Goal: Task Accomplishment & Management: Use online tool/utility

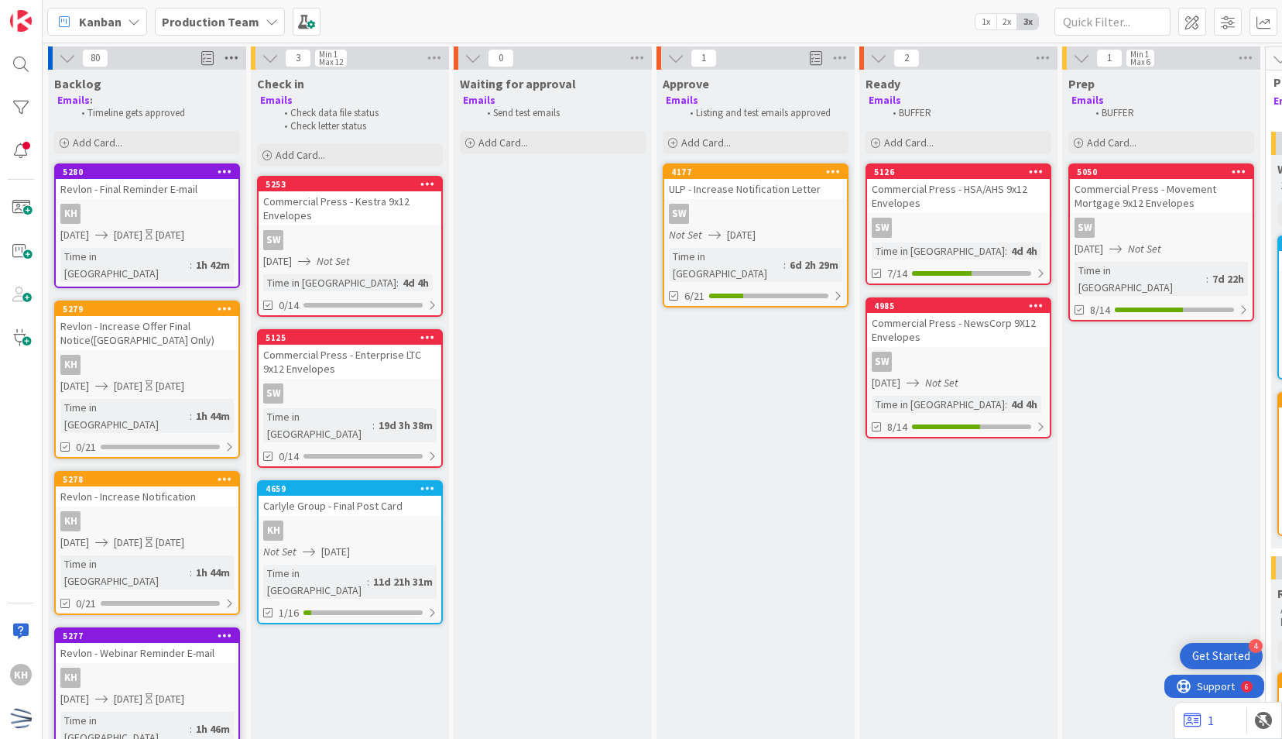
click at [236, 59] on icon at bounding box center [231, 57] width 20 height 23
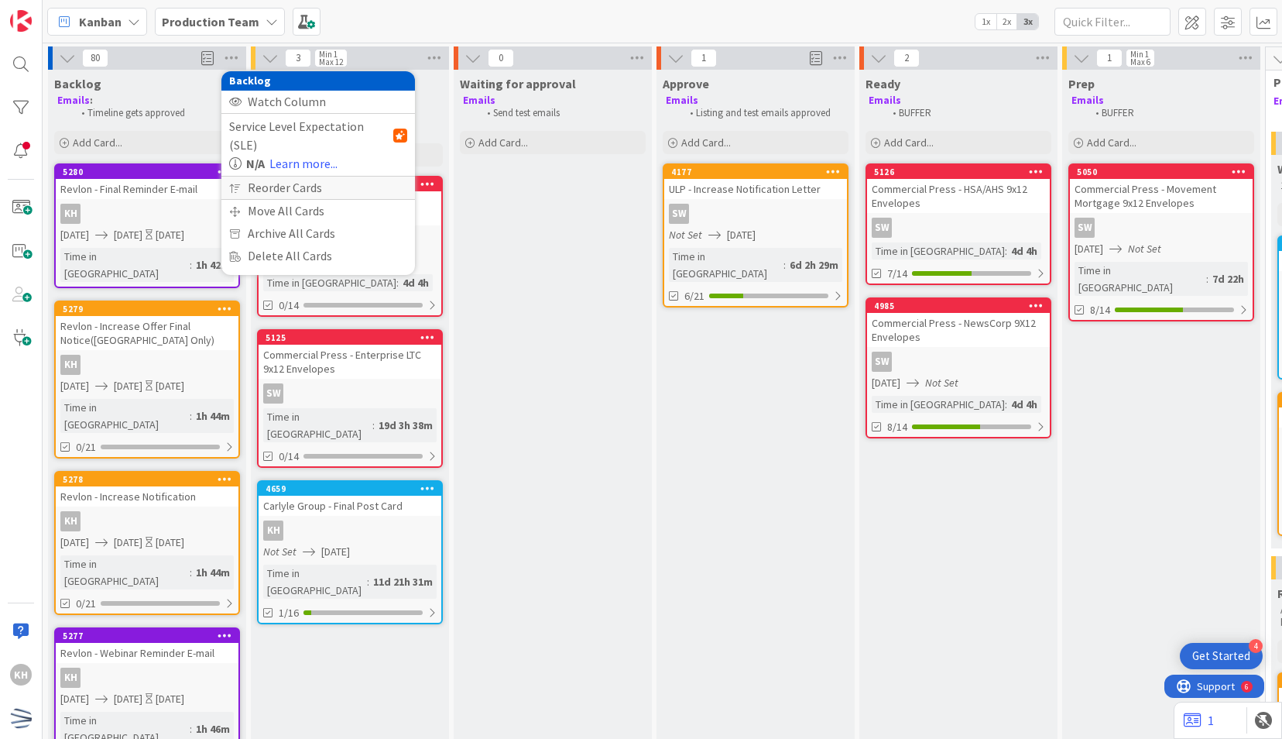
click at [250, 177] on div "Reorder Cards" at bounding box center [318, 188] width 194 height 22
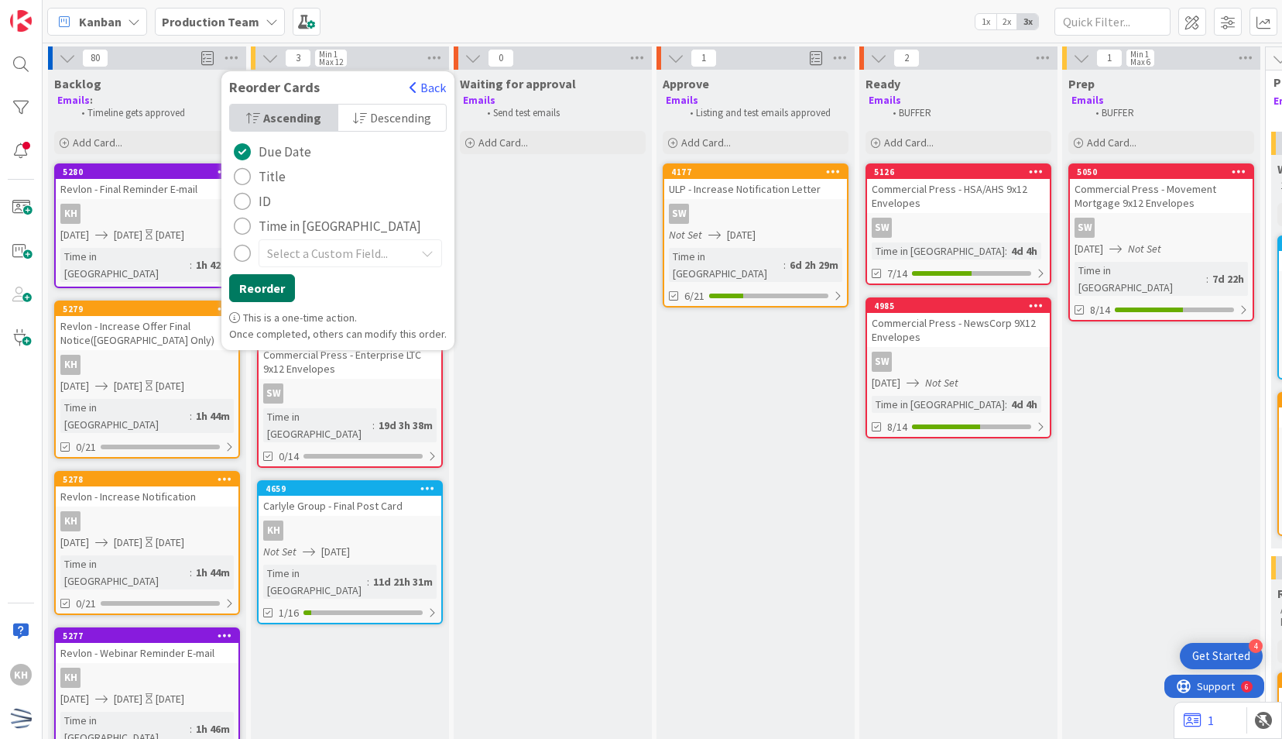
click at [266, 277] on button "Reorder" at bounding box center [262, 288] width 66 height 28
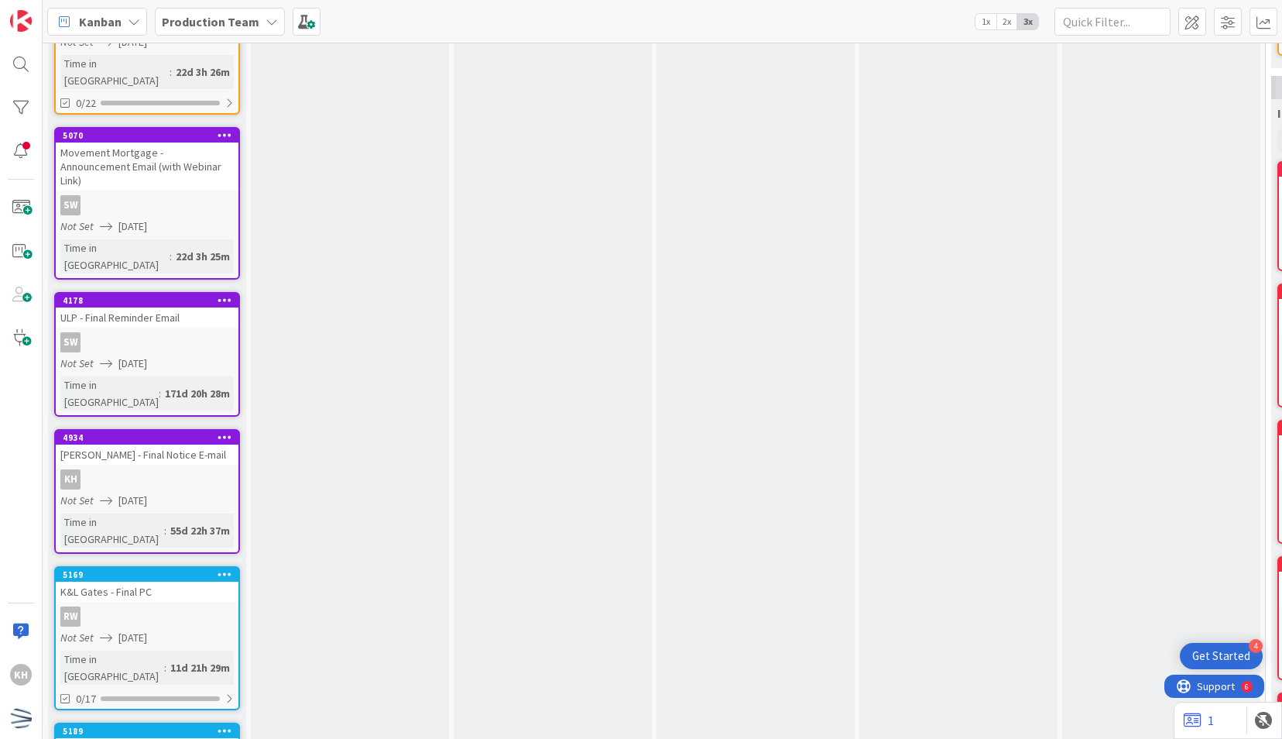
scroll to position [949, 0]
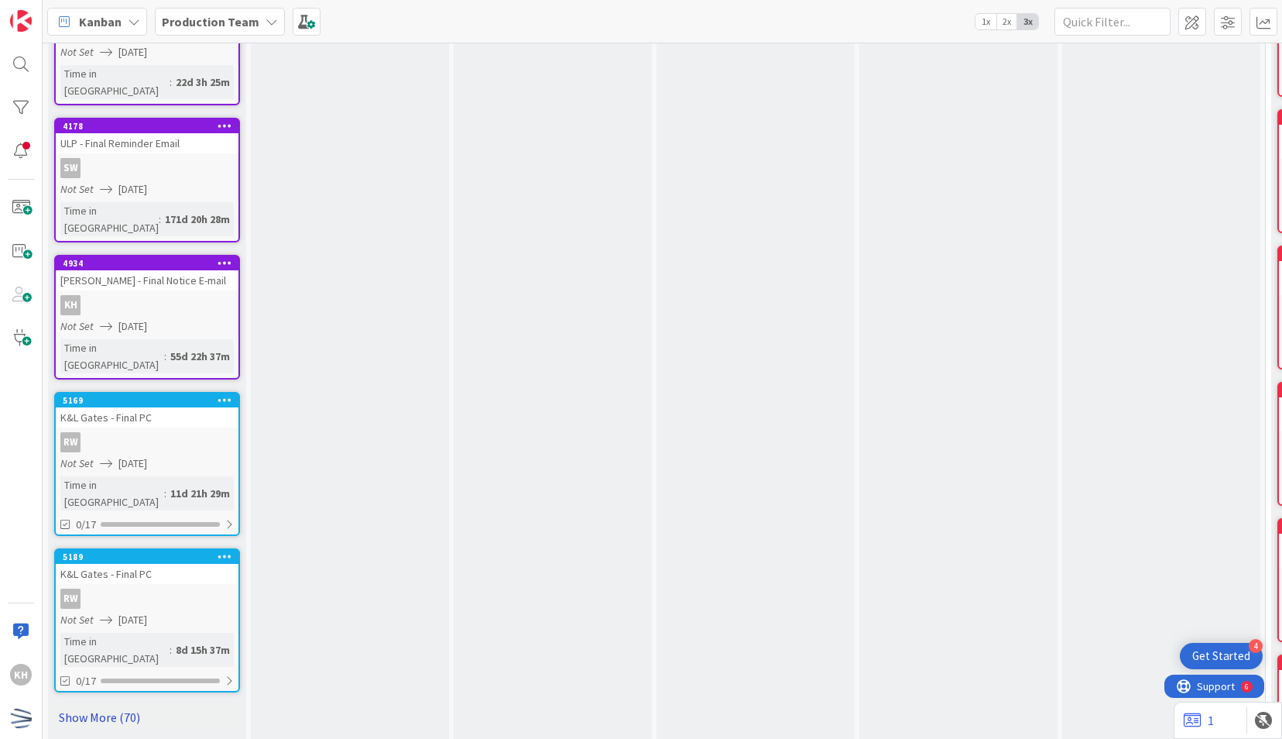
click at [112, 705] on link "Show More (70)" at bounding box center [147, 717] width 186 height 25
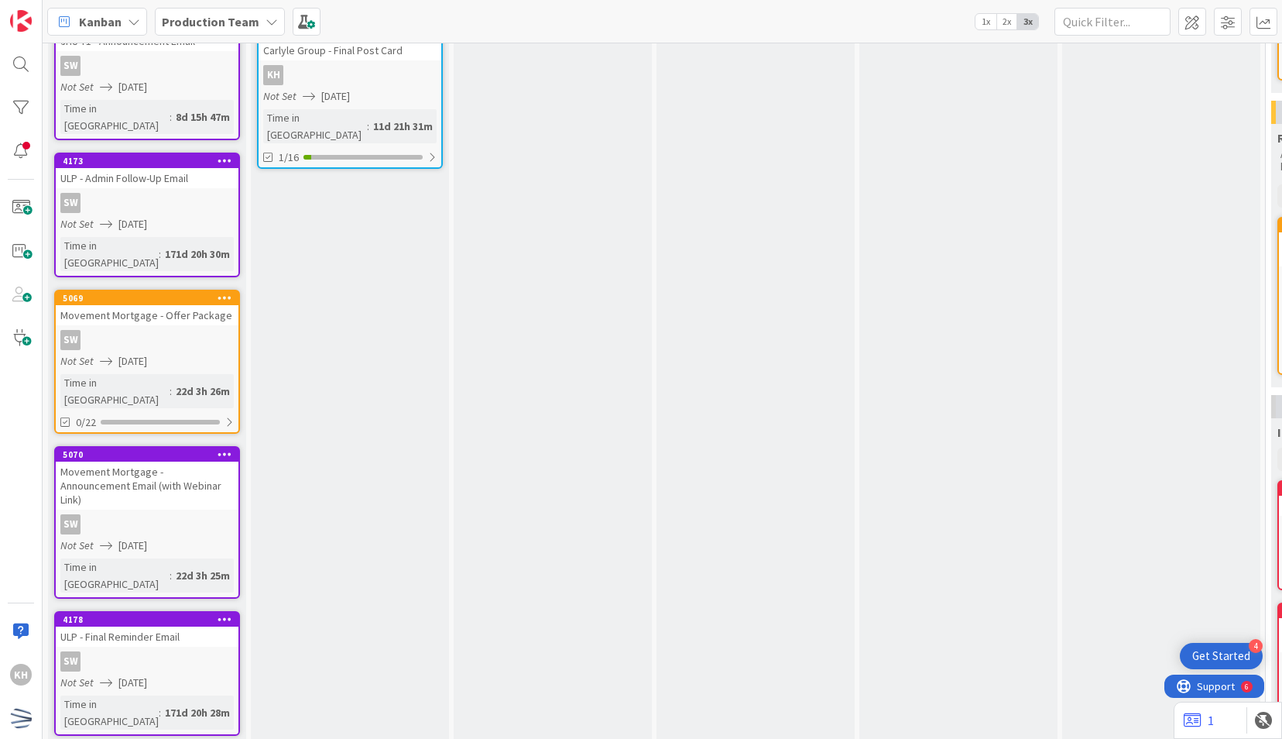
scroll to position [0, 0]
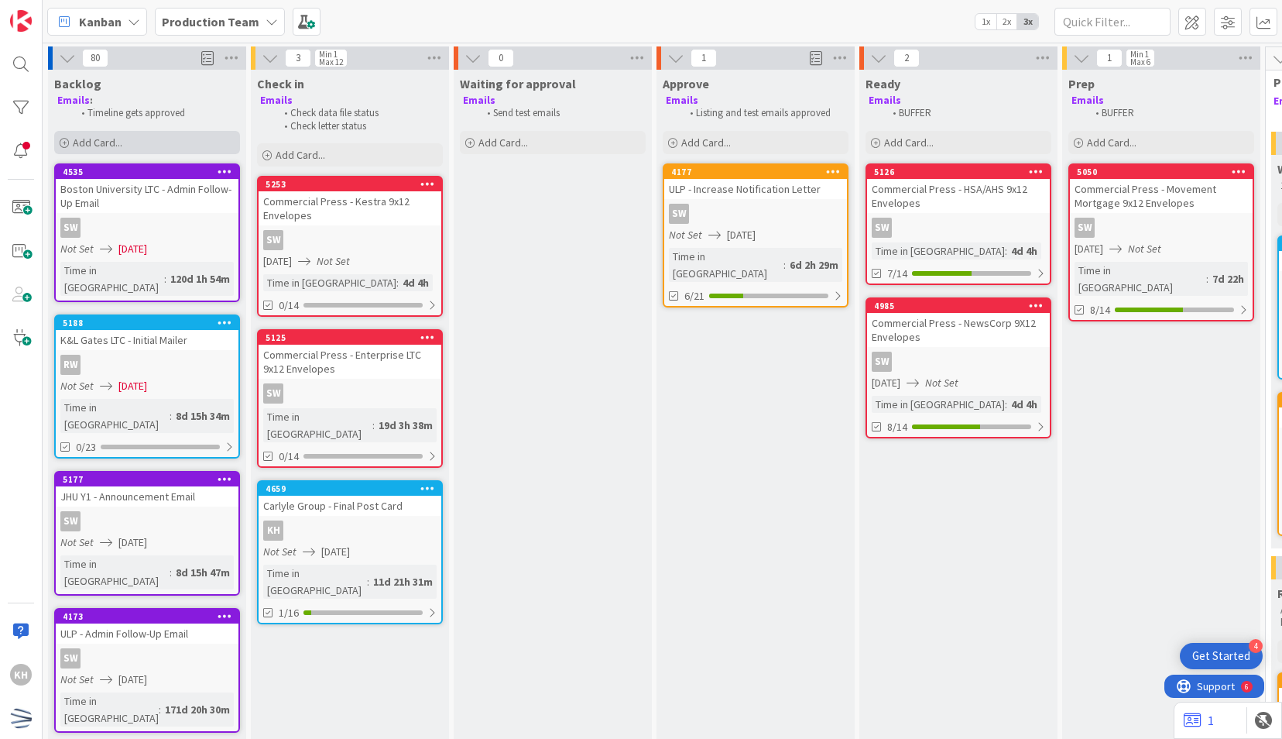
click at [197, 140] on div "Add Card..." at bounding box center [147, 142] width 186 height 23
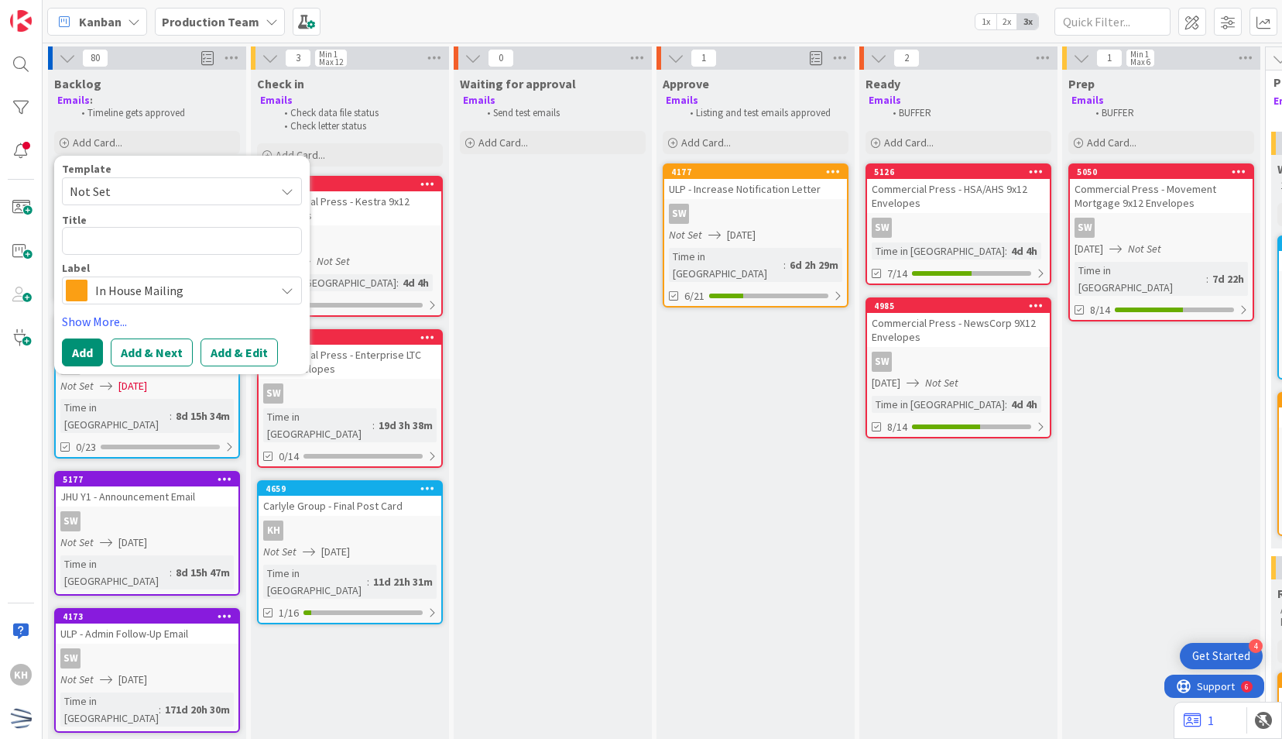
click at [235, 184] on span "Not Set" at bounding box center [167, 191] width 194 height 20
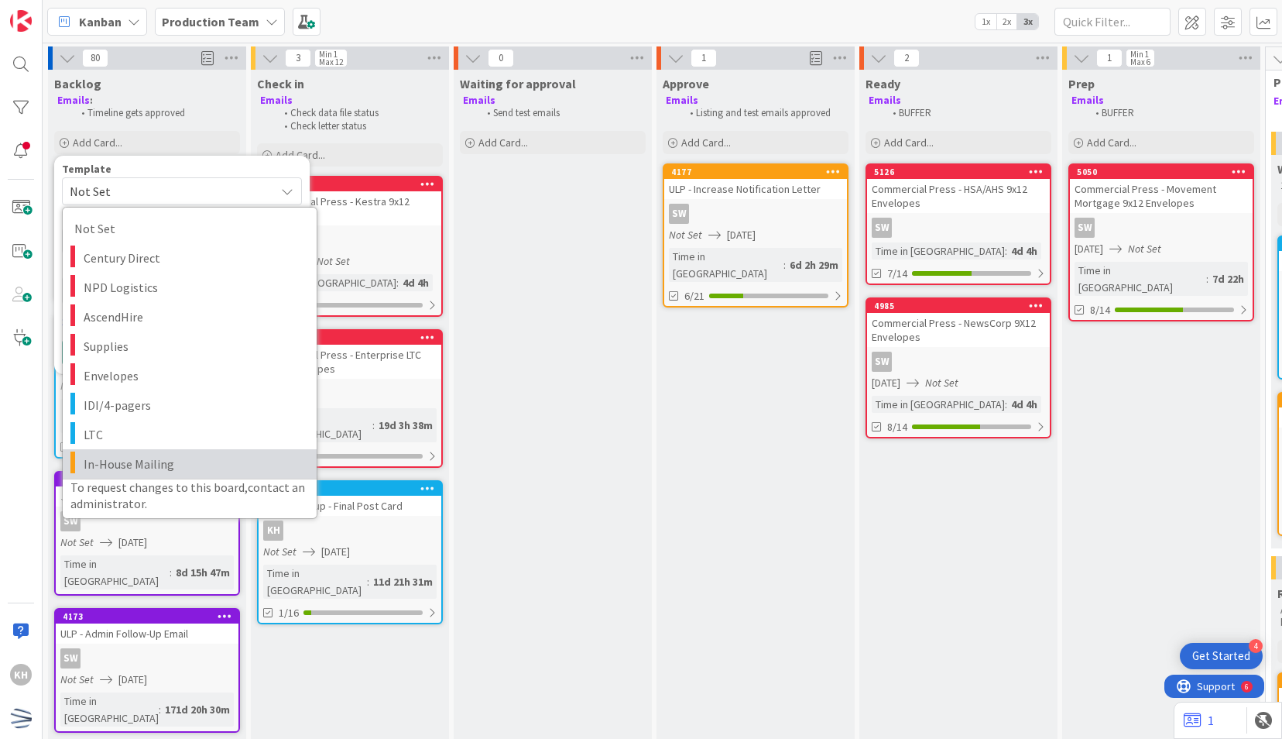
click at [163, 452] on link "In-House Mailing" at bounding box center [190, 463] width 254 height 29
type textarea "x"
type textarea "In-House Mailing"
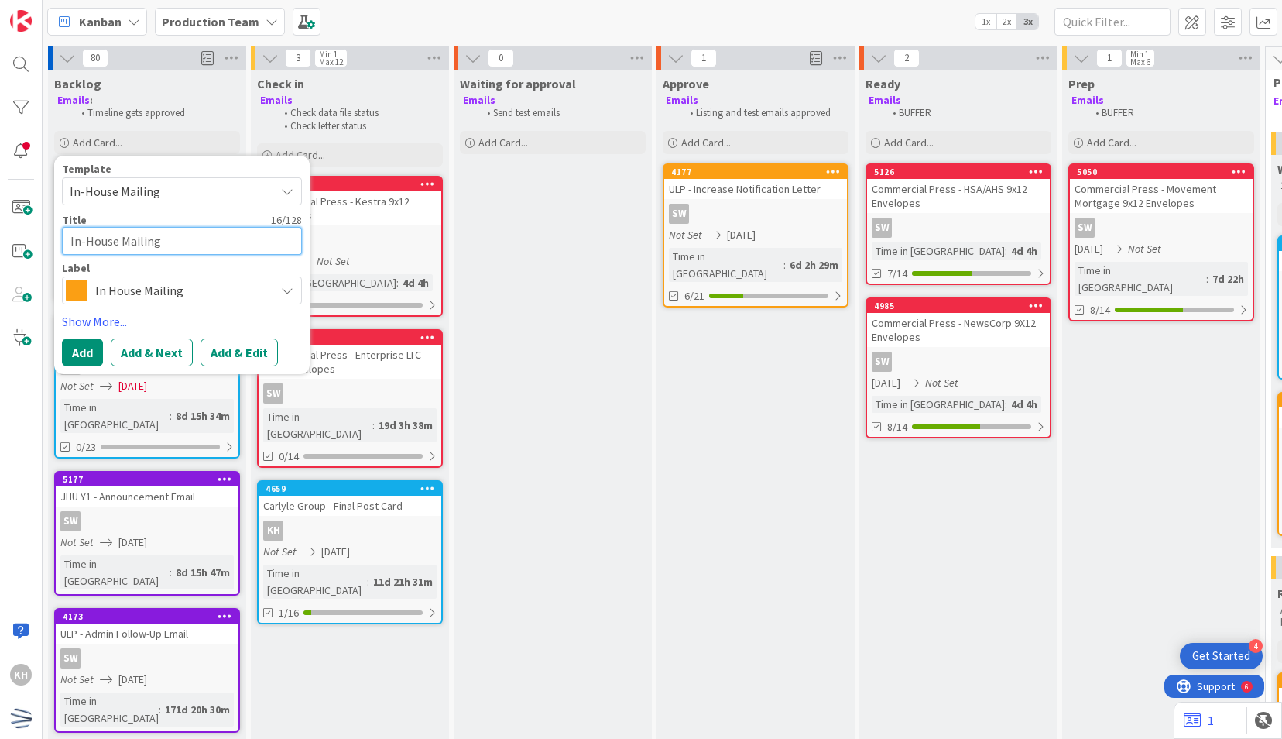
click at [197, 231] on textarea "In-House Mailing" at bounding box center [182, 241] width 240 height 28
type textarea "x"
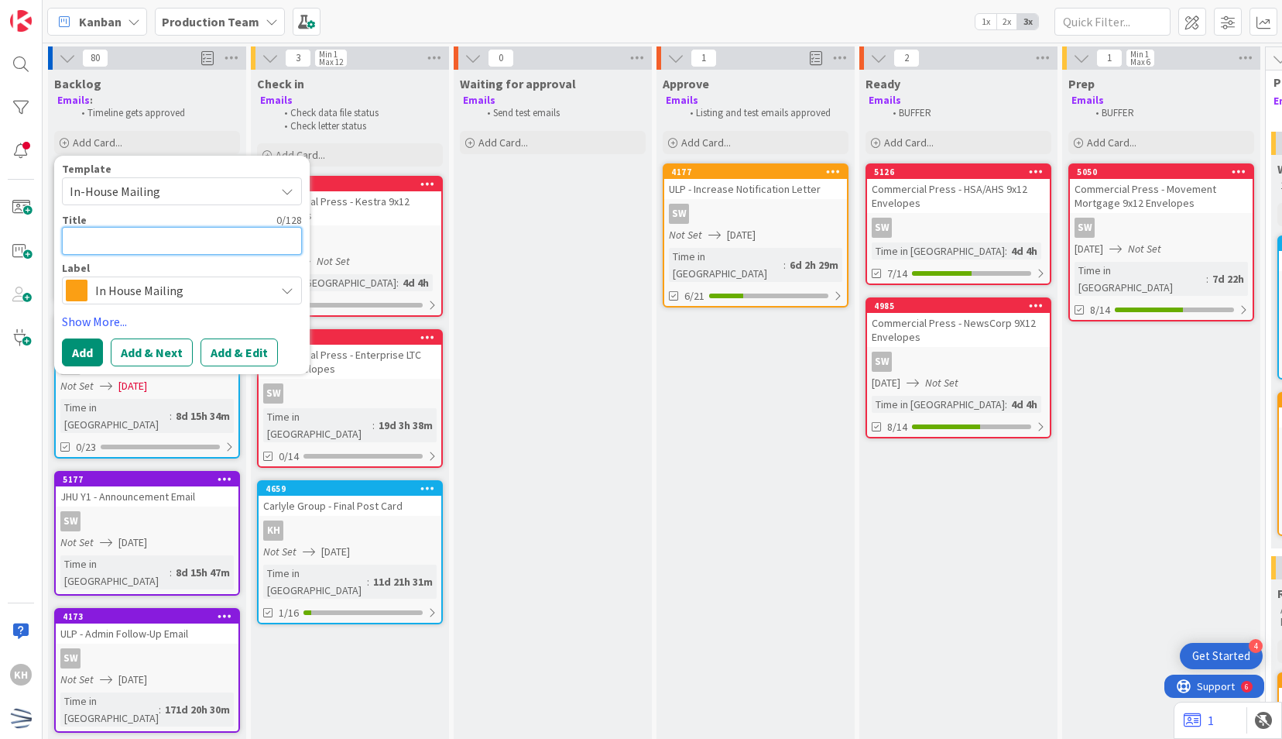
type textarea "L"
type textarea "x"
type textarea "Ls"
type textarea "x"
type textarea "L"
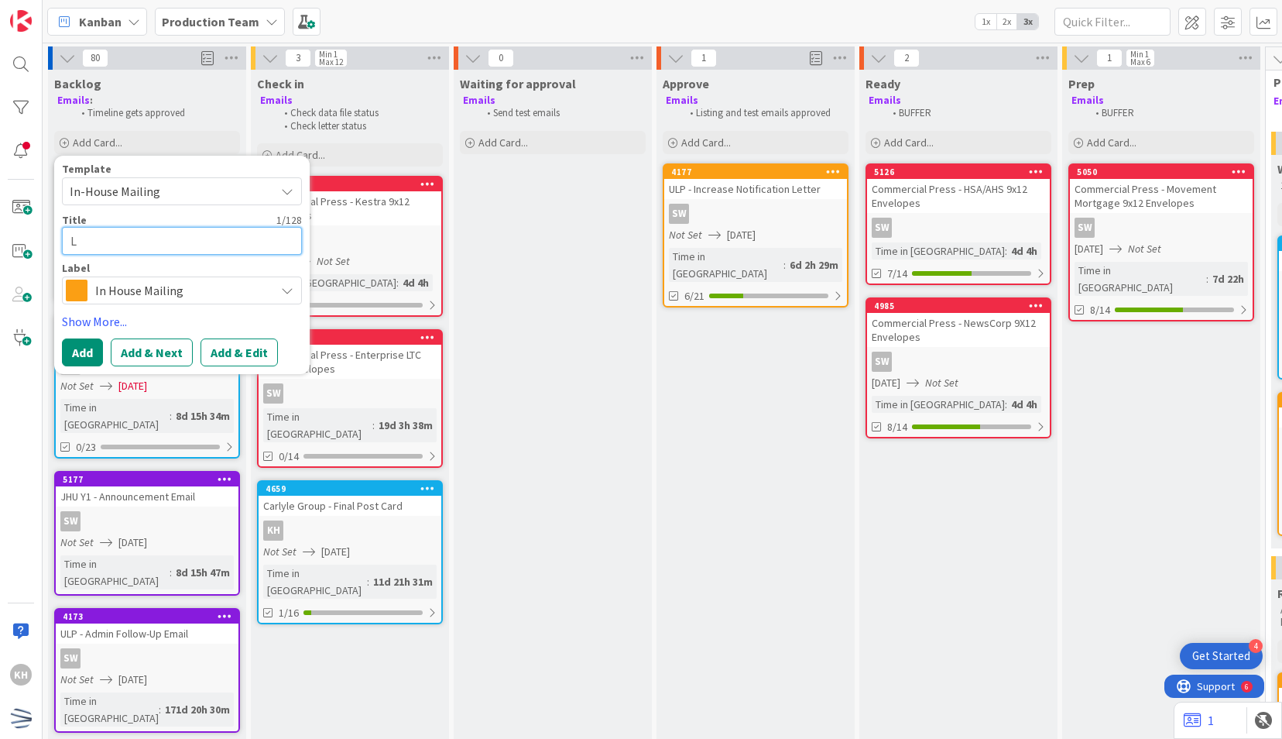
type textarea "x"
type textarea "LS"
type textarea "x"
type textarea "LSE"
type textarea "x"
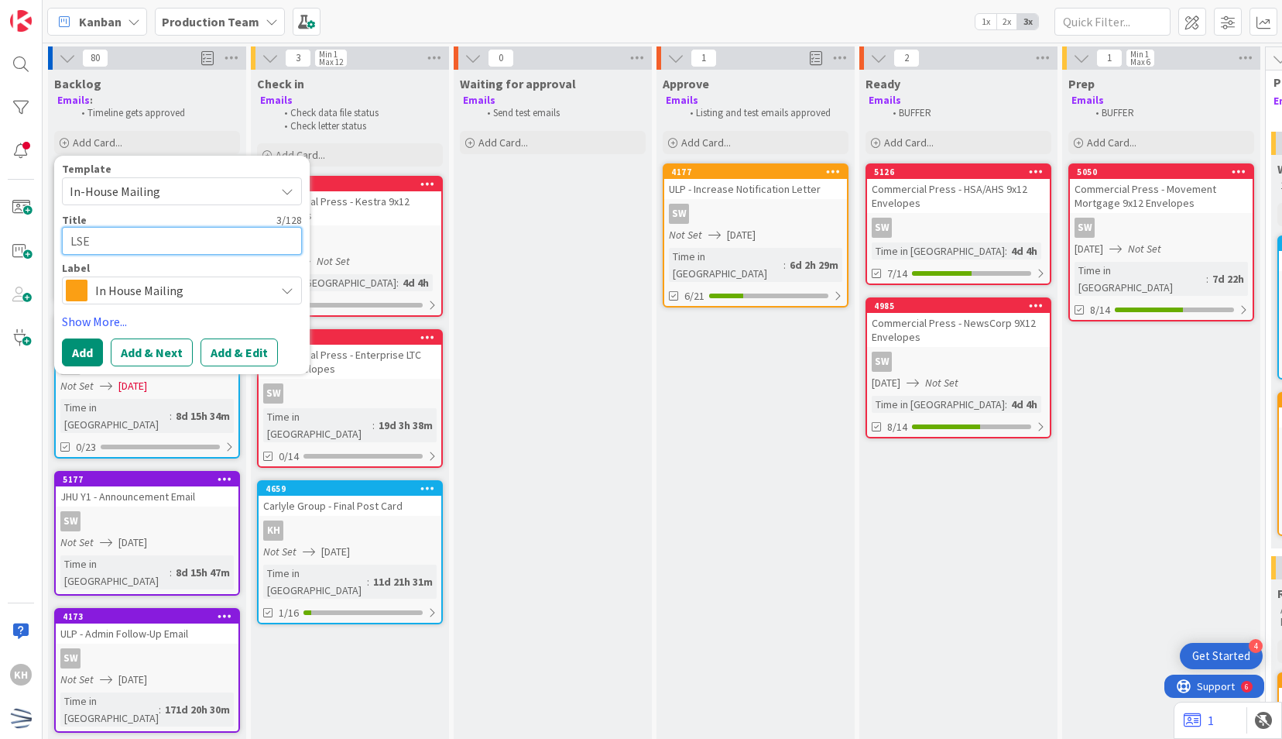
type textarea "LSEG"
type textarea "x"
type textarea "LSEG"
type textarea "x"
type textarea "LSEG -"
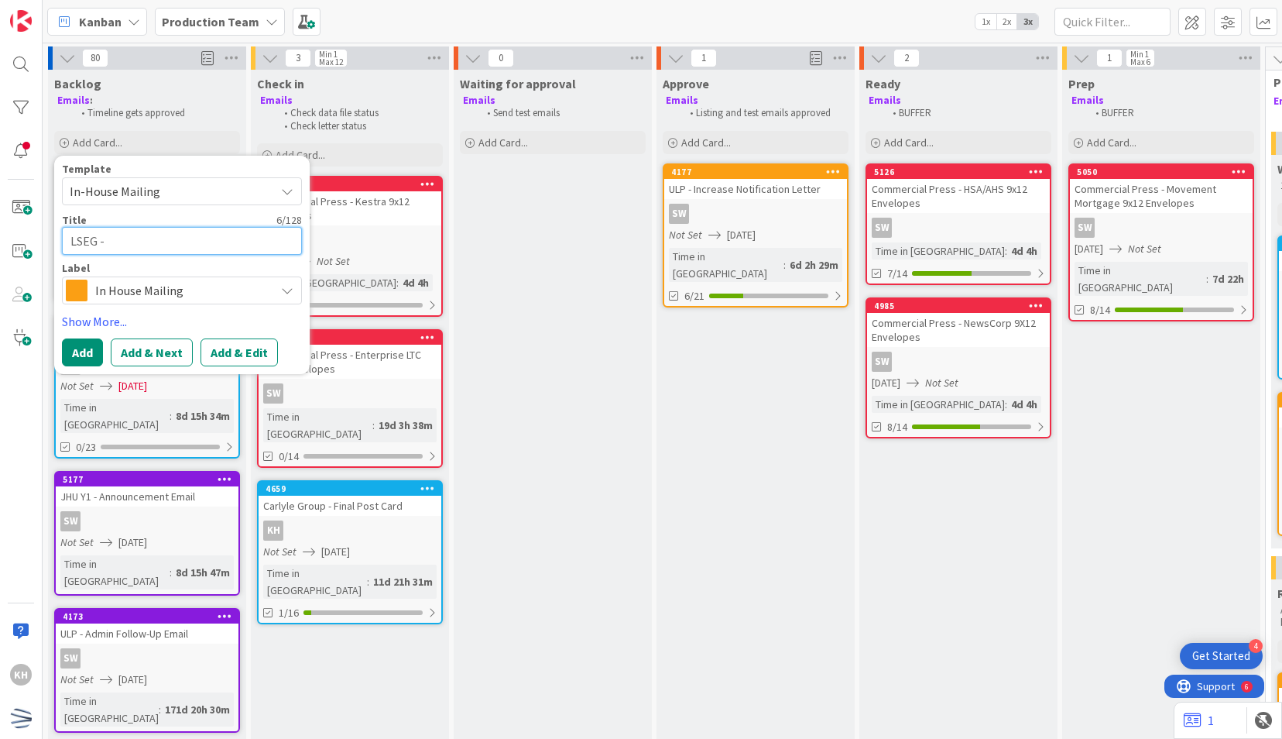
type textarea "x"
type textarea "LSEG -In"
type textarea "x"
type textarea "LSEG -Ini"
type textarea "x"
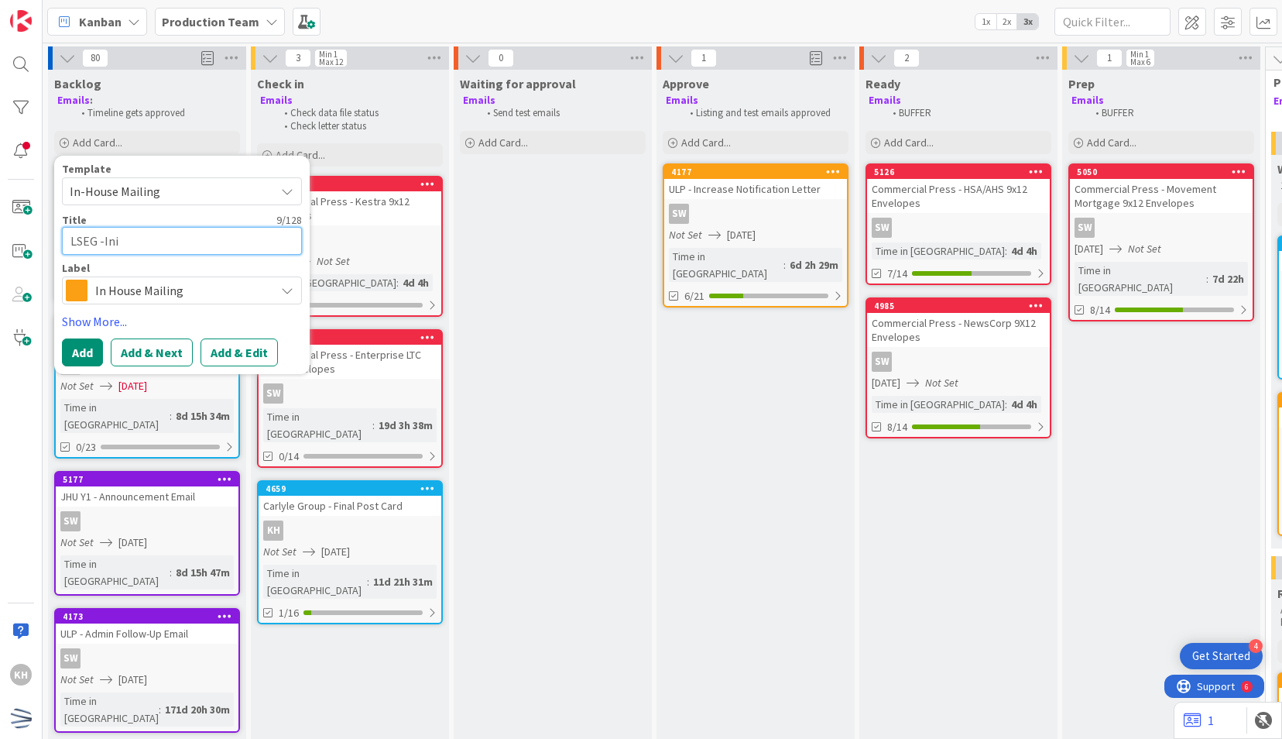
type textarea "LSEG -In"
type textarea "x"
type textarea "LSEG -I"
type textarea "x"
type textarea "LSEG -"
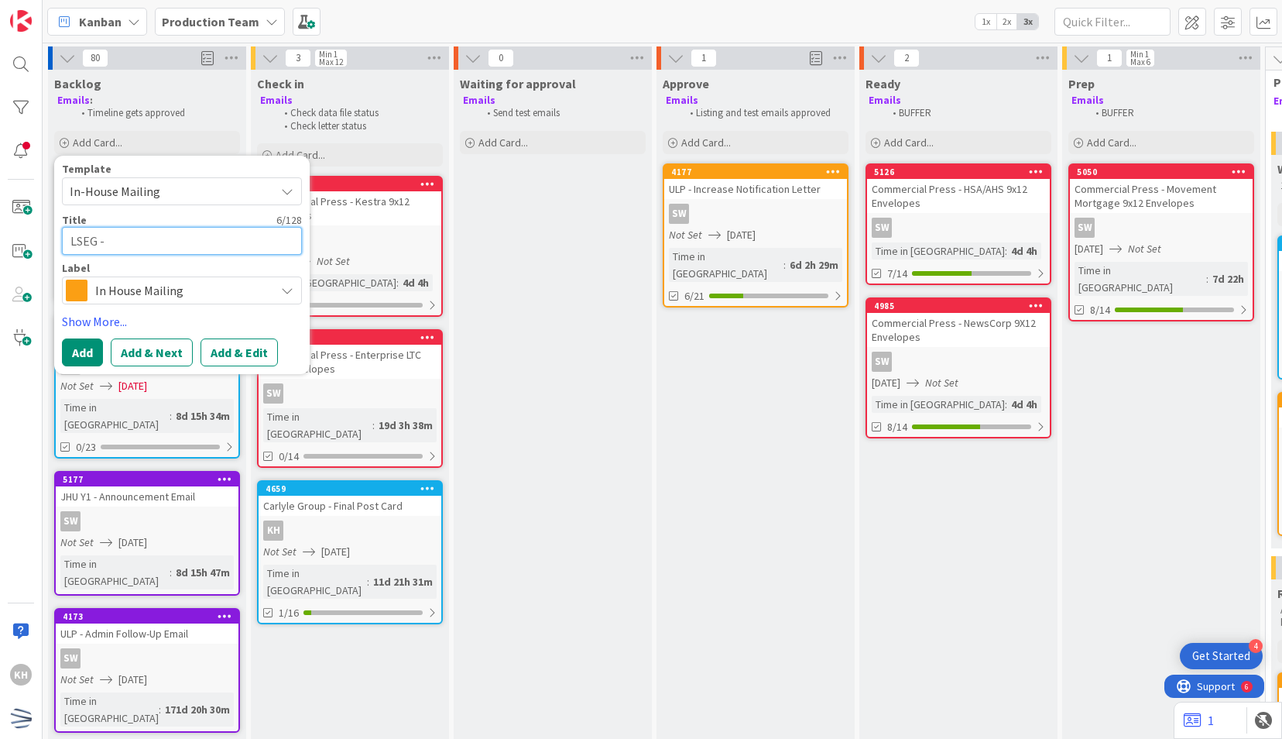
type textarea "x"
type textarea "LSEG"
type textarea "x"
type textarea "LSEG"
type textarea "x"
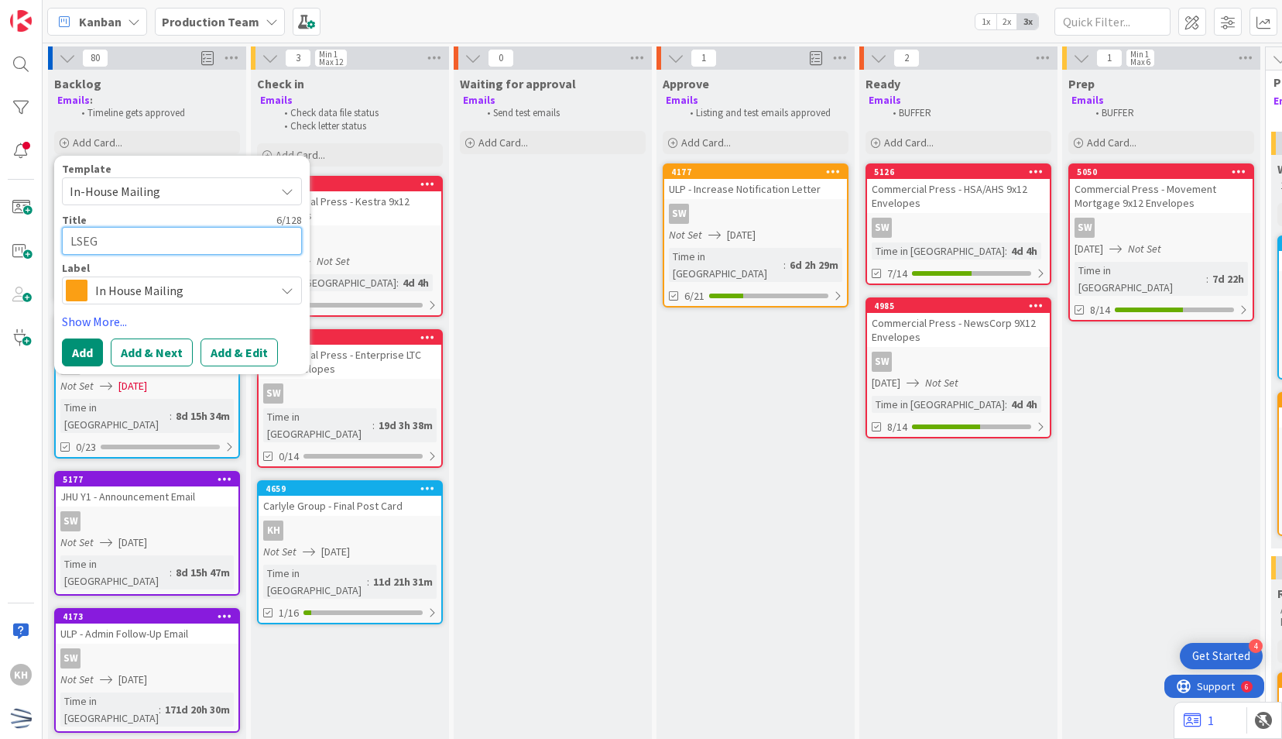
type textarea "LSEG"
type textarea "x"
type textarea "LSEG"
type textarea "x"
type textarea "LSEG"
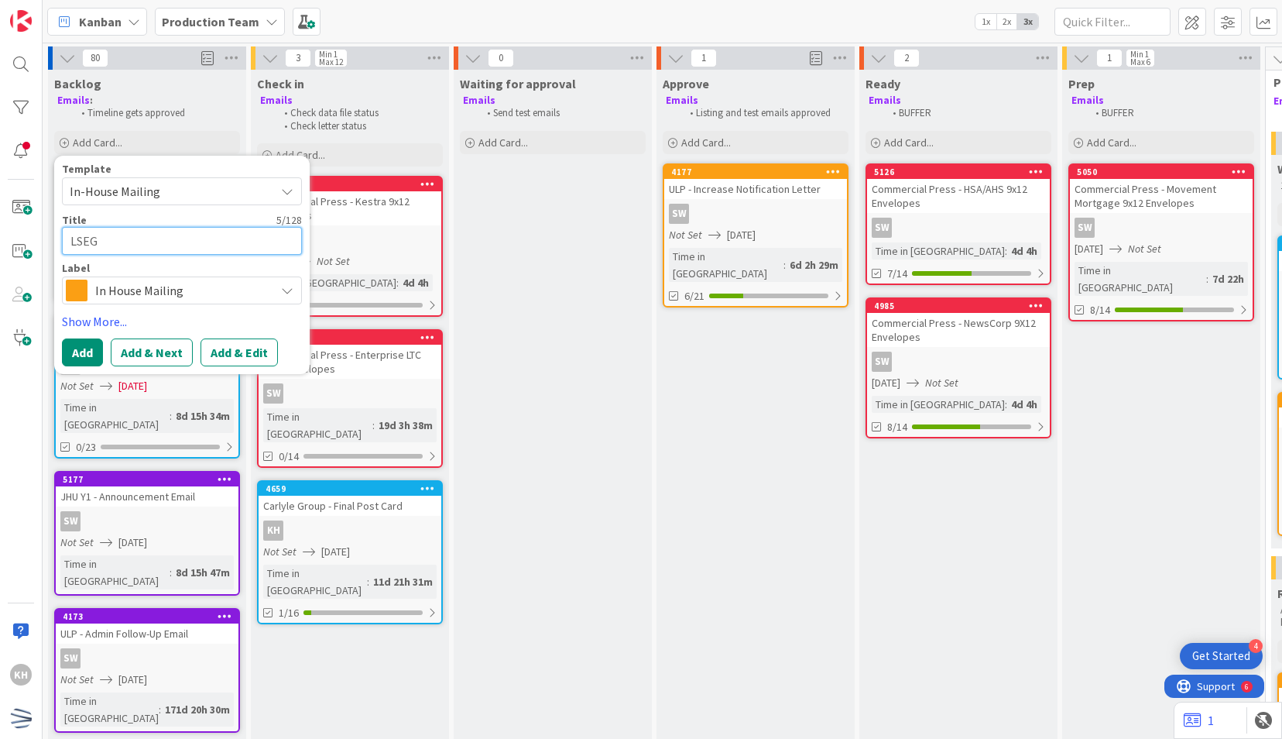
type textarea "x"
type textarea "LSEG -"
type textarea "x"
type textarea "LSEG -"
type textarea "x"
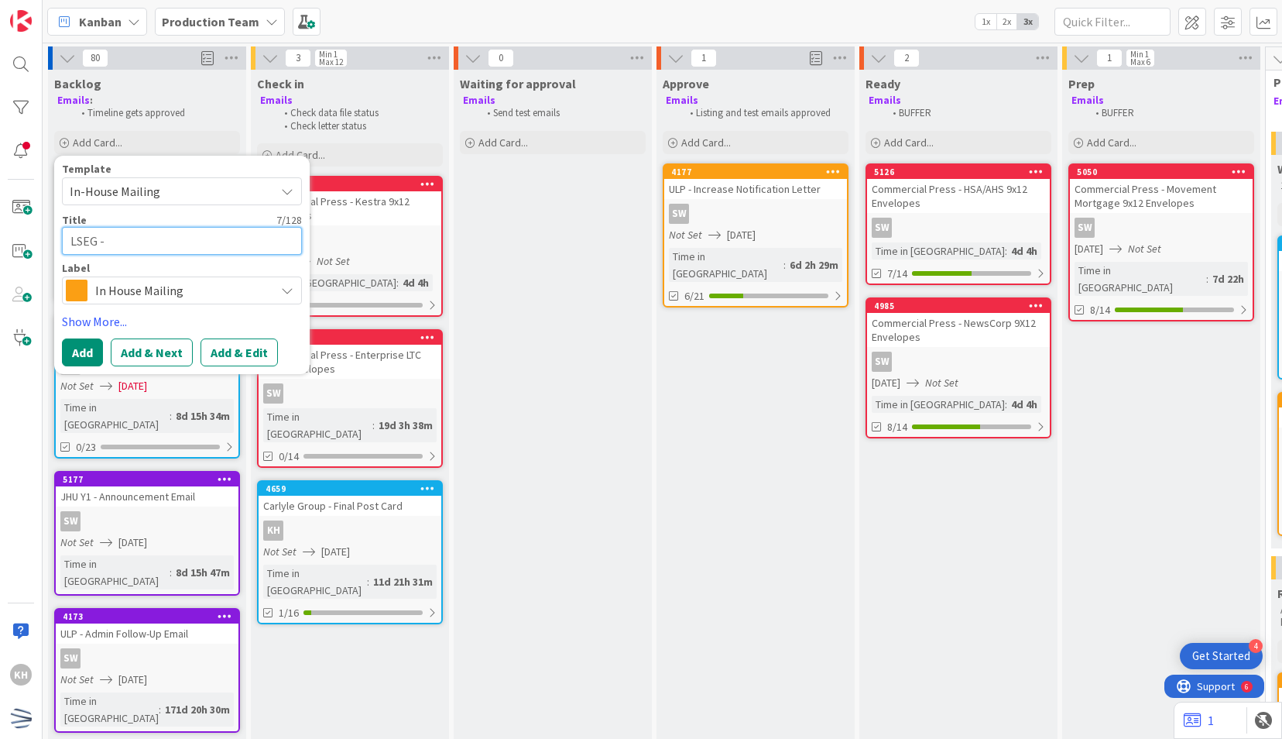
type textarea "LSEG - I"
type textarea "x"
type textarea "LSEG - In"
type textarea "x"
type textarea "LSEG - Ini"
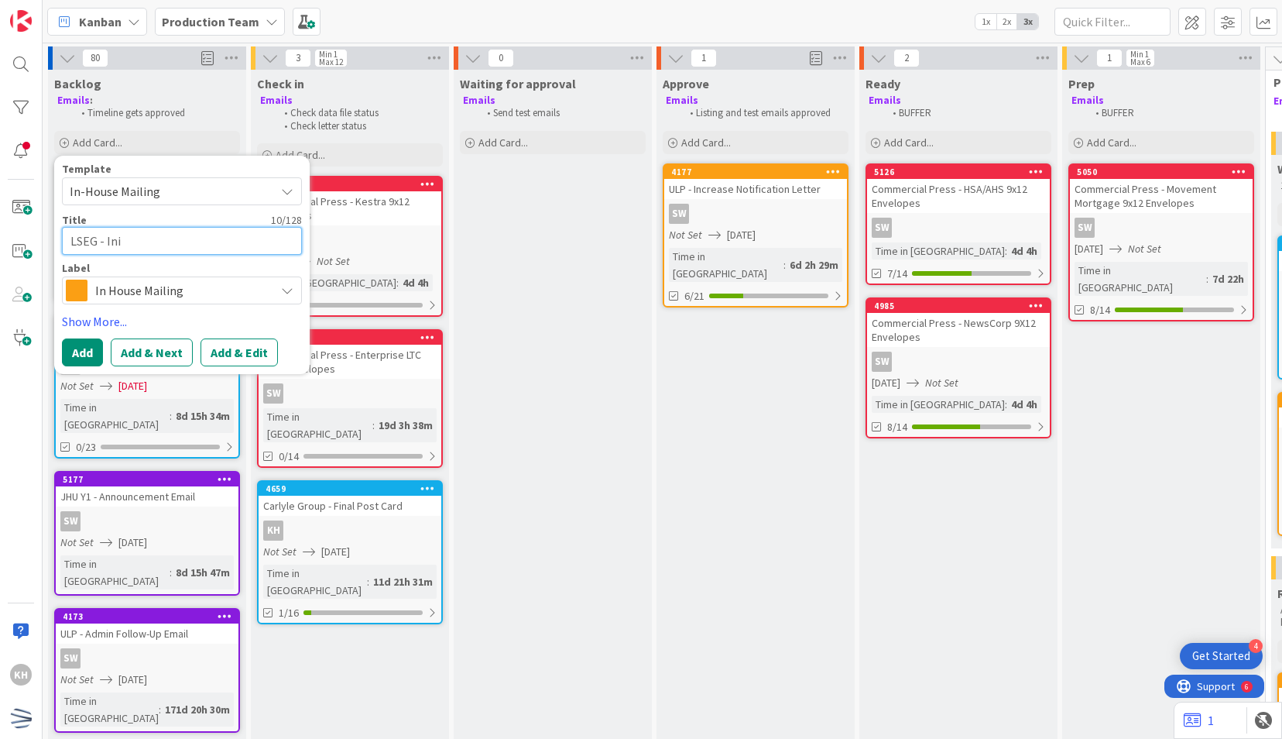
type textarea "x"
type textarea "LSEG - Init"
type textarea "x"
type textarea "LSEG - Initi"
type textarea "x"
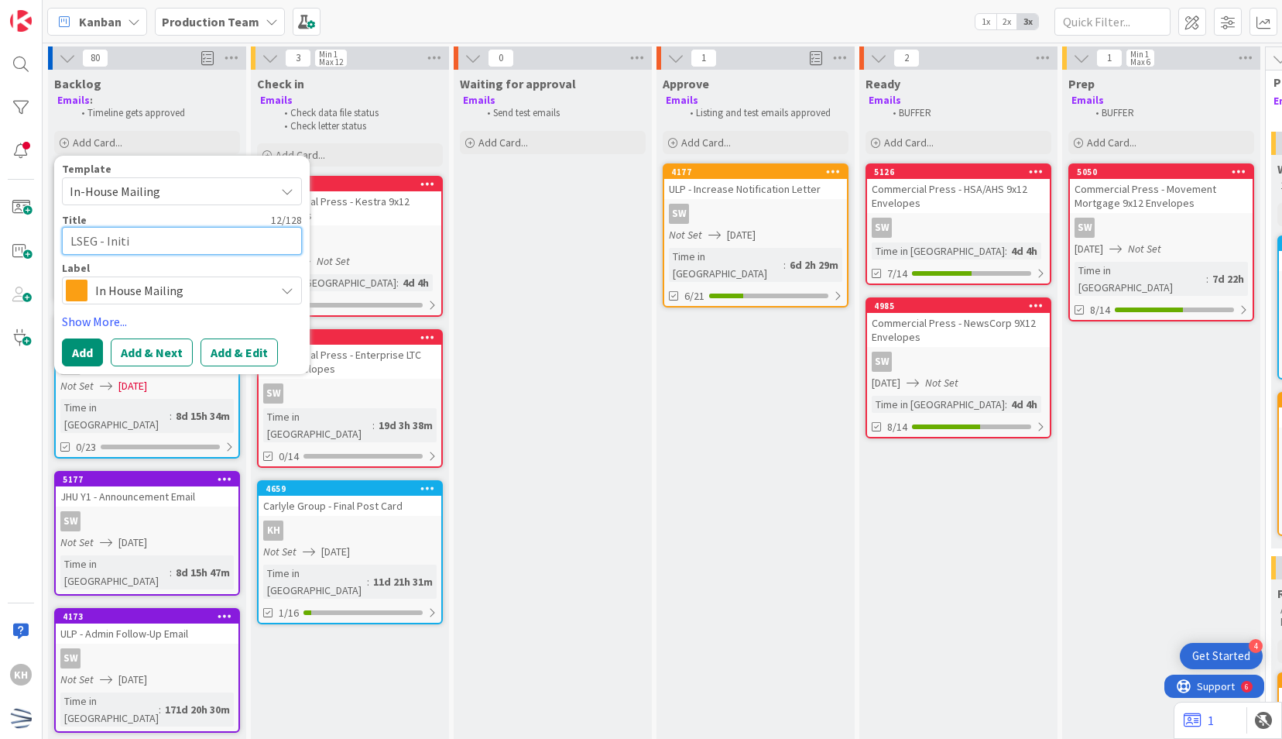
type textarea "LSEG - Initil"
type textarea "x"
type textarea "LSEG - Initi"
type textarea "x"
type textarea "LSEG - Initia"
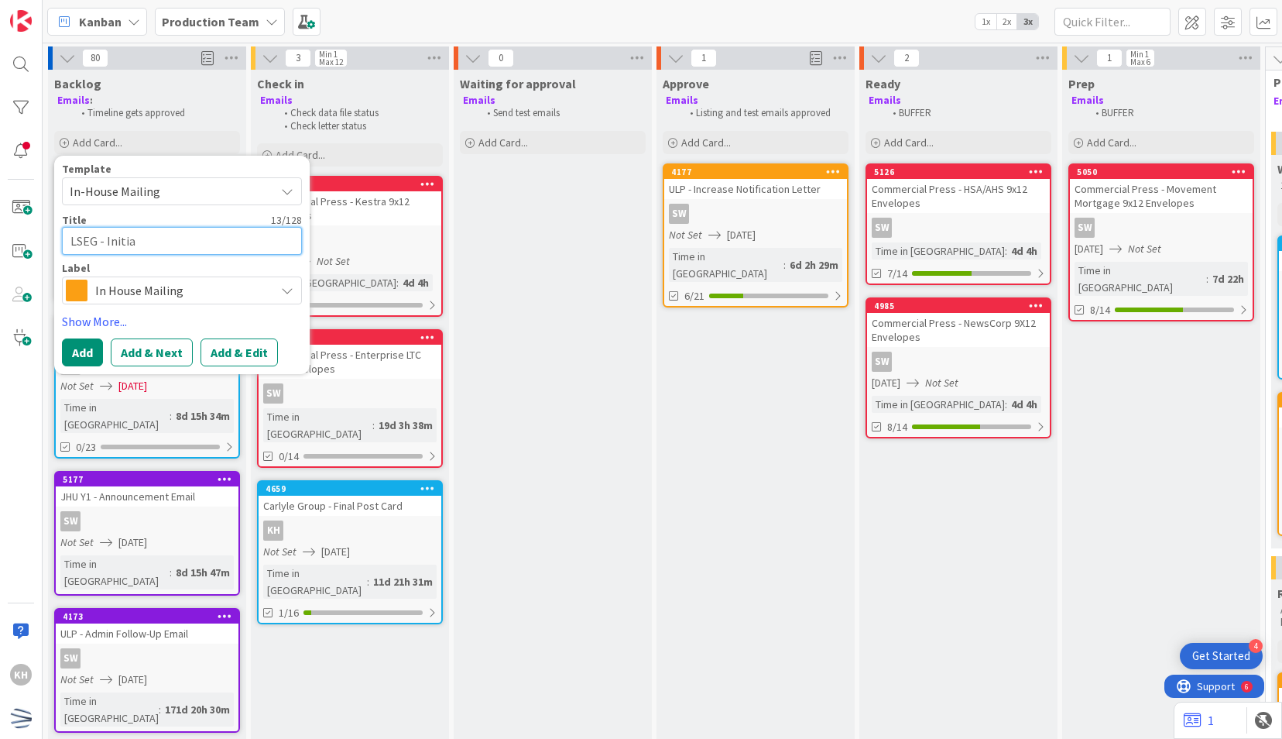
type textarea "x"
type textarea "LSEG - Initial"
type textarea "x"
type textarea "LSEG - Initial"
type textarea "x"
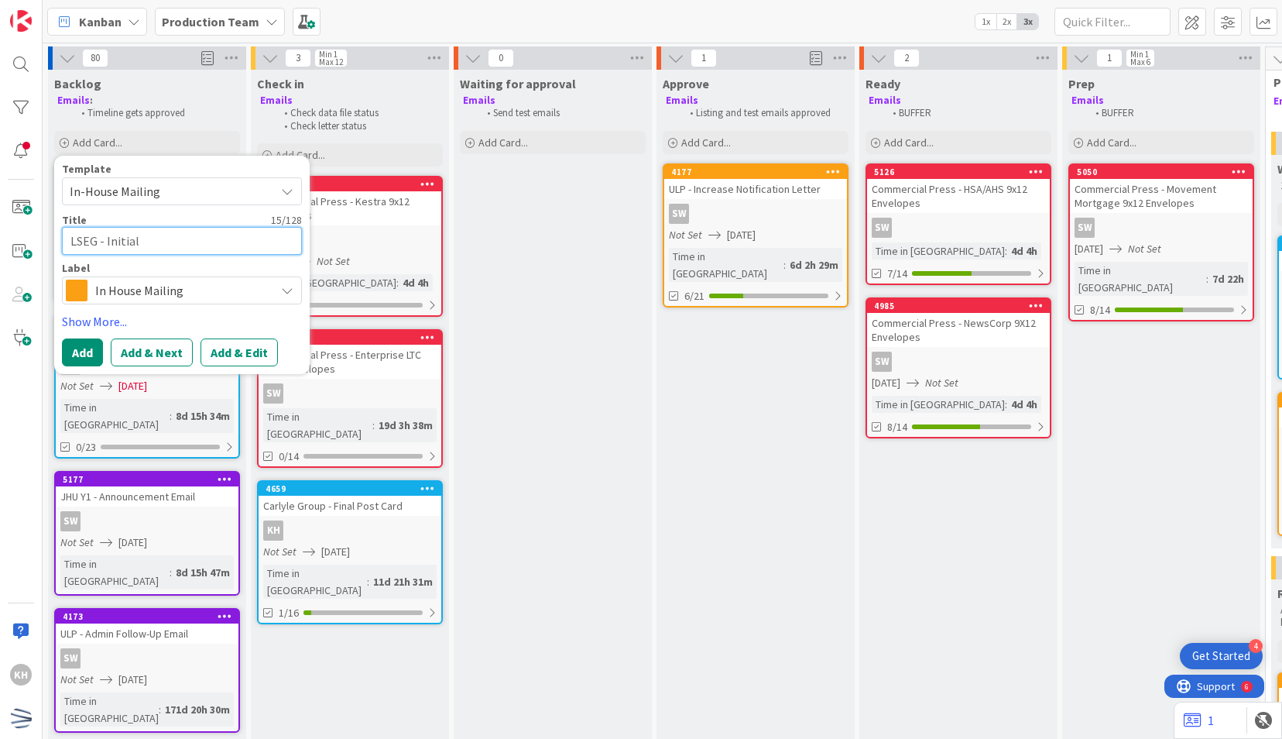
type textarea "LSEG - Initial O"
type textarea "x"
type textarea "LSEG - Initial Of"
type textarea "x"
type textarea "LSEG - Initial Off"
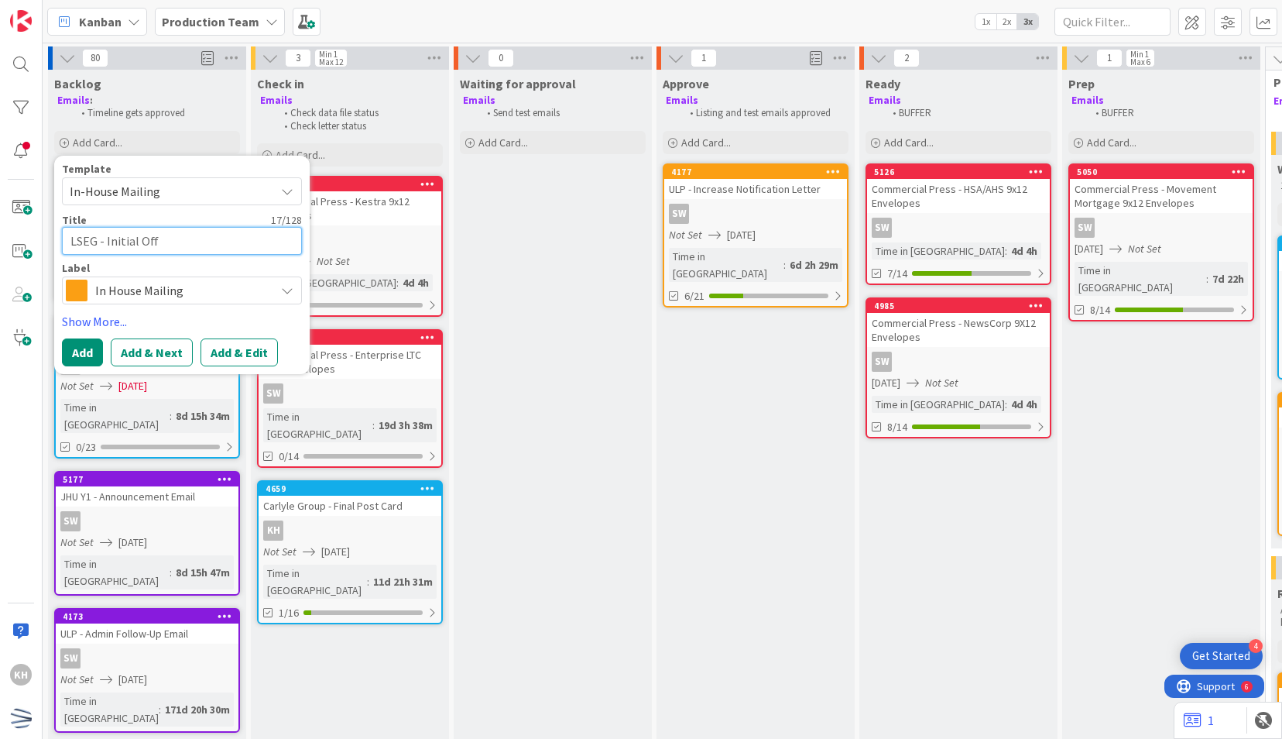
type textarea "x"
type textarea "LSEG - Initial Offe"
type textarea "x"
type textarea "LSEG - Initial Offer"
type textarea "x"
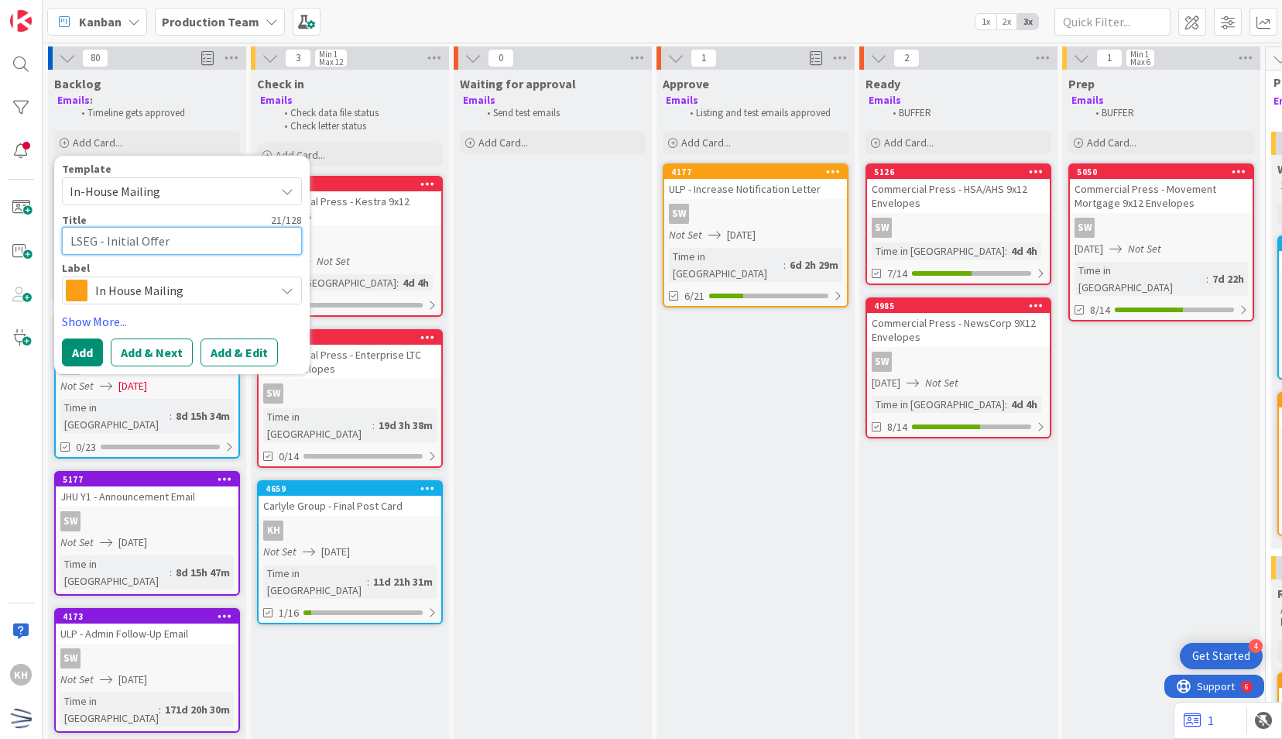
type textarea "LSEG - Initial Offer P"
type textarea "x"
type textarea "LSEG - Initial Offer Pa"
type textarea "x"
type textarea "LSEG - Initial Offer Pac"
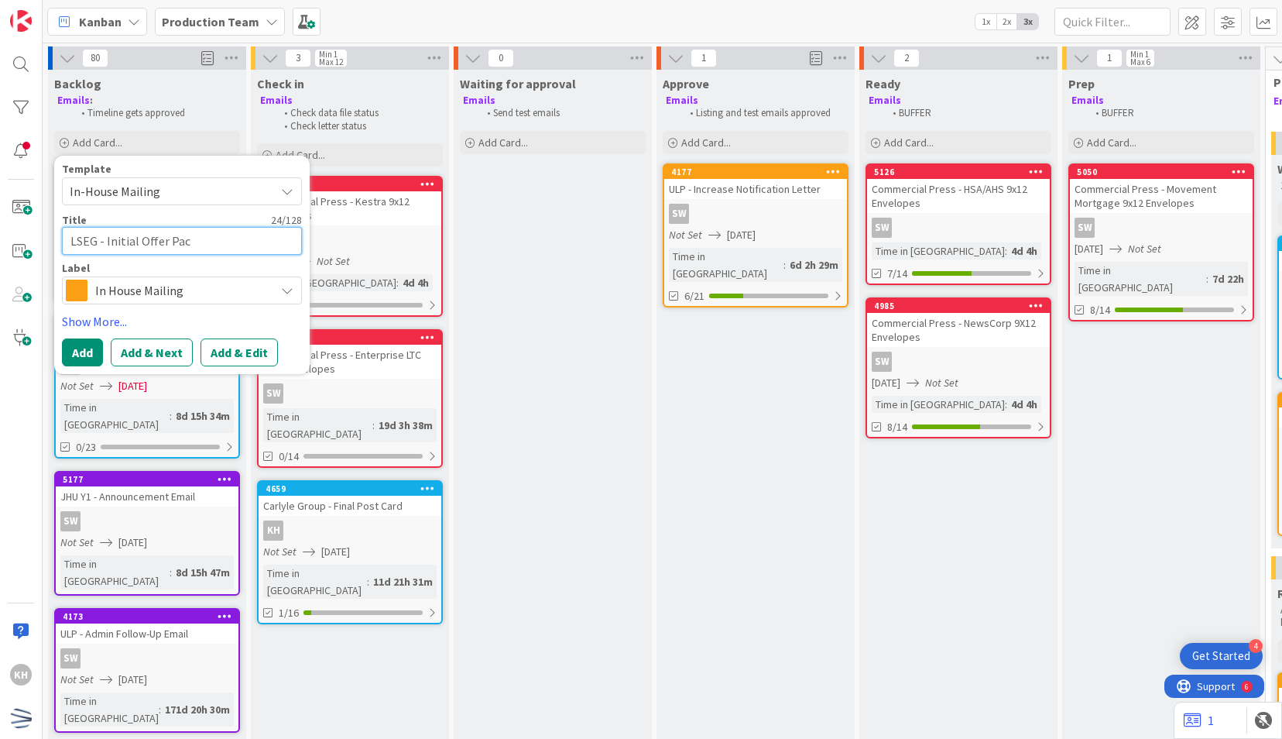
type textarea "x"
type textarea "LSEG - Initial Offer Pack"
type textarea "x"
type textarea "LSEG - Initial Offer Packa"
type textarea "x"
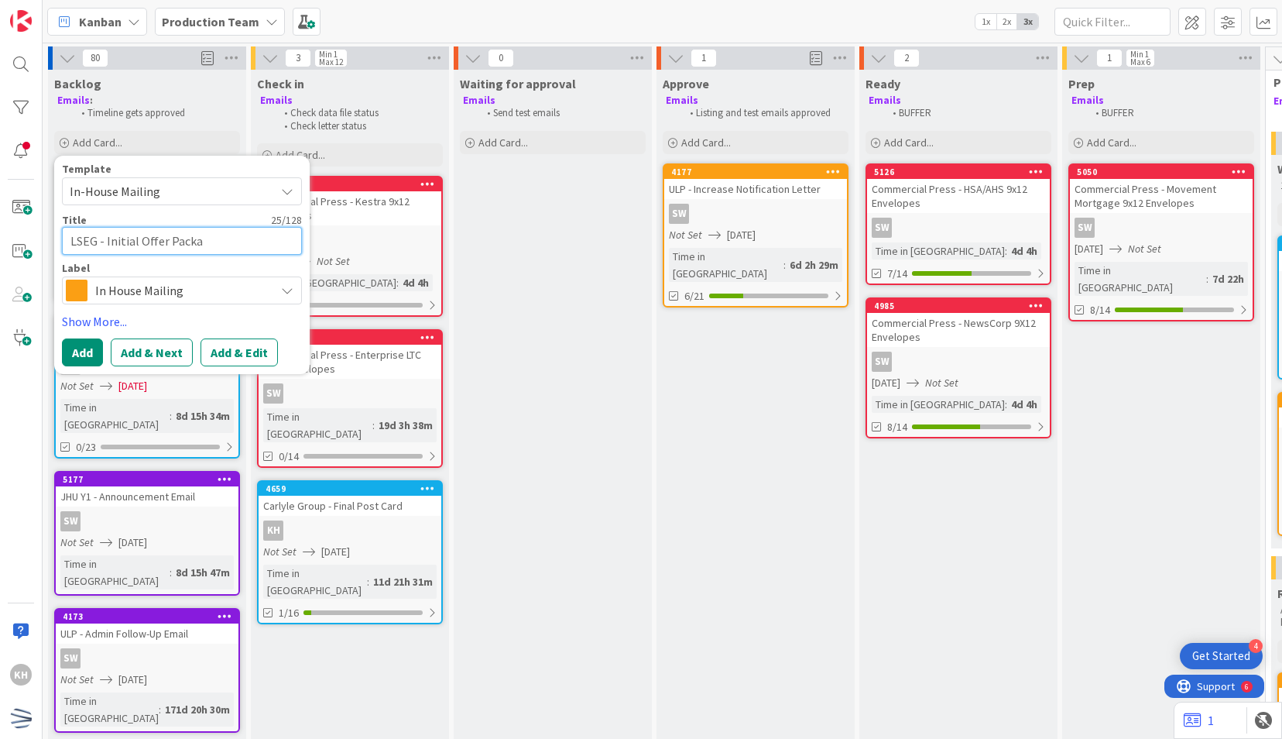
type textarea "LSEG - Initial Offer Packag"
type textarea "x"
type textarea "LSEG - Initial Offer Package"
type textarea "x"
type textarea "LSEG - Initial Offer Package"
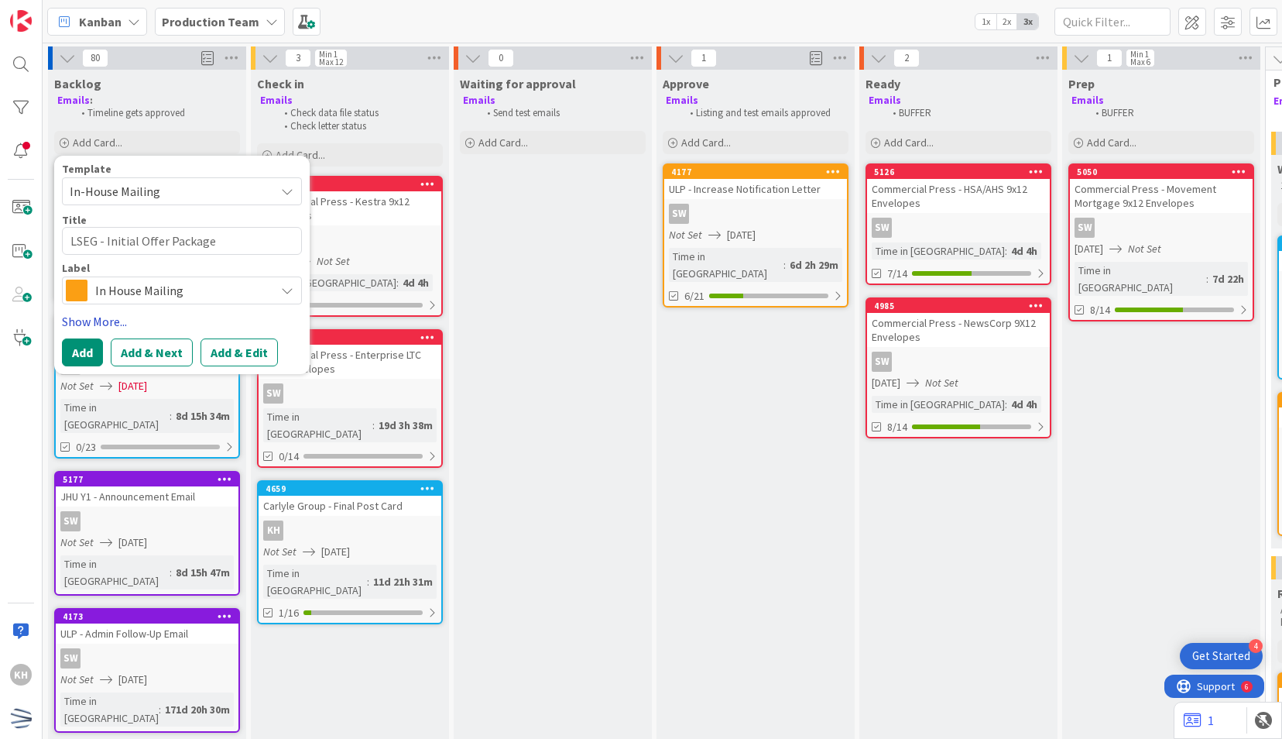
click at [115, 325] on link "Show More..." at bounding box center [182, 321] width 240 height 19
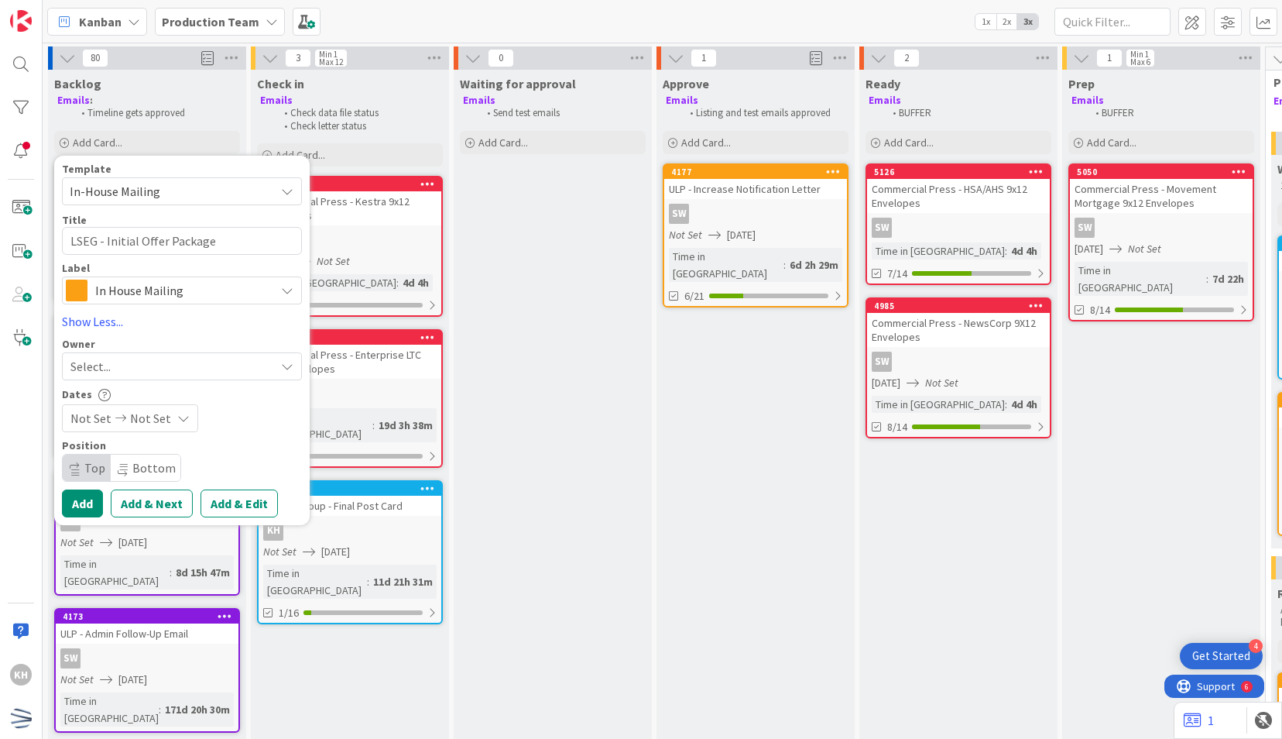
click at [146, 373] on div "Select..." at bounding box center [172, 366] width 204 height 19
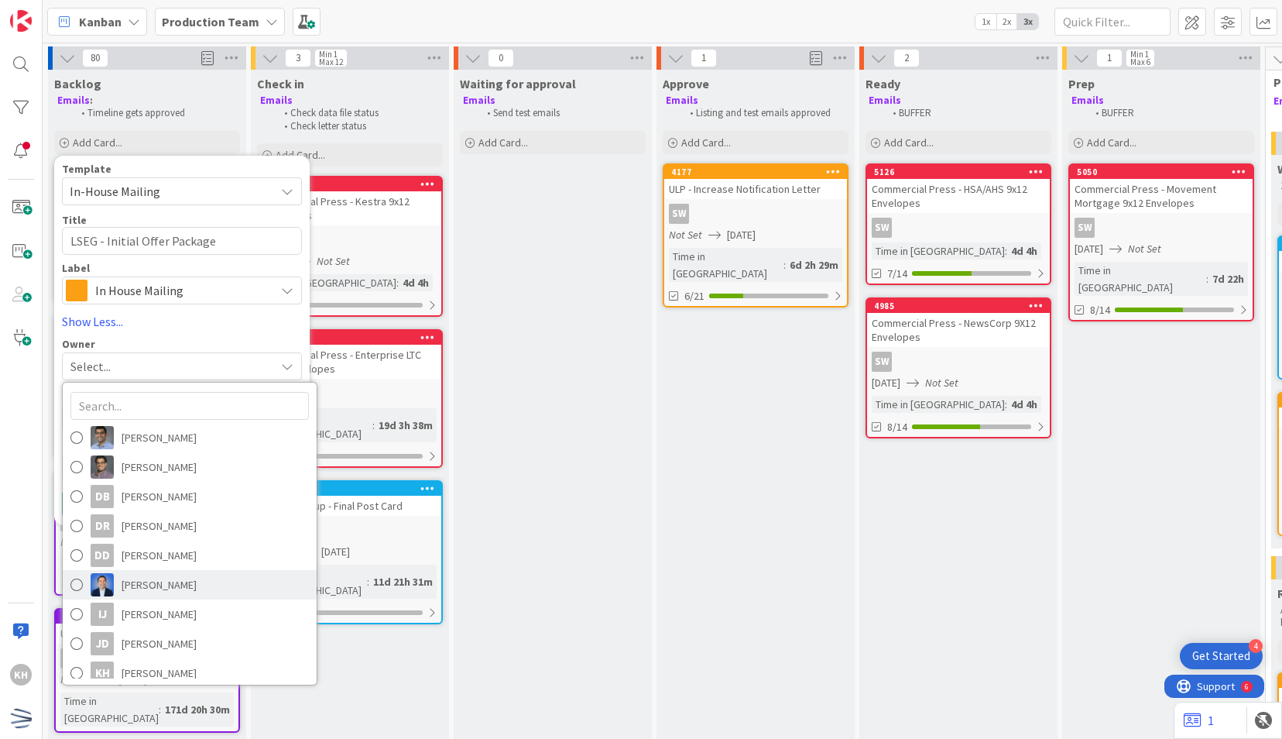
scroll to position [155, 0]
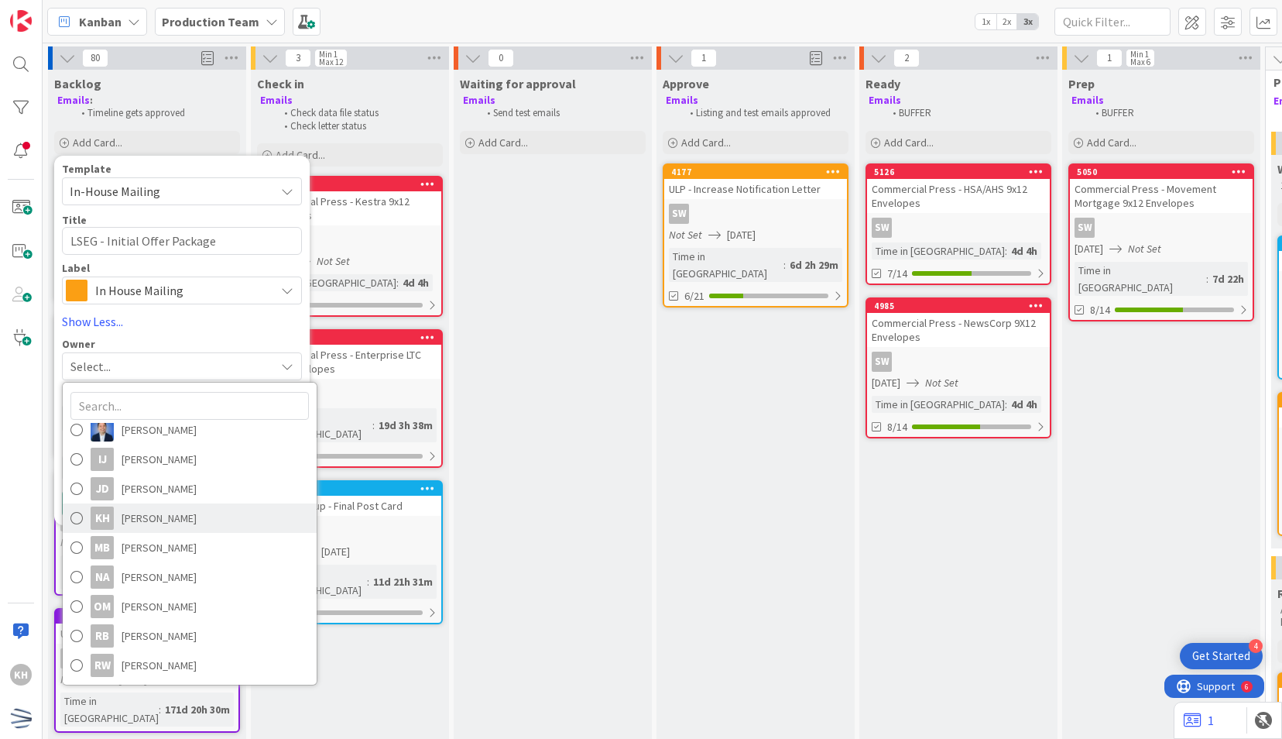
click at [180, 521] on span "[PERSON_NAME]" at bounding box center [159, 517] width 75 height 23
type textarea "x"
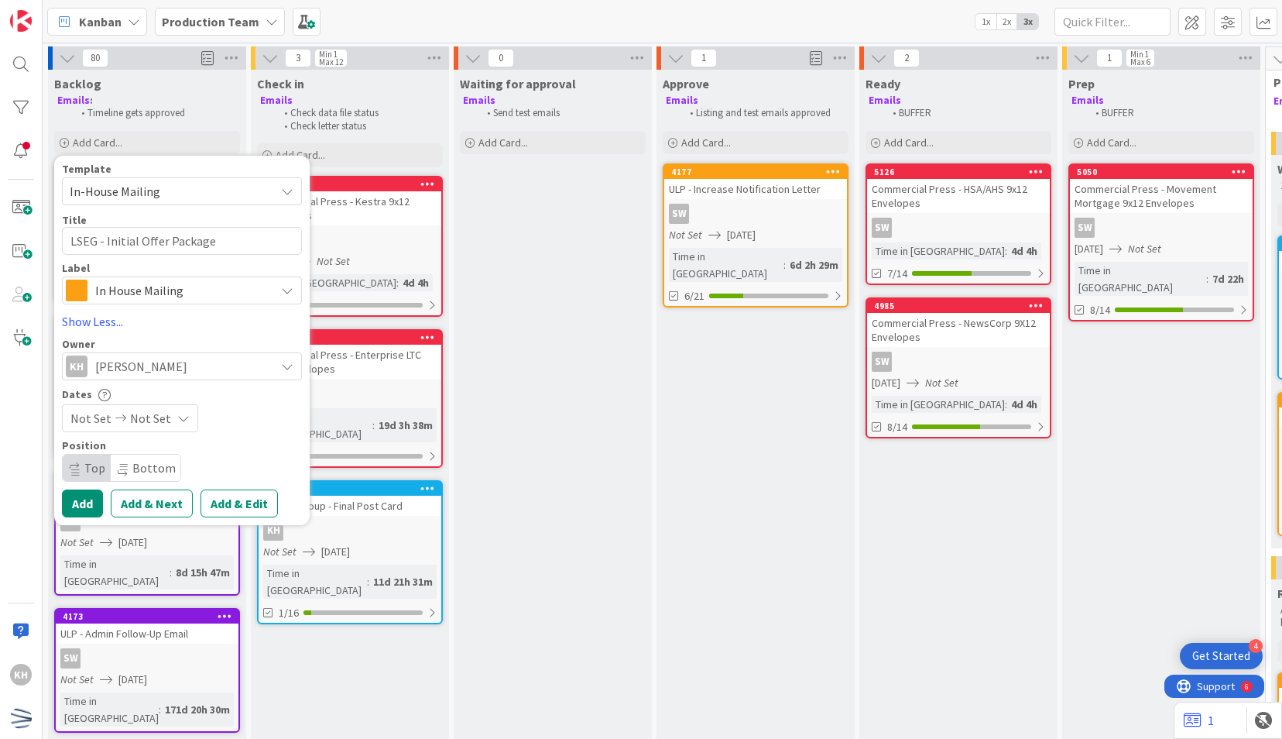
click at [177, 418] on icon at bounding box center [183, 418] width 12 height 12
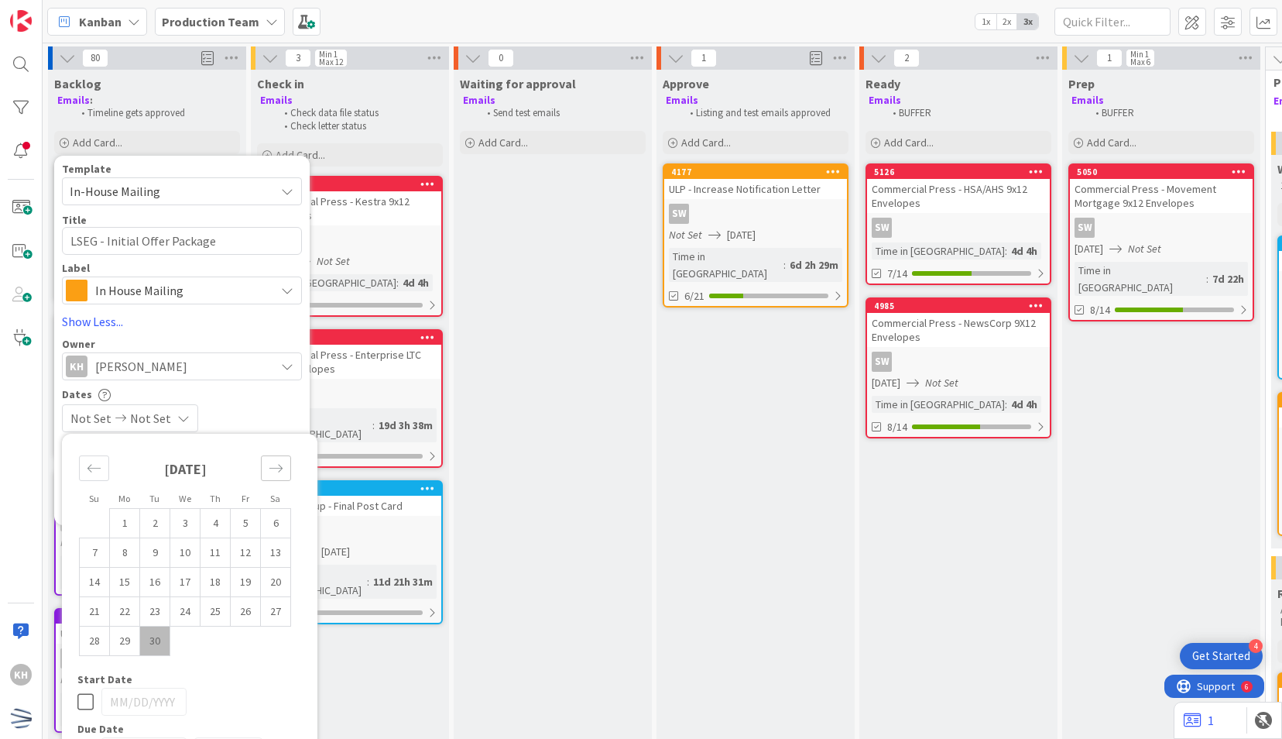
click at [269, 461] on icon "Move forward to switch to the next month." at bounding box center [276, 468] width 15 height 15
click at [190, 581] on td "12" at bounding box center [185, 581] width 30 height 29
type input "[DATE]"
type textarea "x"
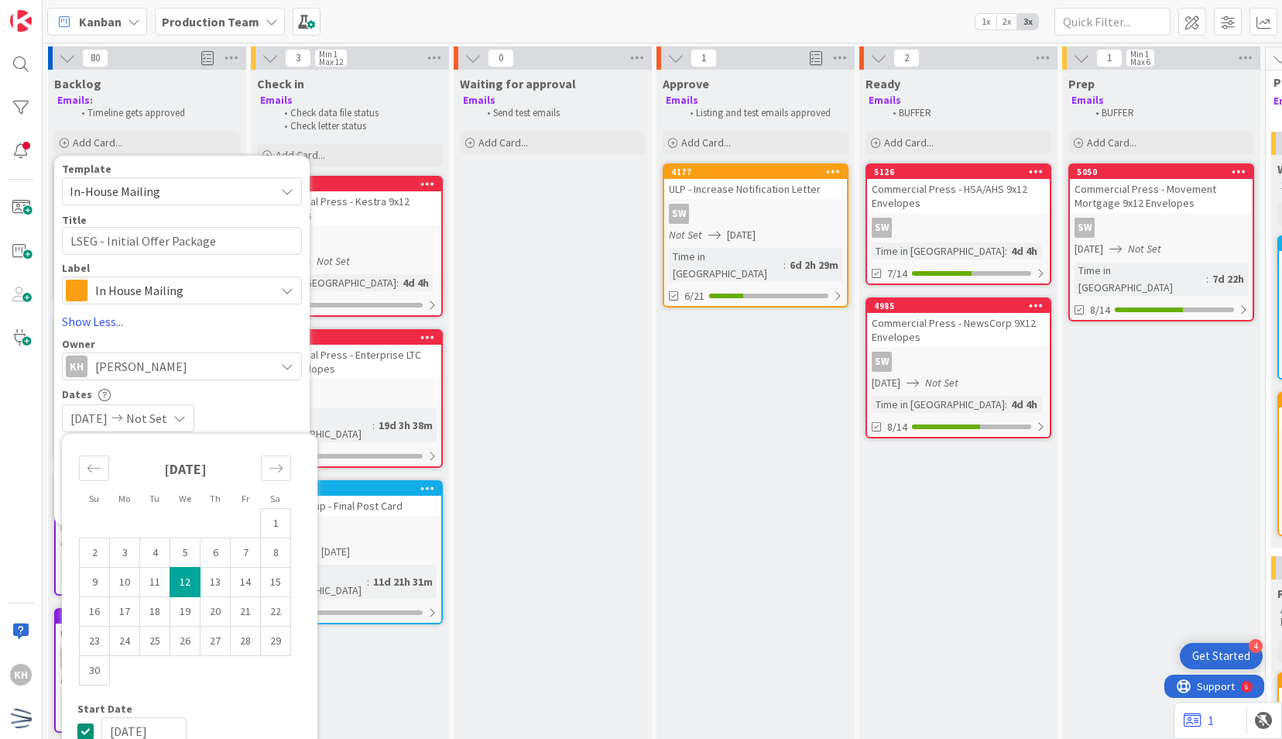
click at [194, 576] on td "12" at bounding box center [185, 581] width 30 height 29
type input "[DATE]"
click at [251, 416] on div "[DATE] [DATE]" at bounding box center [182, 418] width 240 height 28
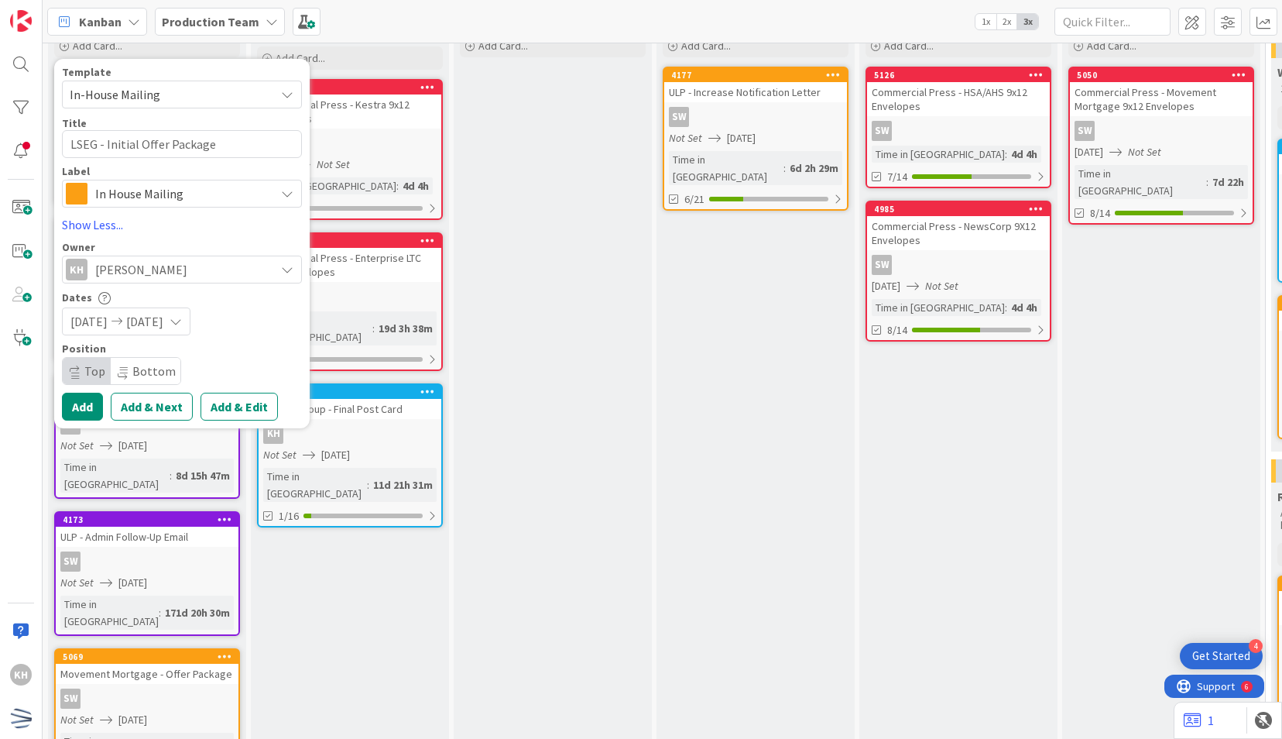
scroll to position [77, 0]
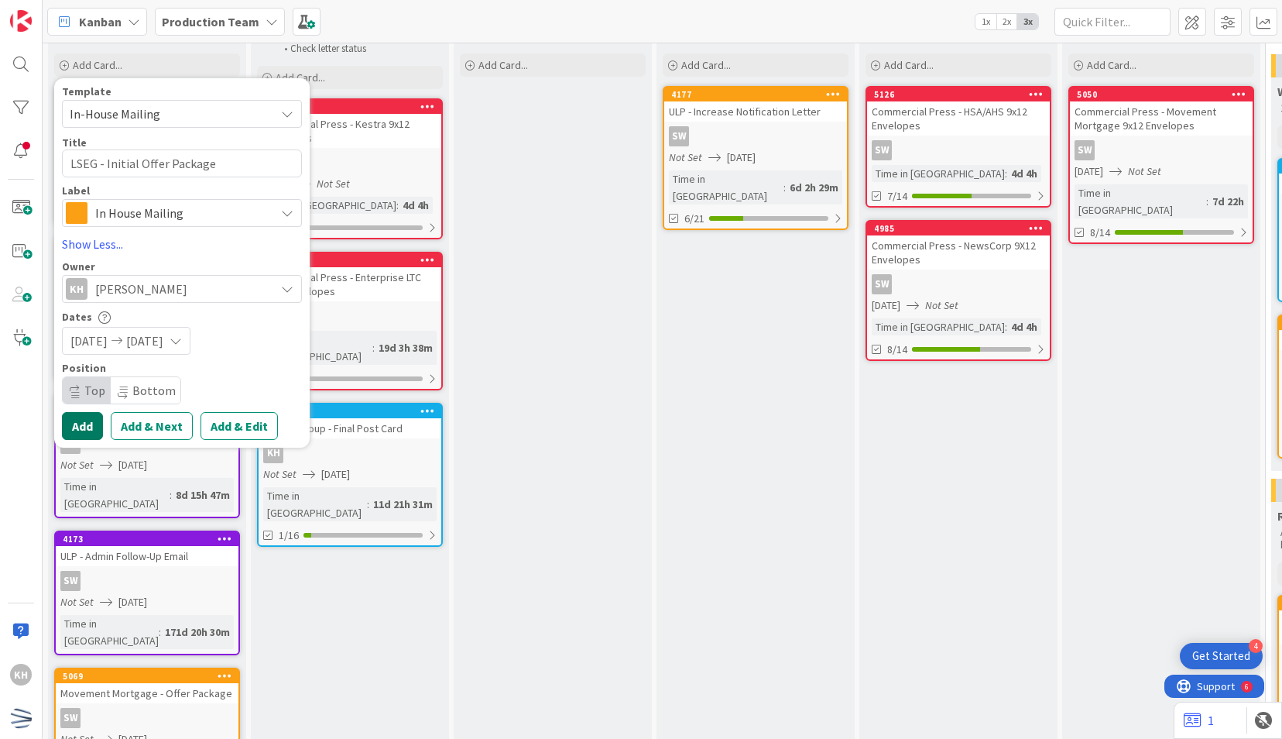
click at [84, 430] on button "Add" at bounding box center [82, 426] width 41 height 28
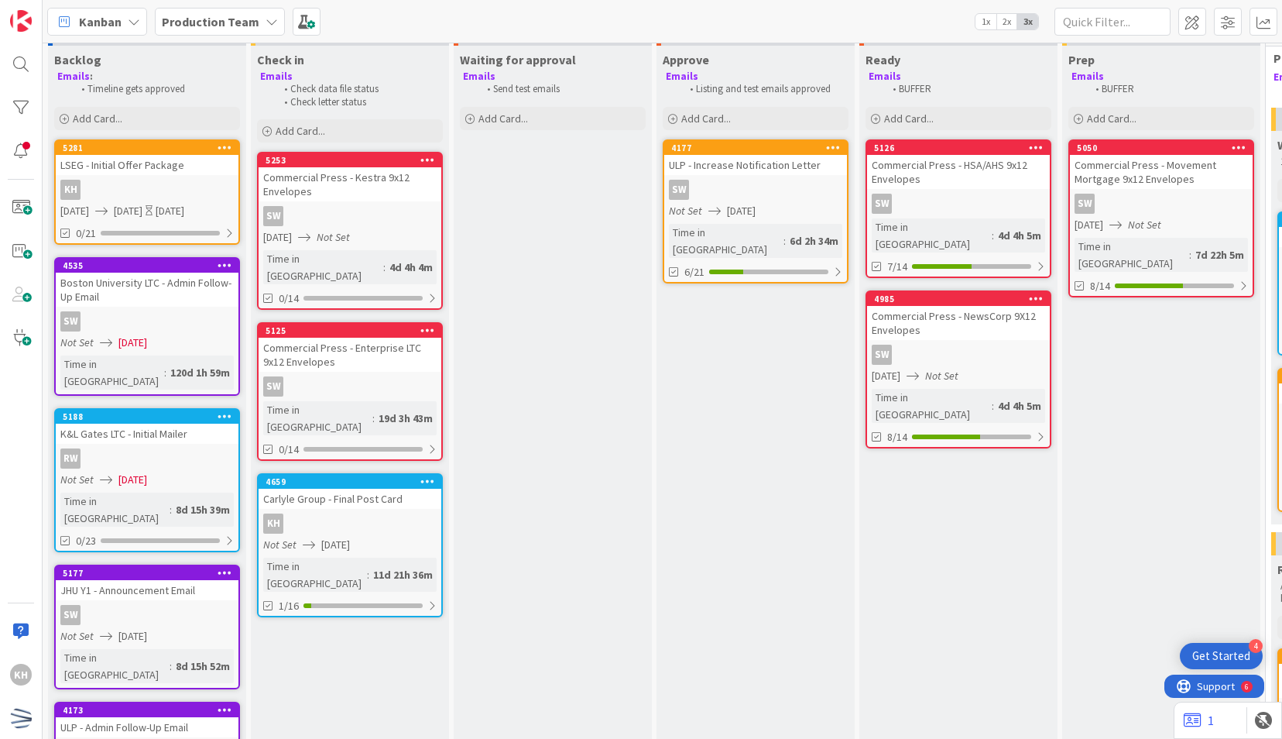
scroll to position [0, 0]
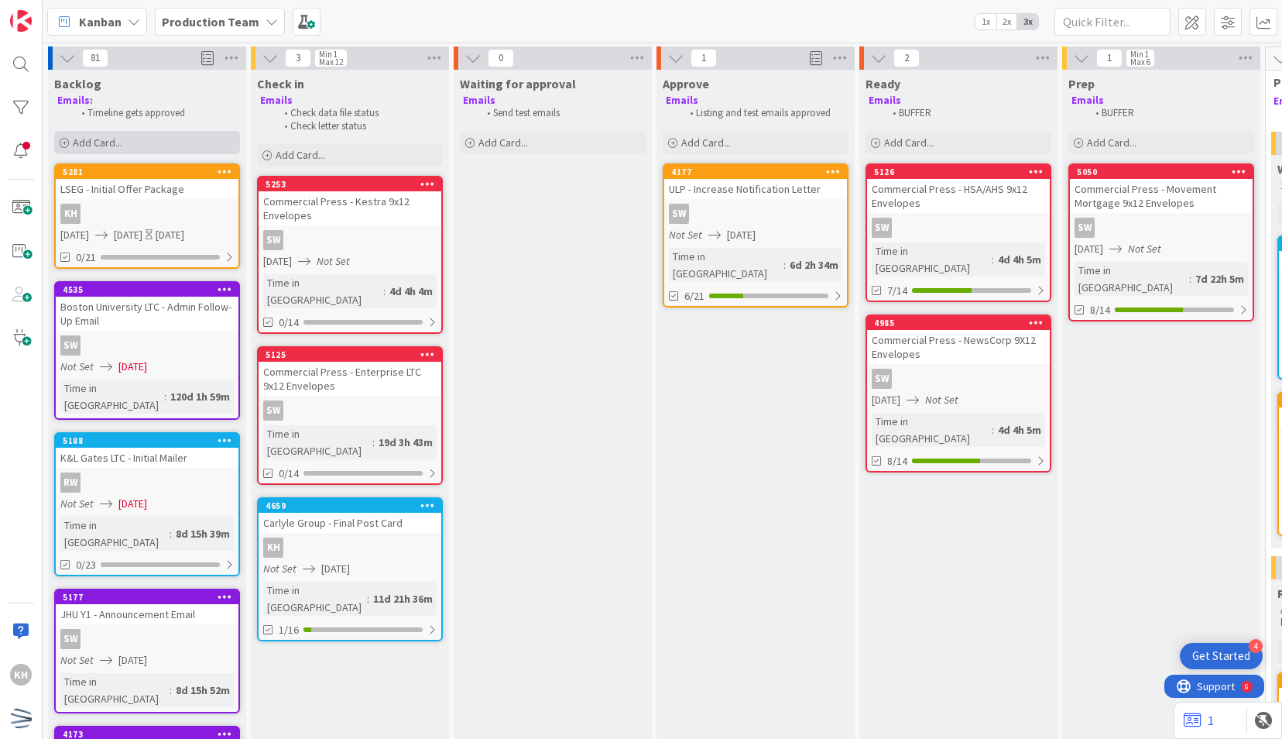
click at [212, 146] on div "Add Card..." at bounding box center [147, 142] width 186 height 23
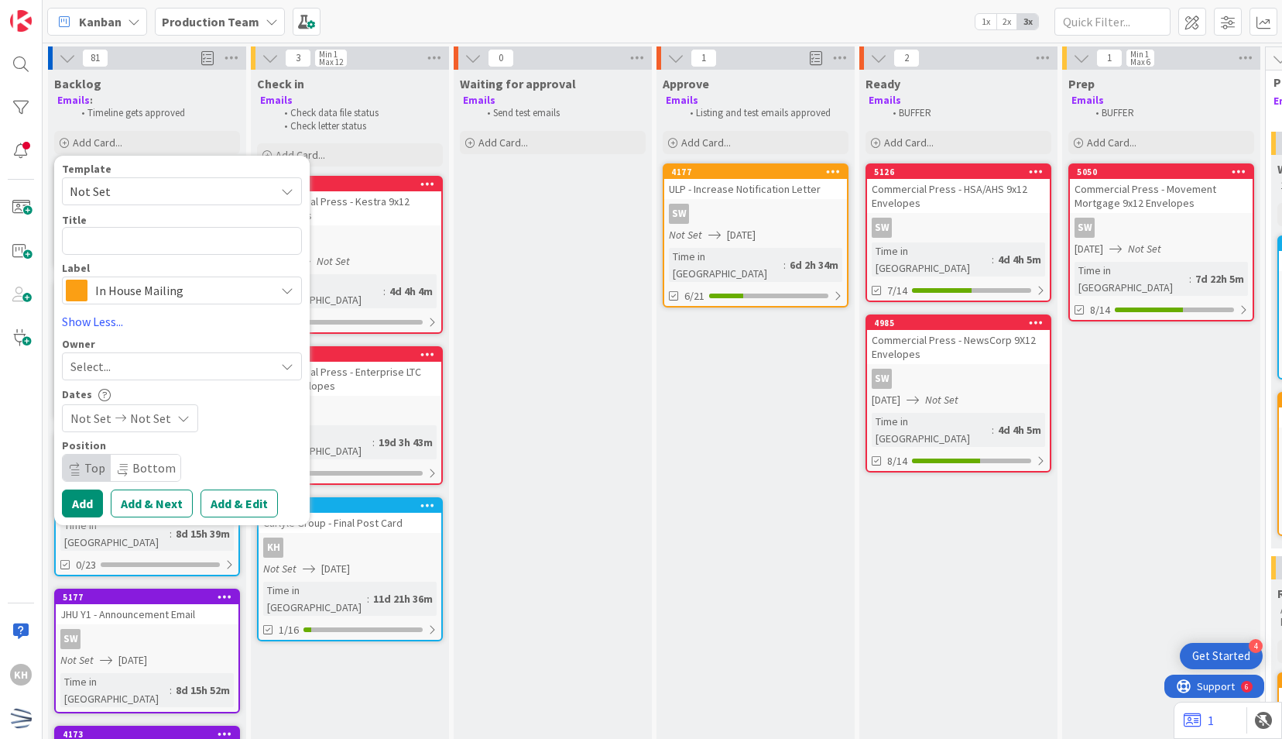
click at [154, 283] on span "In House Mailing" at bounding box center [181, 291] width 172 height 22
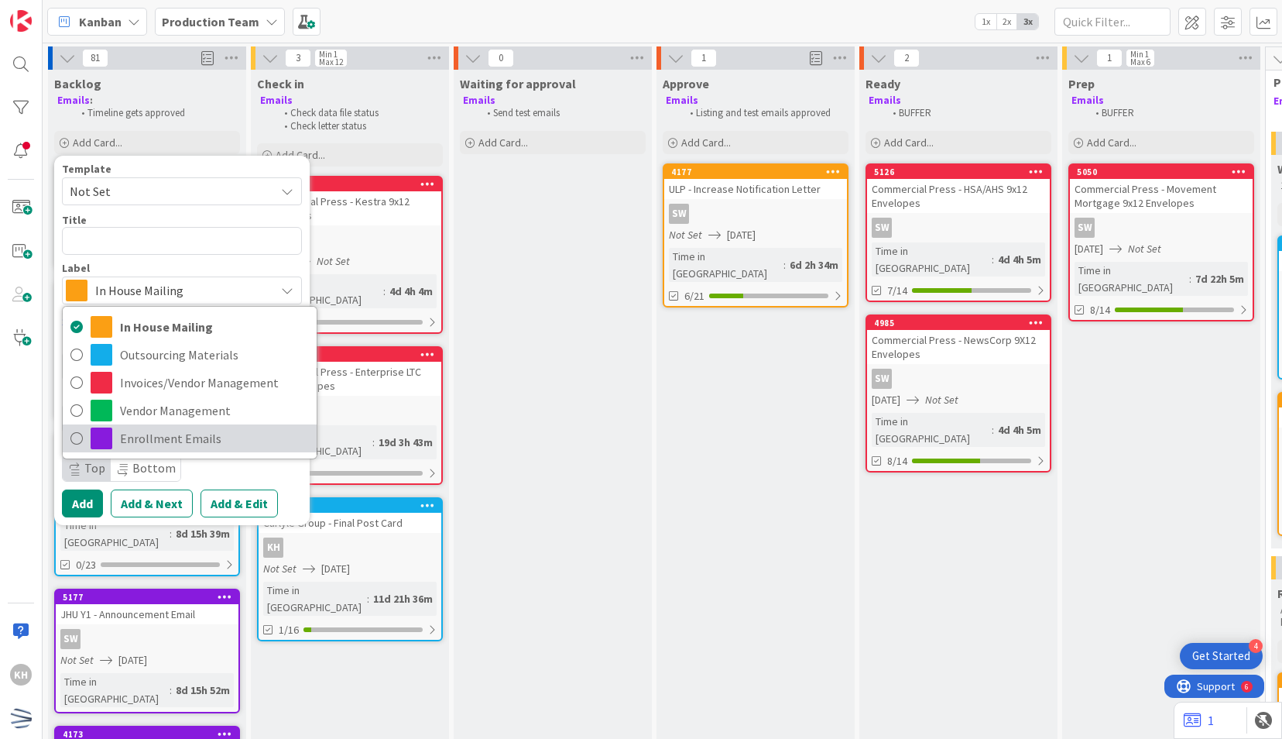
click at [168, 439] on span "Enrollment Emails" at bounding box center [214, 438] width 189 height 23
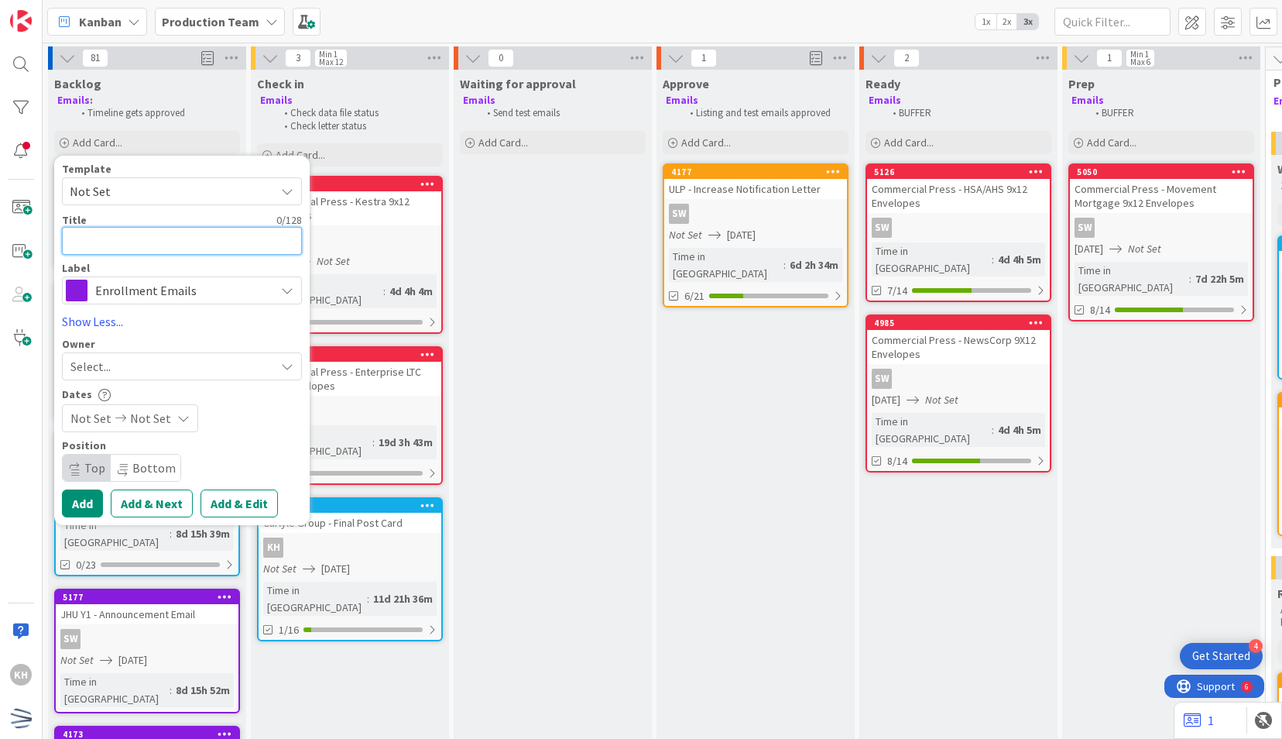
click at [162, 250] on textarea at bounding box center [182, 241] width 240 height 28
type textarea "x"
type textarea "L"
type textarea "x"
type textarea "LS"
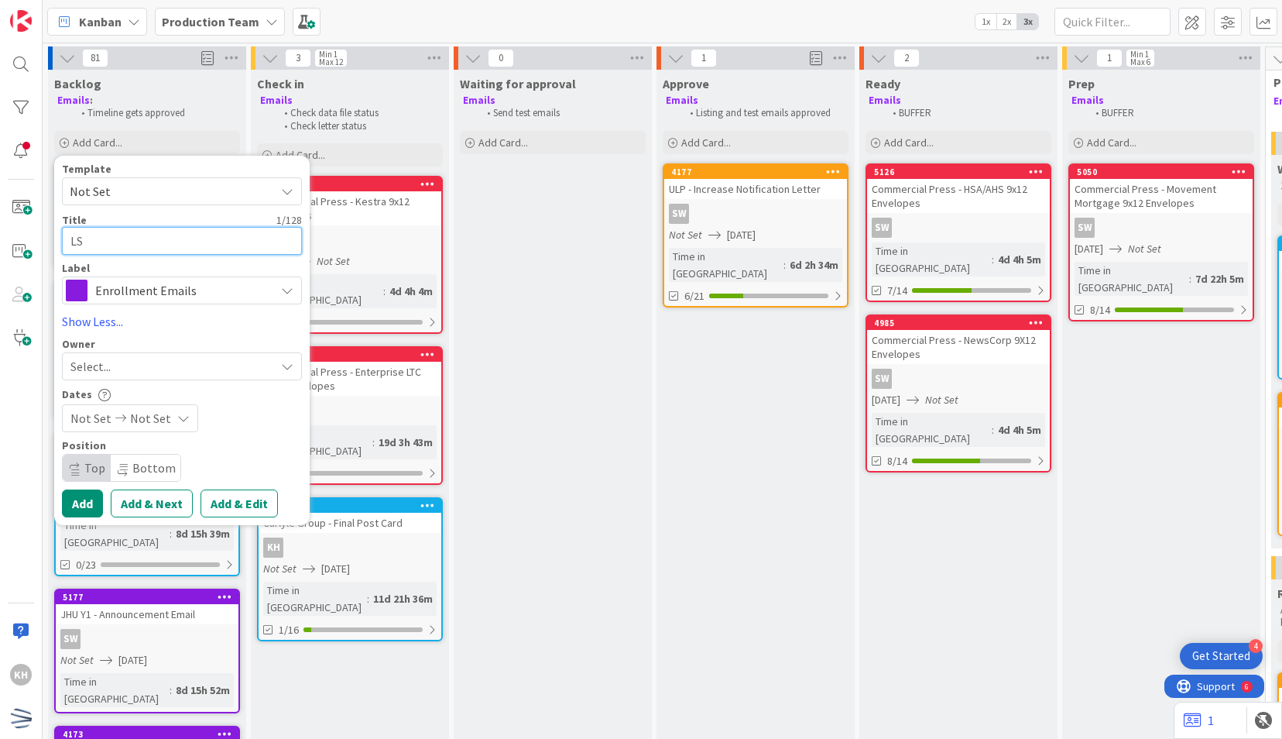
type textarea "x"
type textarea "LSE"
type textarea "x"
type textarea "LSEF"
type textarea "x"
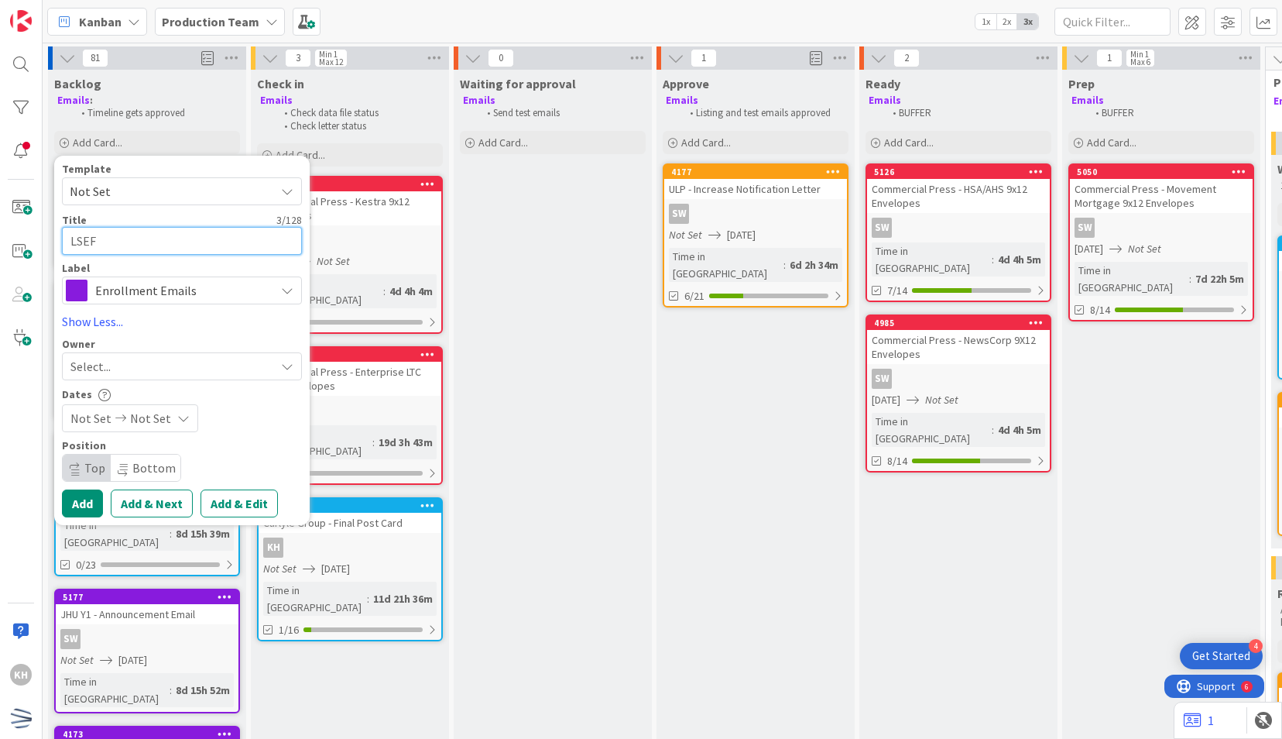
type textarea "LSE"
type textarea "x"
type textarea "LSEG"
type textarea "x"
type textarea "LSEG"
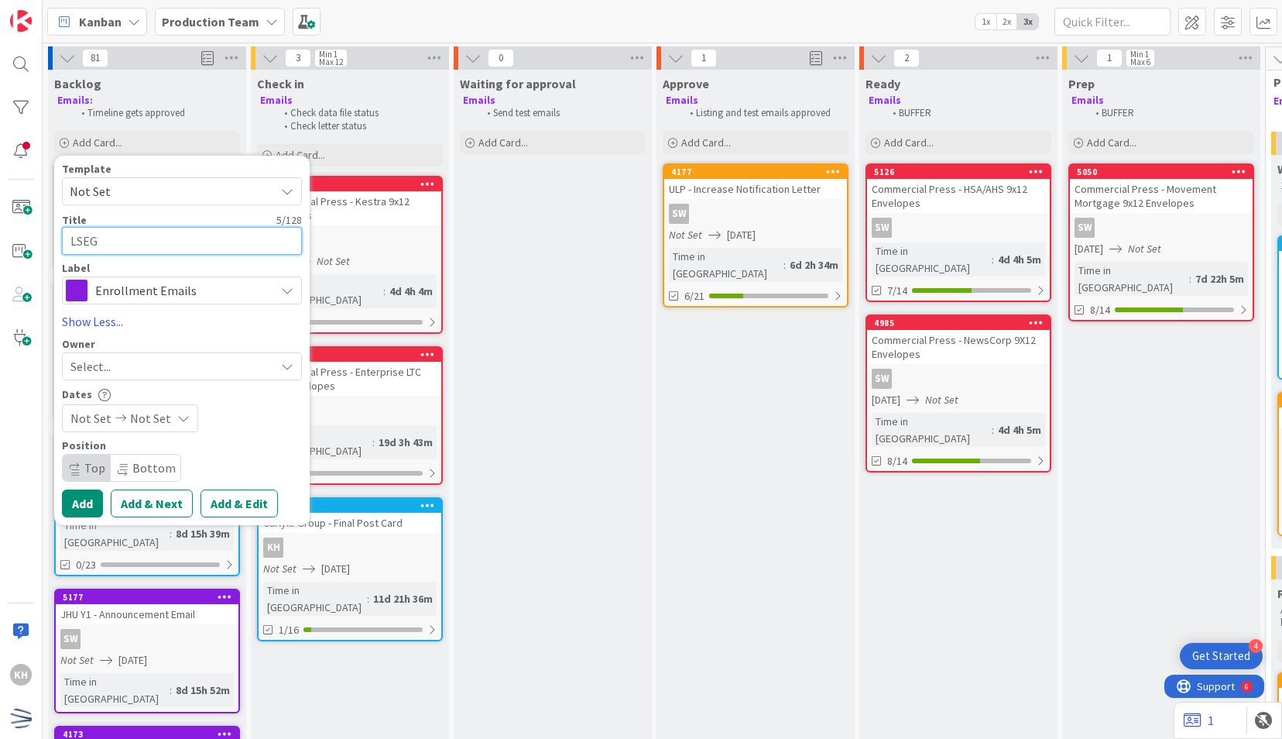
type textarea "x"
type textarea "LSEG -"
type textarea "x"
type textarea "LSEG -"
type textarea "x"
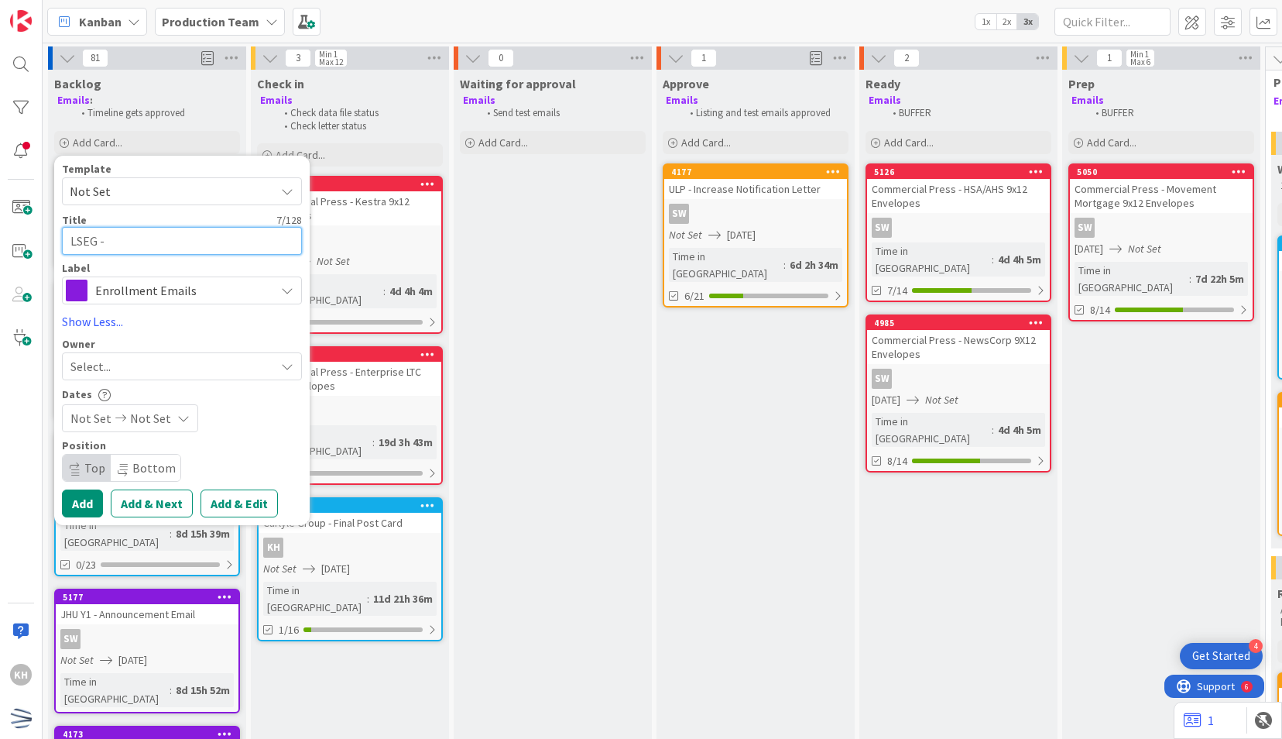
type textarea "LSEG - N"
type textarea "x"
type textarea "LSEG - Ne"
type textarea "x"
type textarea "LSEG - New"
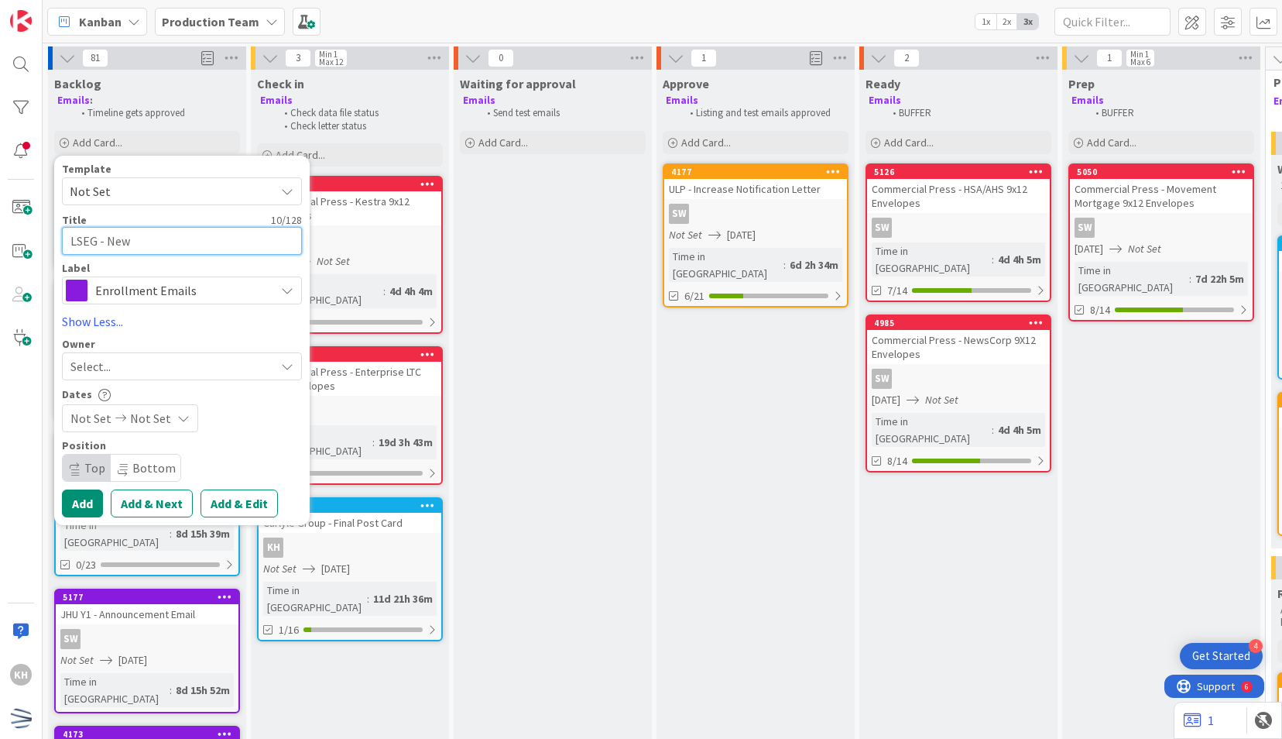
type textarea "x"
type textarea "LSEG - Newl"
type textarea "x"
type textarea "LSEG - Newly"
type textarea "x"
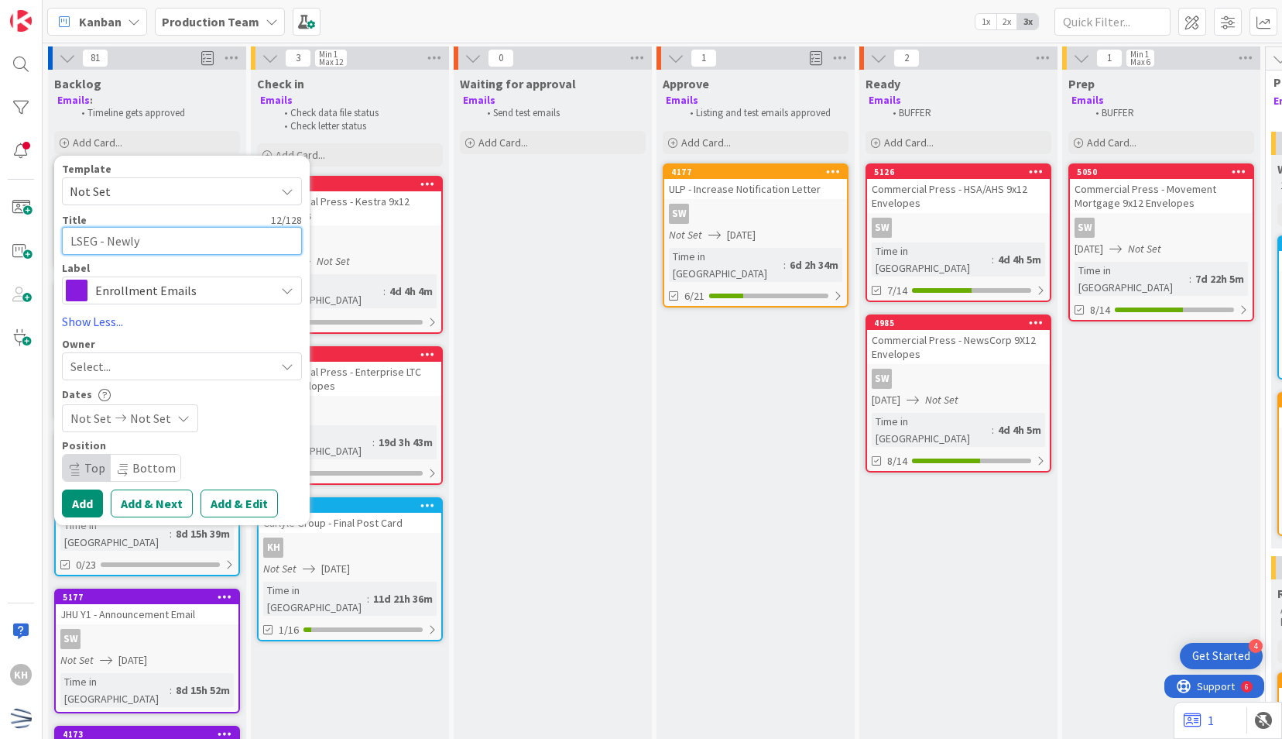
type textarea "LSEG - Newly"
type textarea "x"
type textarea "LSEG - Newly E"
type textarea "x"
type textarea "LSEG - Newly El"
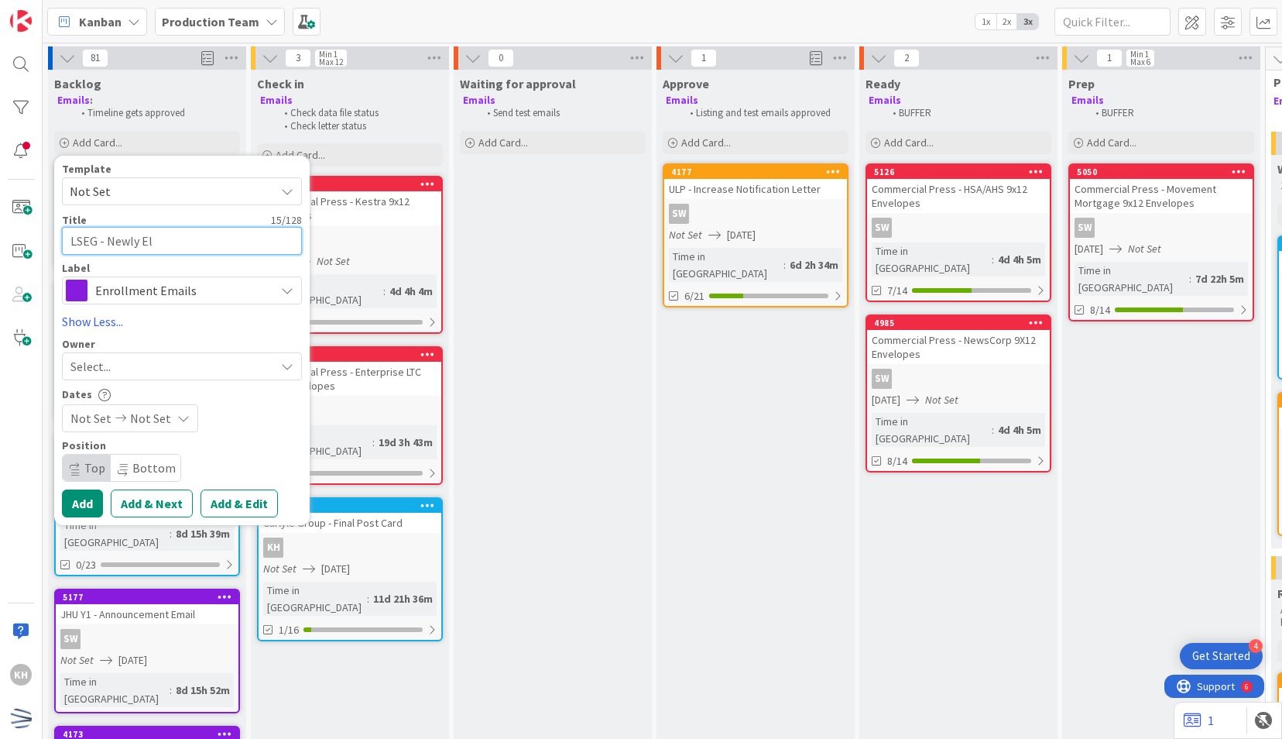
type textarea "x"
type textarea "LSEG - Newly [PERSON_NAME]"
type textarea "x"
type textarea "LSEG - Newly Elig"
type textarea "x"
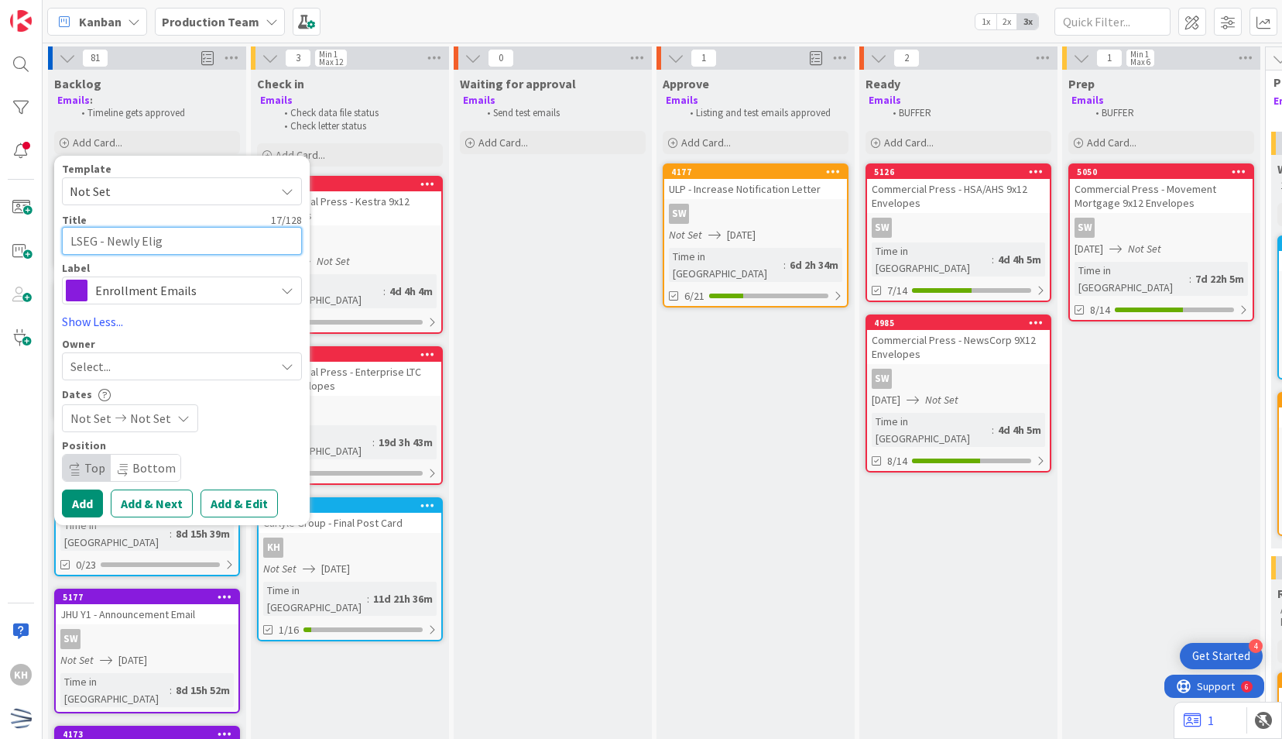
type textarea "LSEG - Newly Eligi"
type textarea "x"
type textarea "LSEG - Newly Eligib"
type textarea "x"
type textarea "LSEG - Newly Eligibl"
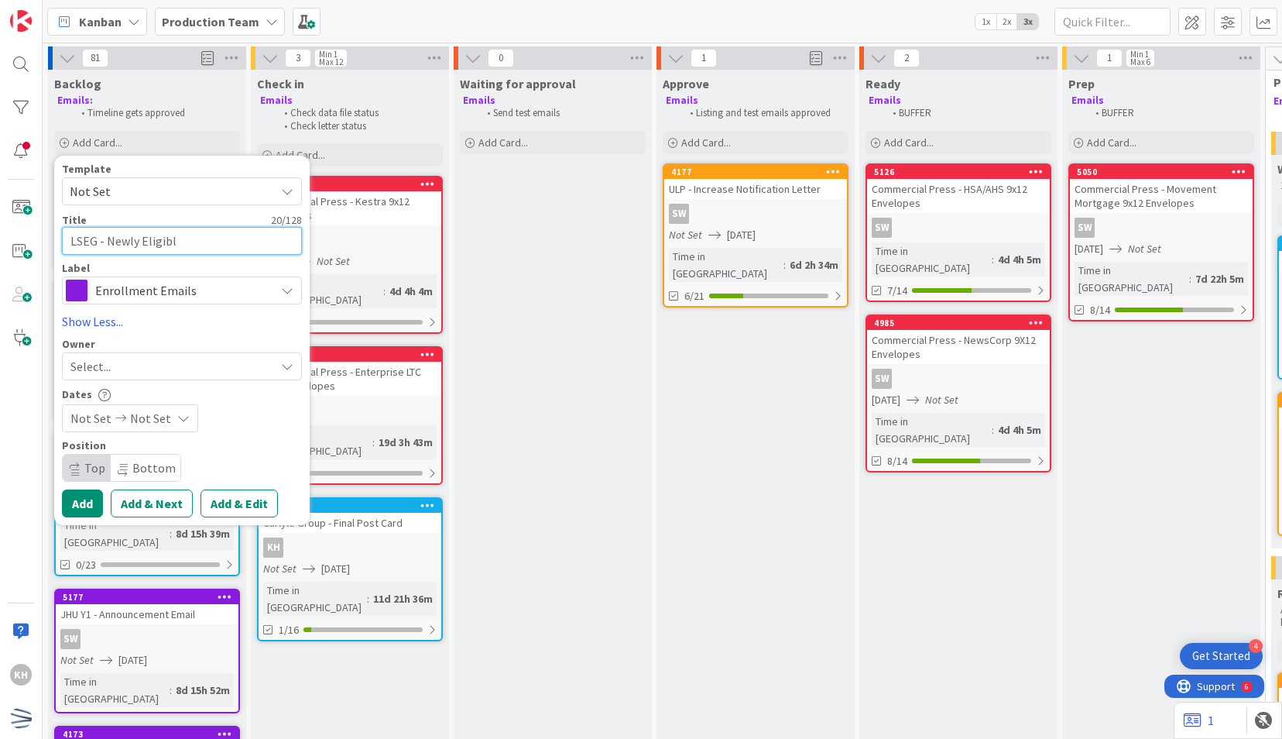
type textarea "x"
type textarea "LSEG - Newly Eligible"
type textarea "x"
type textarea "LSEG - Newly Eligible"
type textarea "x"
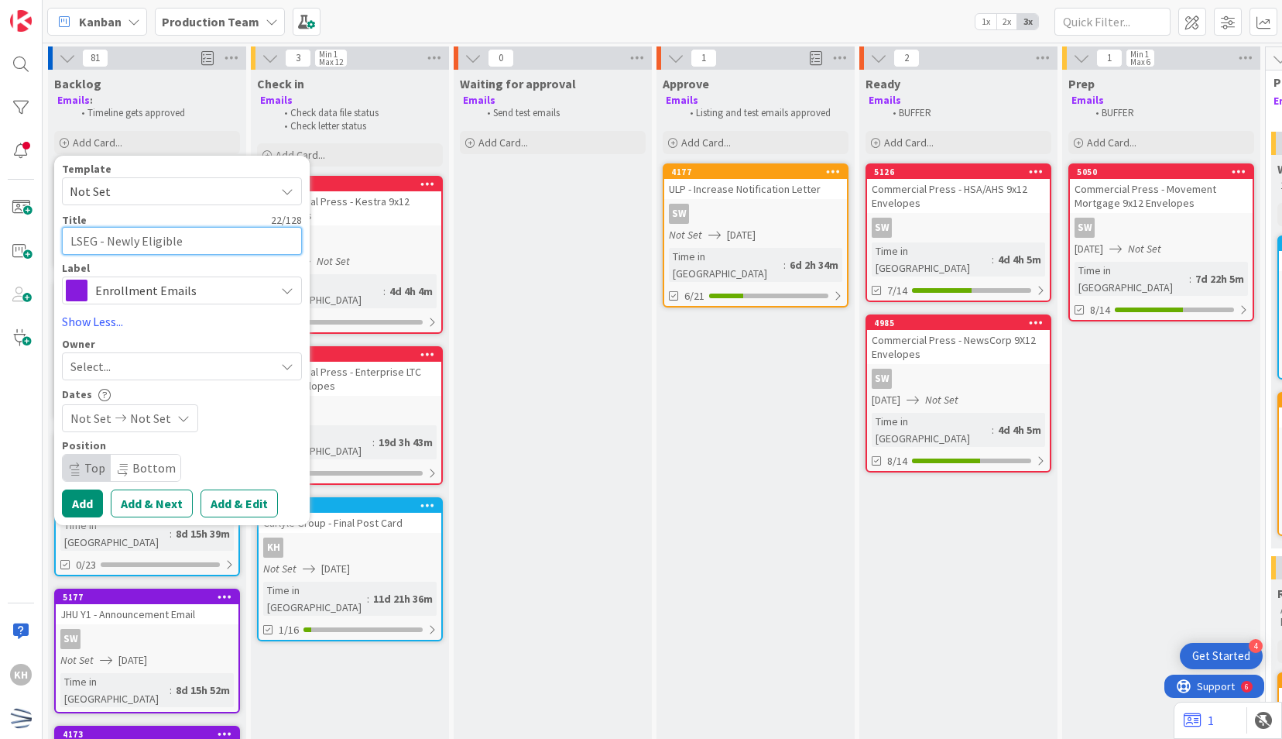
type textarea "LSEG - Newly Eligible F"
type textarea "x"
type textarea "LSEG - Newly Eligible Fo"
type textarea "x"
type textarea "LSEG - Newly Eligible Fol"
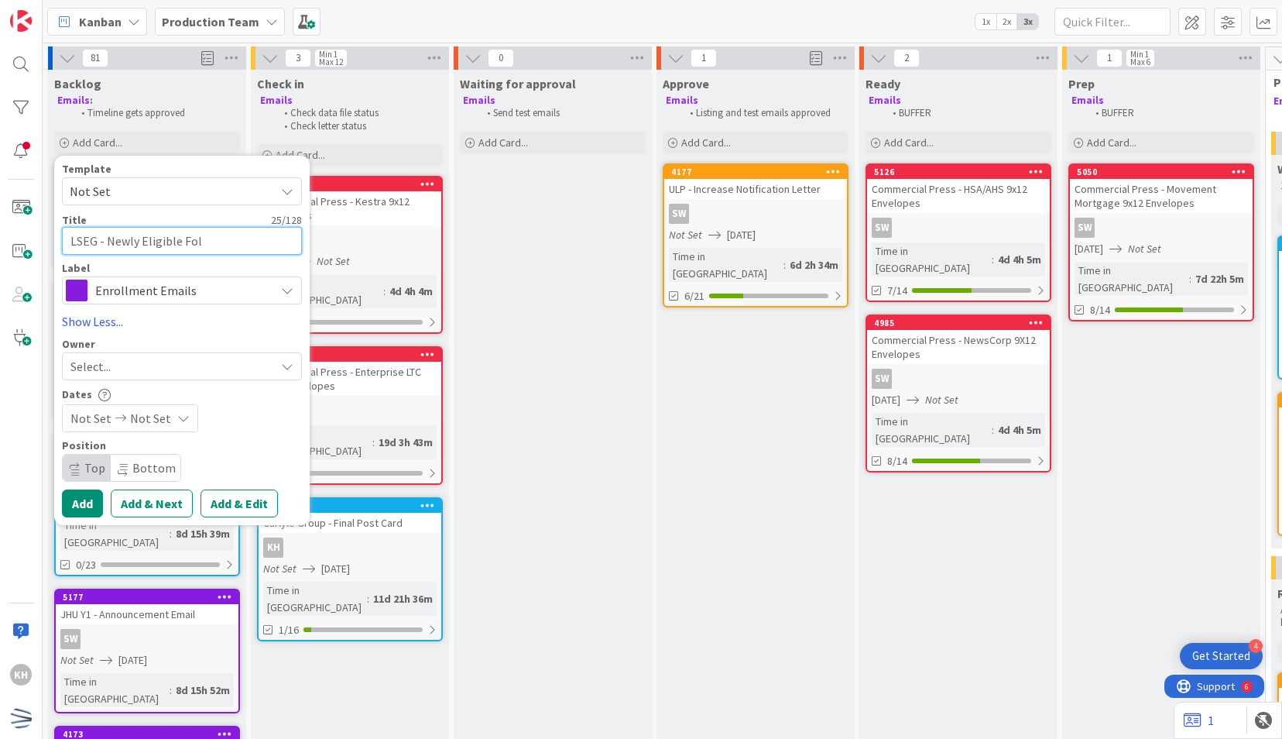
type textarea "x"
type textarea "LSEG - Newly Eligible Foll"
type textarea "x"
type textarea "LSEG - Newly Eligible Follo"
type textarea "x"
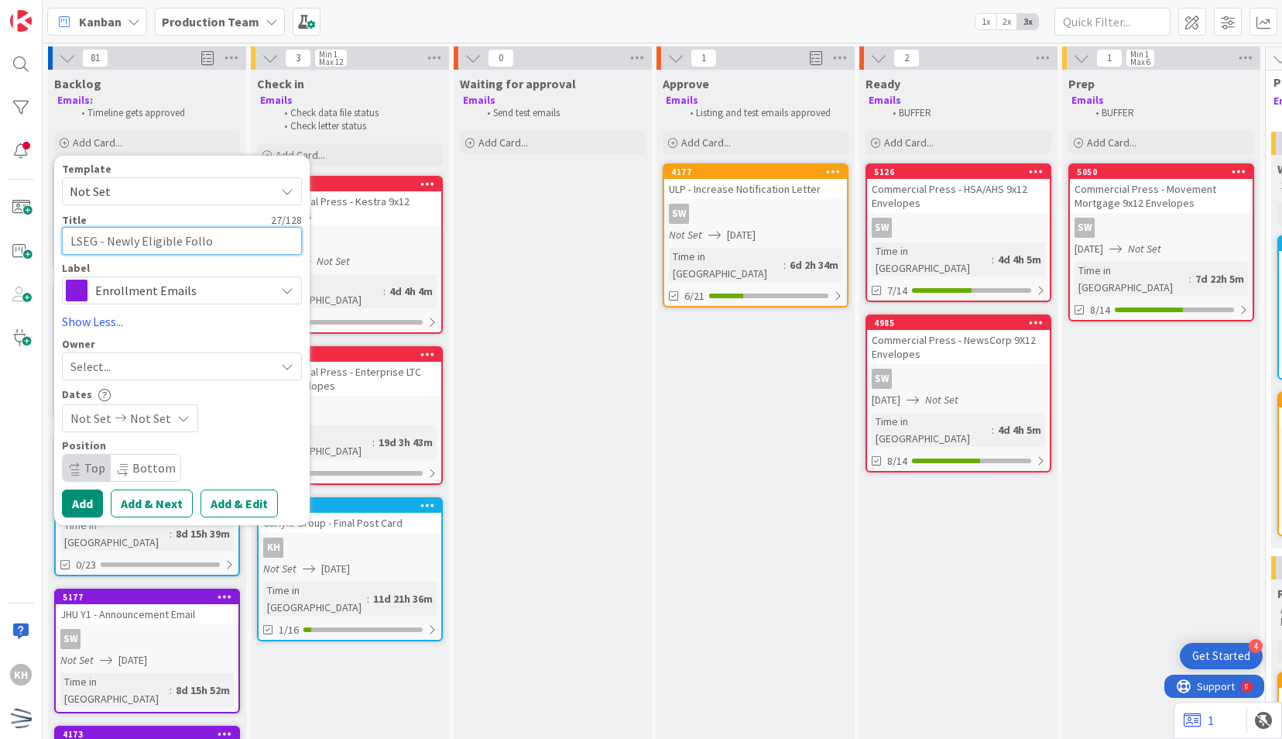
type textarea "LSEG - Newly Eligible Follow"
type textarea "x"
type textarea "LSEG - Newly Eligible Follow"
type textarea "x"
type textarea "LSEG - Newly Eligible Follow -"
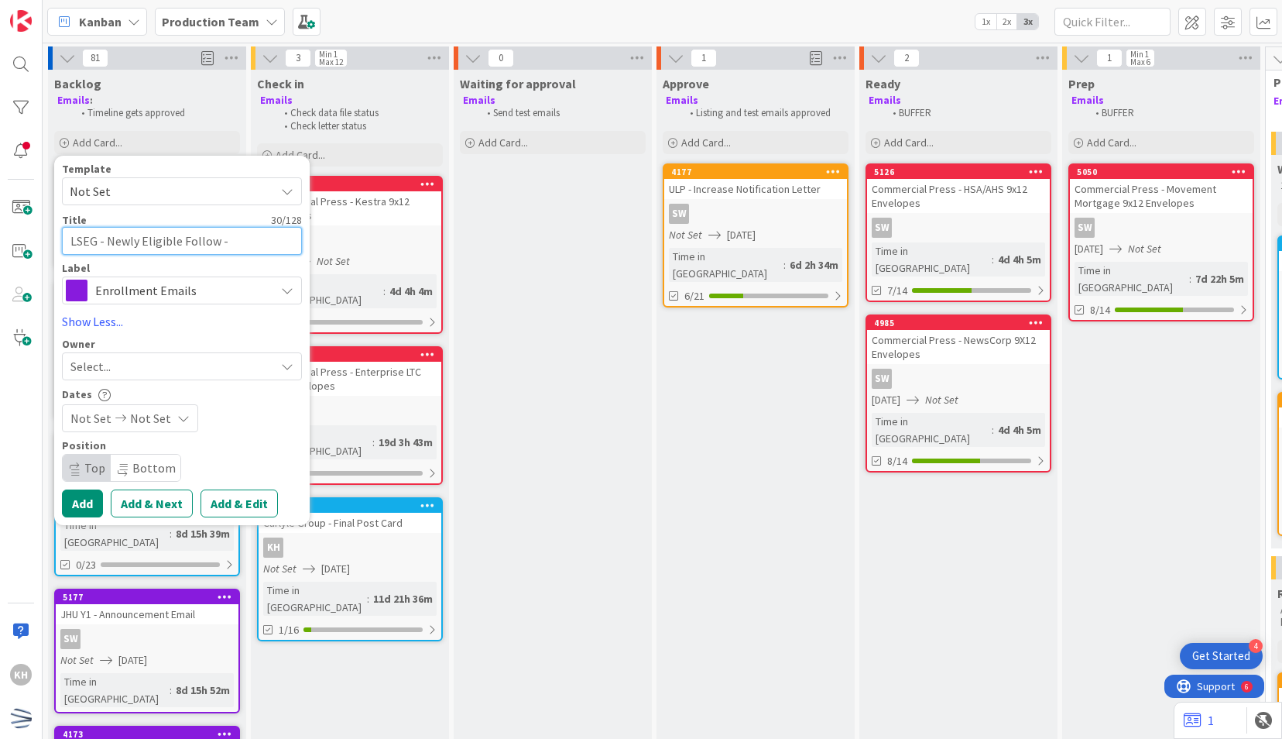
type textarea "x"
type textarea "LSEG - Newly Eligible Follow -"
type textarea "x"
type textarea "LSEG - Newly Eligible Follow - U"
type textarea "x"
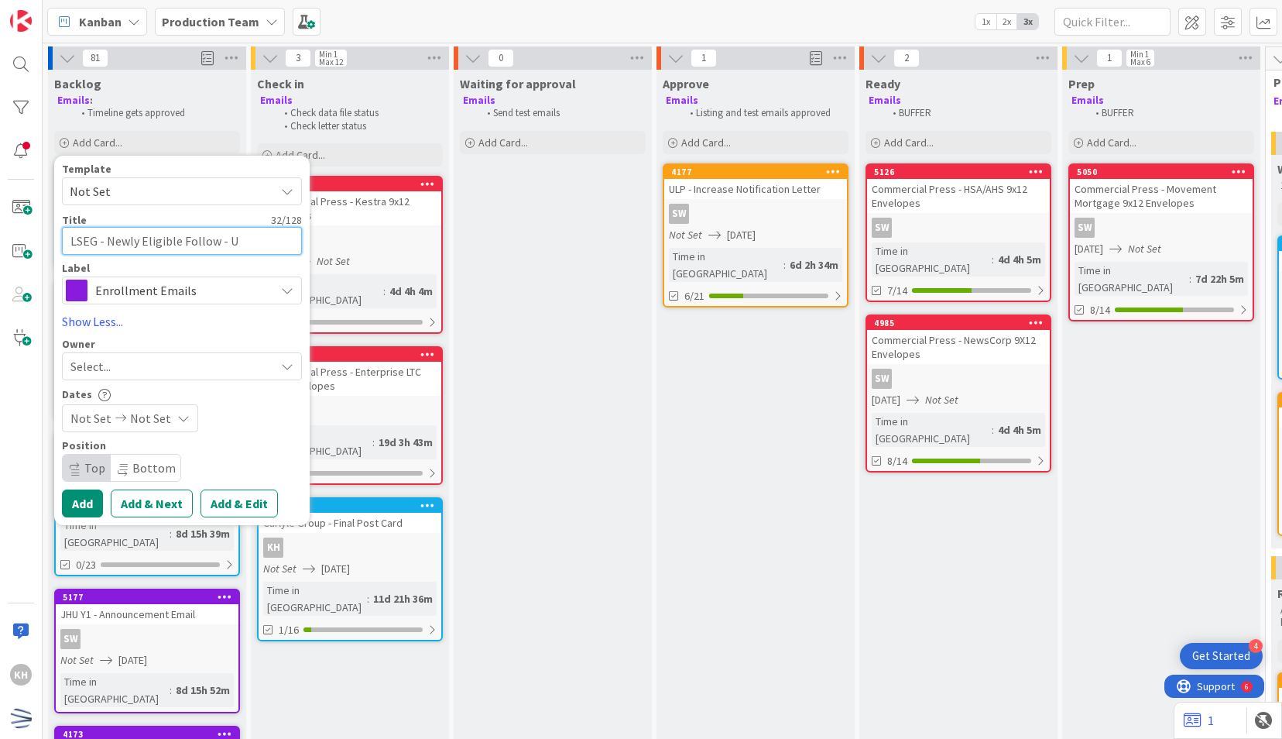
type textarea "LSEG - Newly Eligible Follow - Up"
type textarea "x"
type textarea "LSEG - Newly Eligible Follow - Up"
type textarea "x"
type textarea "LSEG - Newly Eligible Follow - Up E"
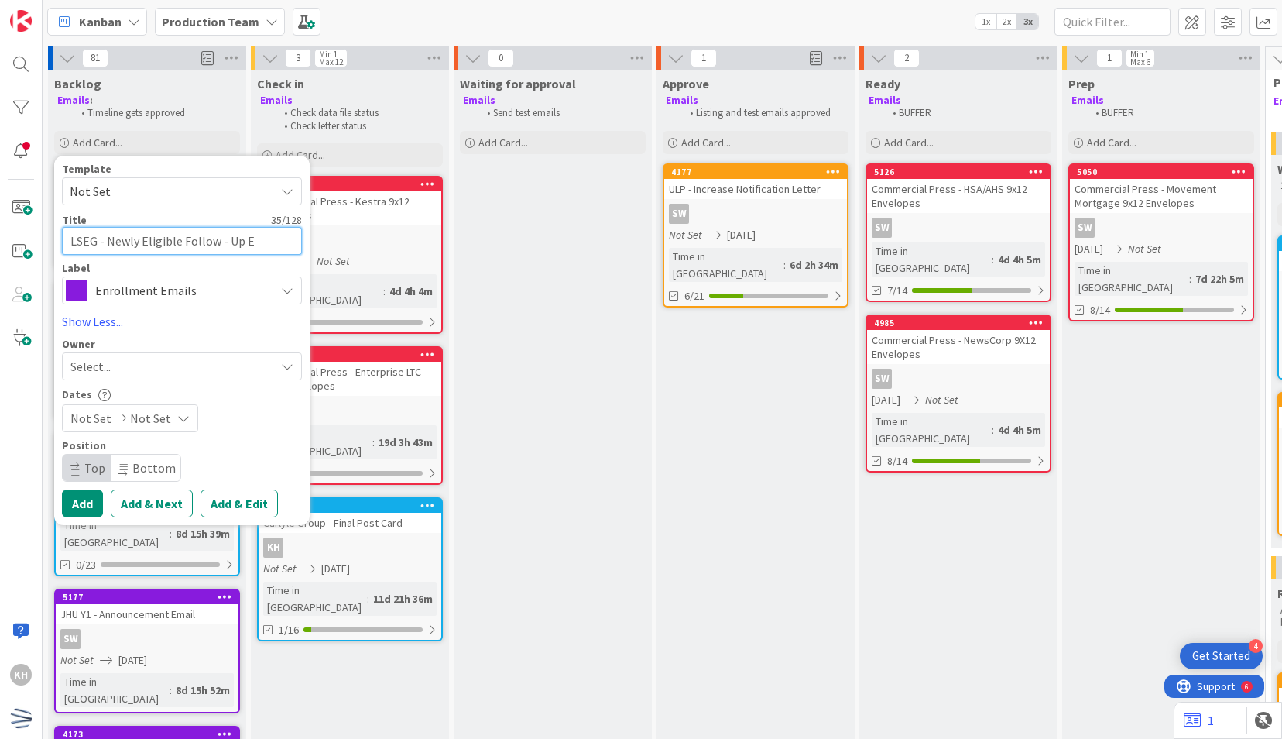
type textarea "x"
type textarea "LSEG - Newly Eligible Follow - Up E-"
type textarea "x"
type textarea "LSEG - Newly Eligible Follow - Up E-m"
type textarea "x"
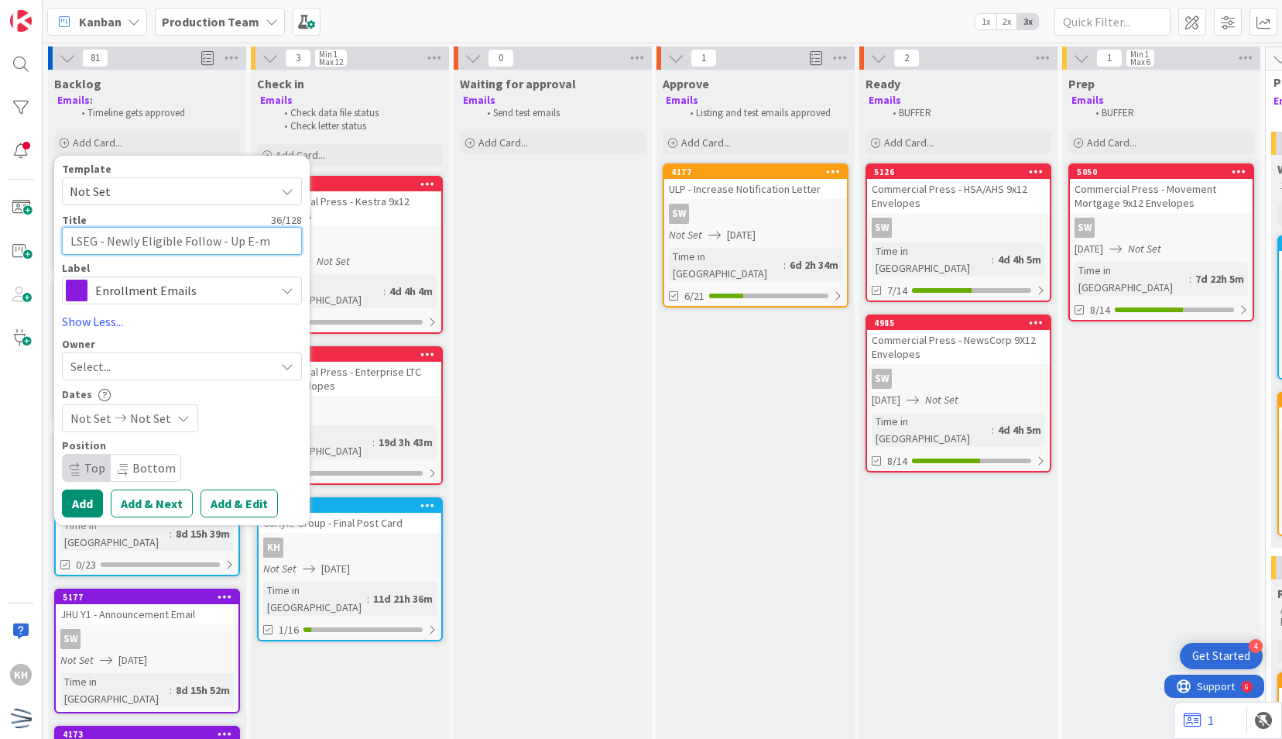
type textarea "LSEG - Newly Eligible Follow - Up E-ma"
type textarea "x"
type textarea "LSEG - Newly Eligible Follow - Up E-mai"
type textarea "x"
drag, startPoint x: 62, startPoint y: 238, endPoint x: 102, endPoint y: 245, distance: 40.7
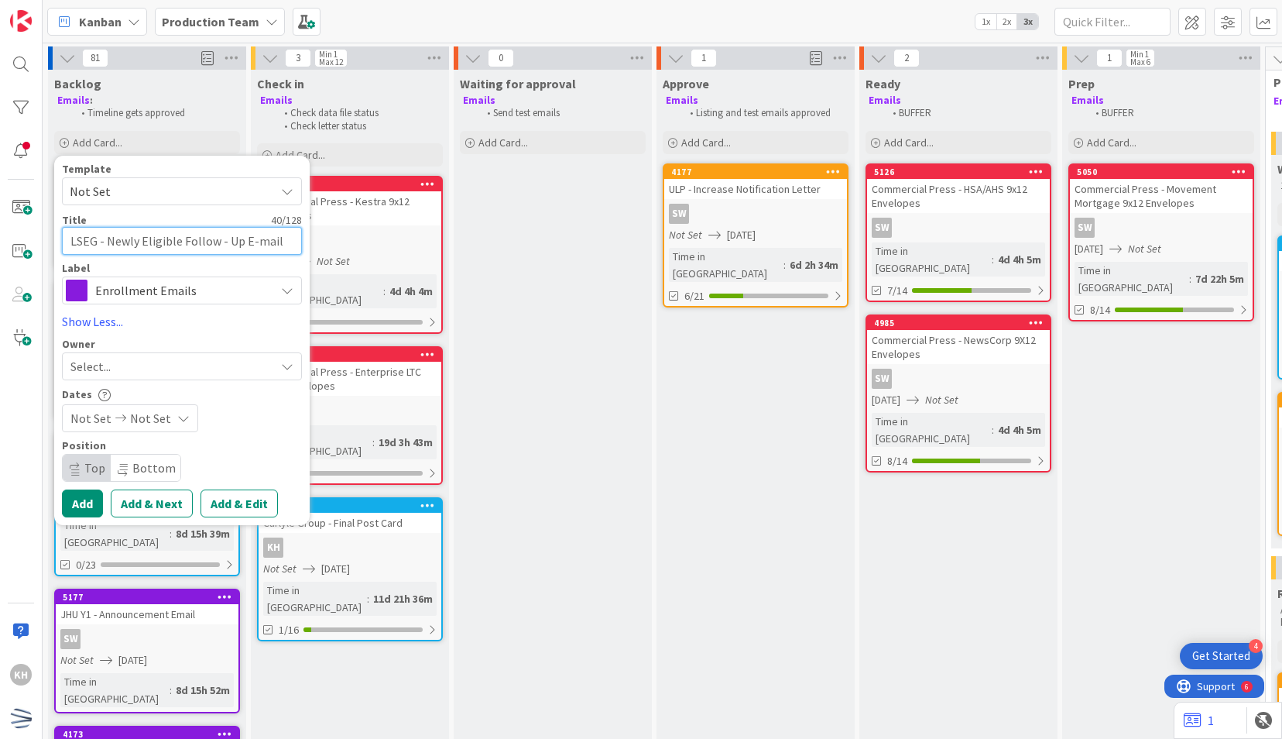
click at [102, 245] on textarea "LSEG - Newly Eligible Follow - Up E-mail" at bounding box center [182, 241] width 240 height 28
type textarea "LSEG - Newly Eligible Follow - Up E-mail"
click at [152, 424] on span "Not Set" at bounding box center [150, 418] width 41 height 19
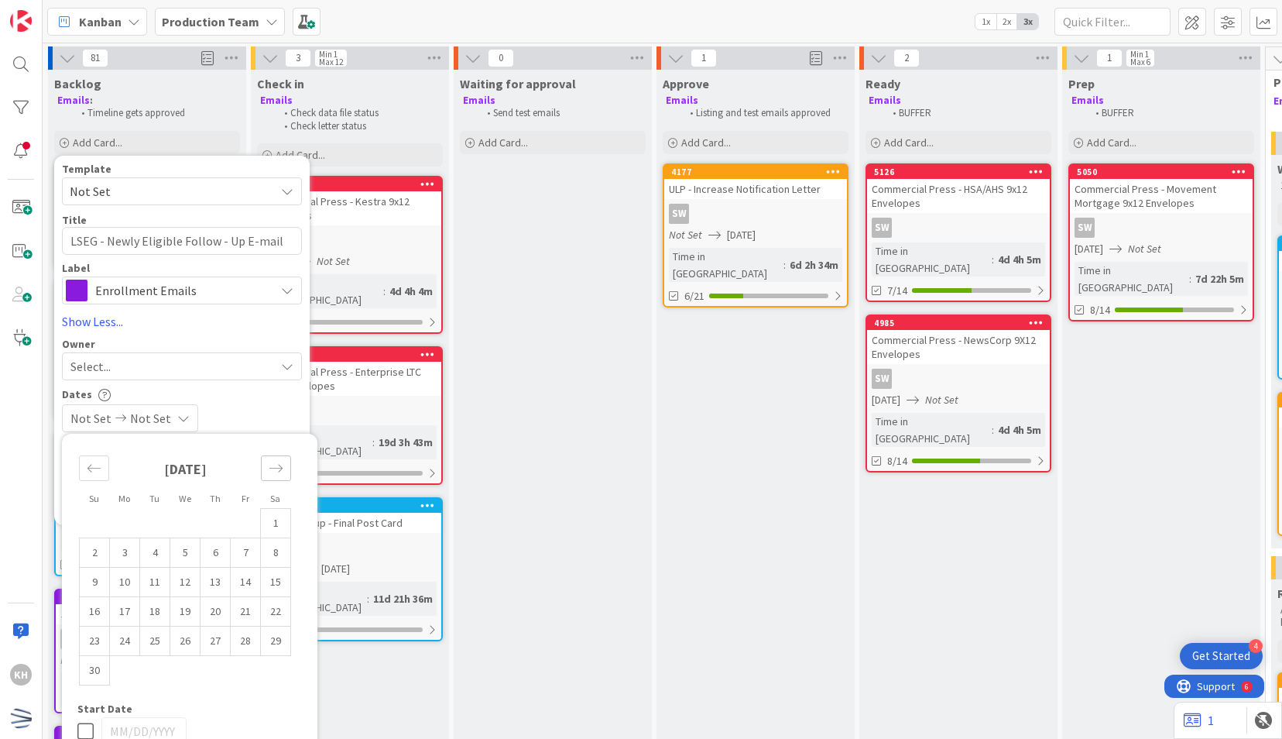
click at [284, 463] on div "Move forward to switch to the next month." at bounding box center [276, 468] width 30 height 26
click at [91, 469] on icon "Move backward to switch to the previous month." at bounding box center [94, 468] width 15 height 15
click at [191, 611] on td "19" at bounding box center [185, 610] width 30 height 29
type input "[DATE]"
click at [191, 611] on td "19" at bounding box center [185, 610] width 30 height 29
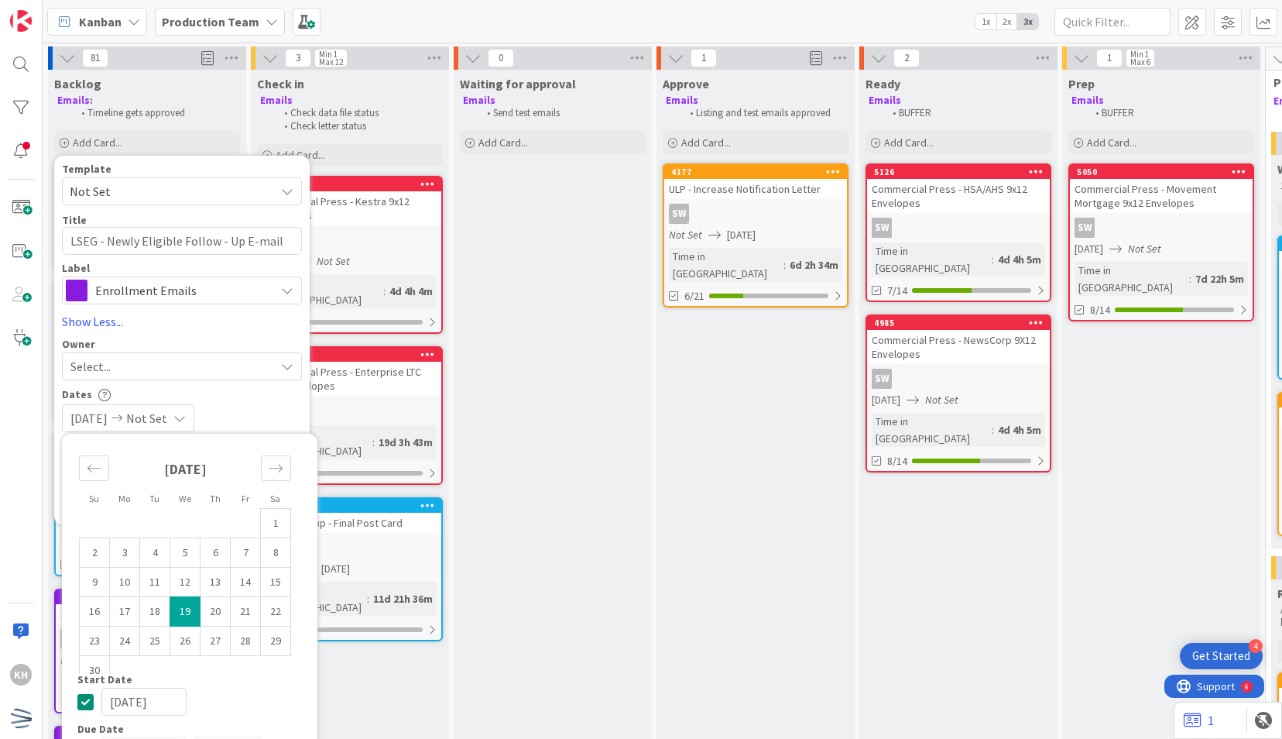
type input "[DATE]"
click at [194, 375] on div "Select..." at bounding box center [182, 366] width 240 height 28
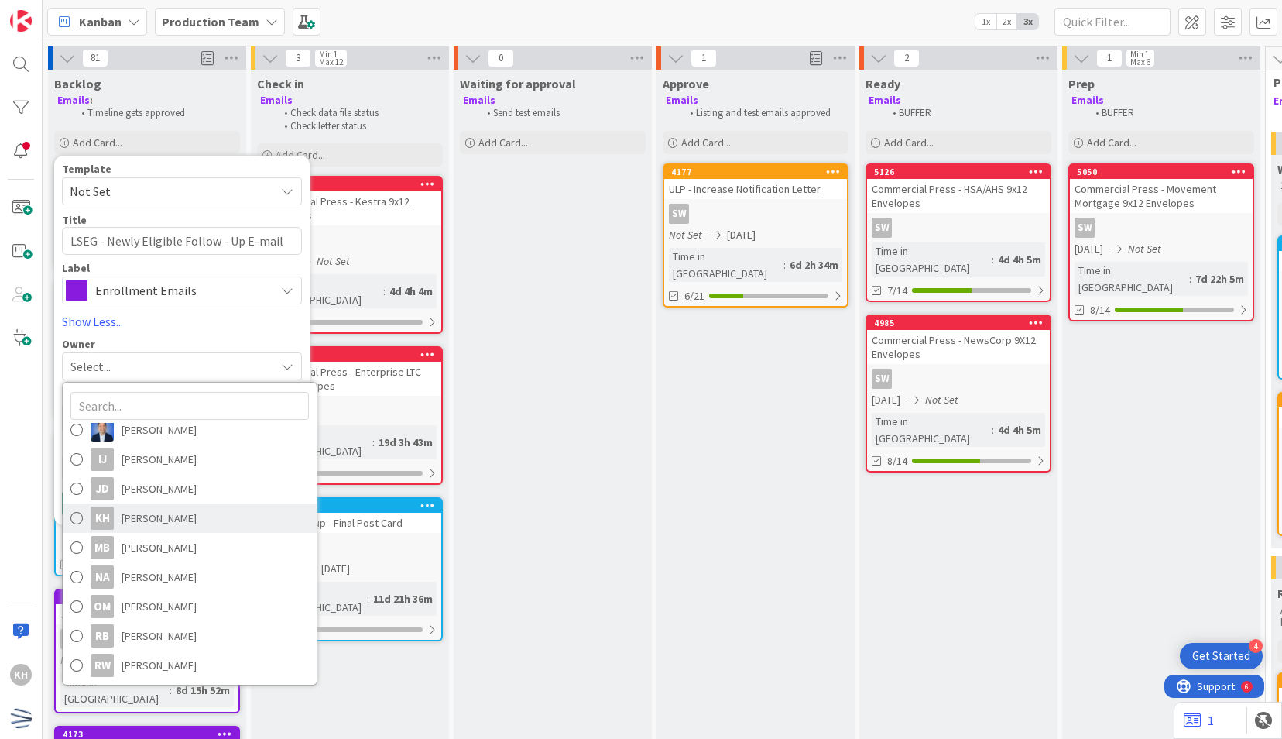
click at [169, 526] on span "[PERSON_NAME]" at bounding box center [159, 517] width 75 height 23
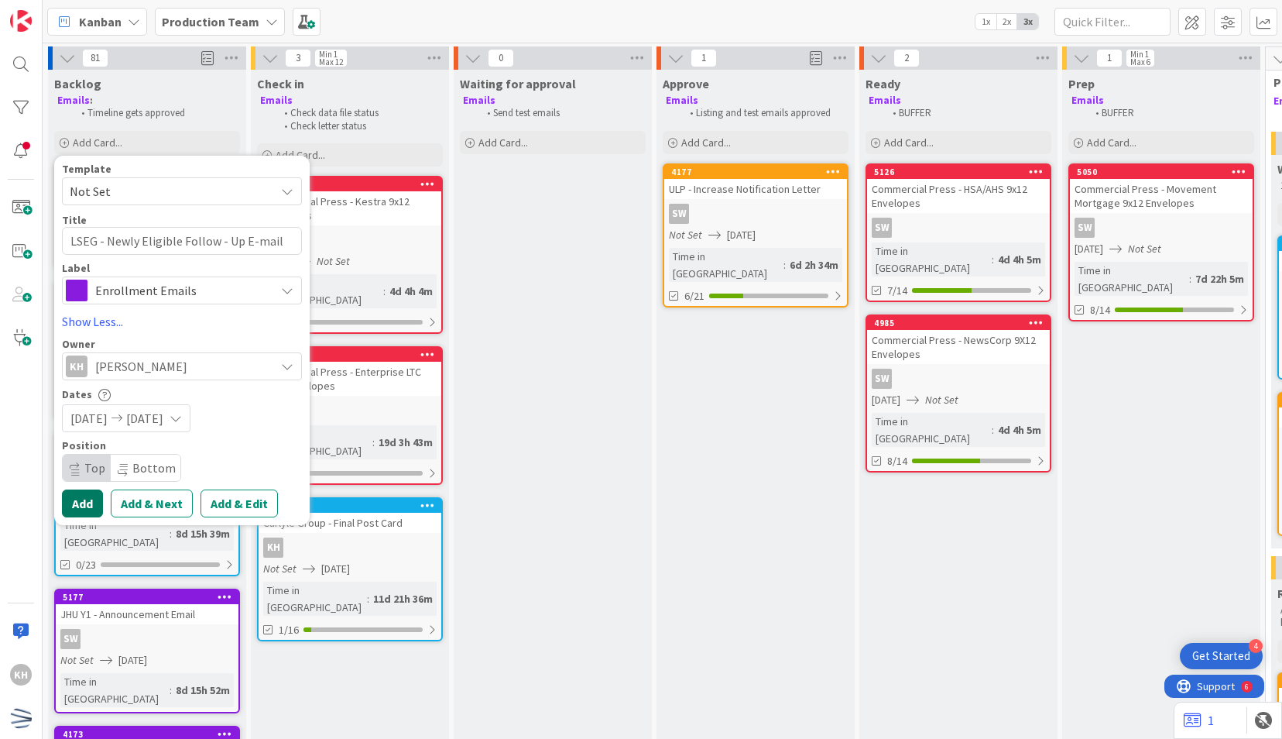
click at [97, 502] on button "Add" at bounding box center [82, 503] width 41 height 28
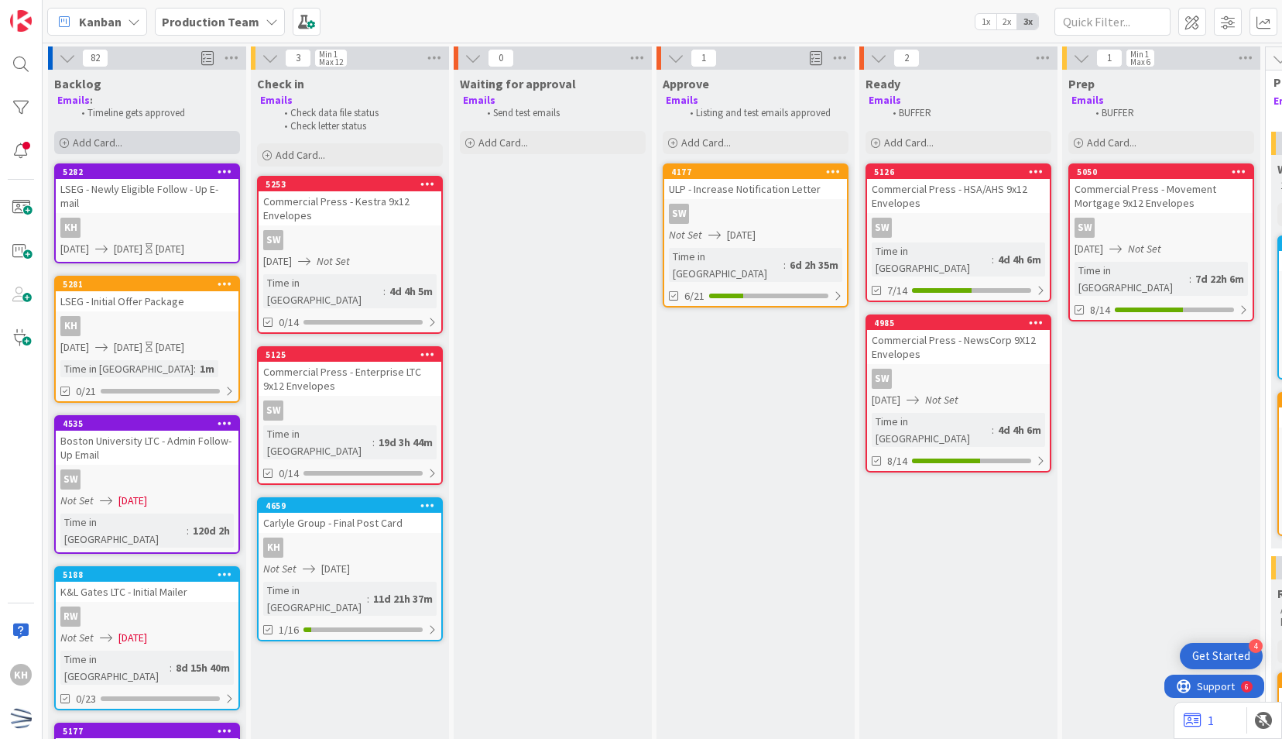
click at [160, 131] on div "Add Card..." at bounding box center [147, 142] width 186 height 23
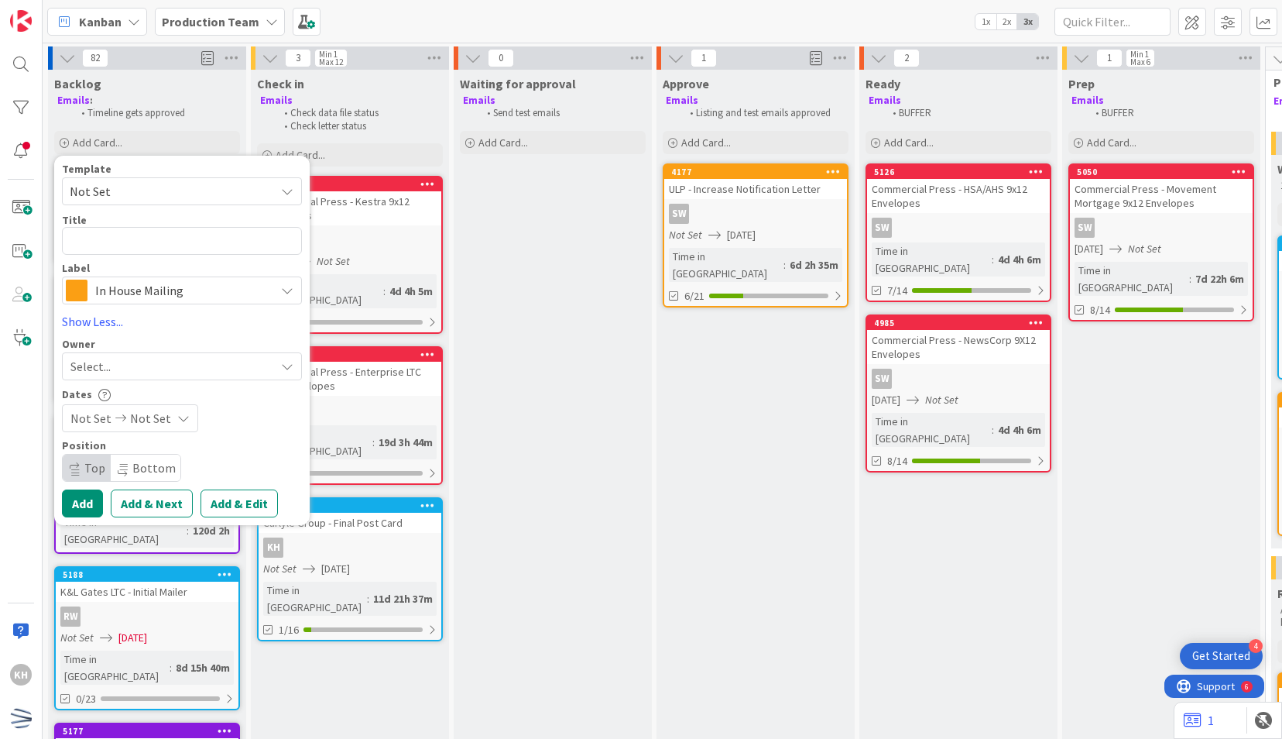
click at [135, 195] on span "Not Set" at bounding box center [167, 191] width 194 height 20
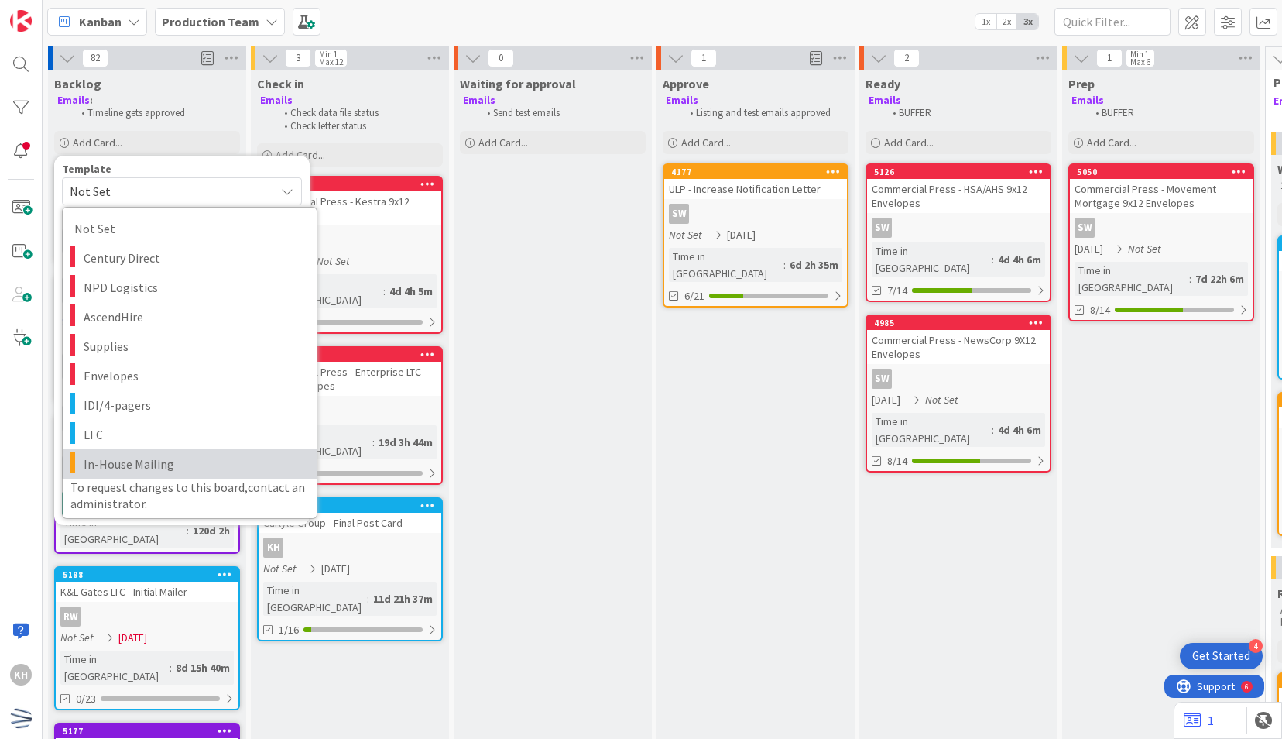
click at [180, 458] on span "In-House Mailing" at bounding box center [194, 464] width 221 height 20
type textarea "x"
type textarea "In-House Mailing"
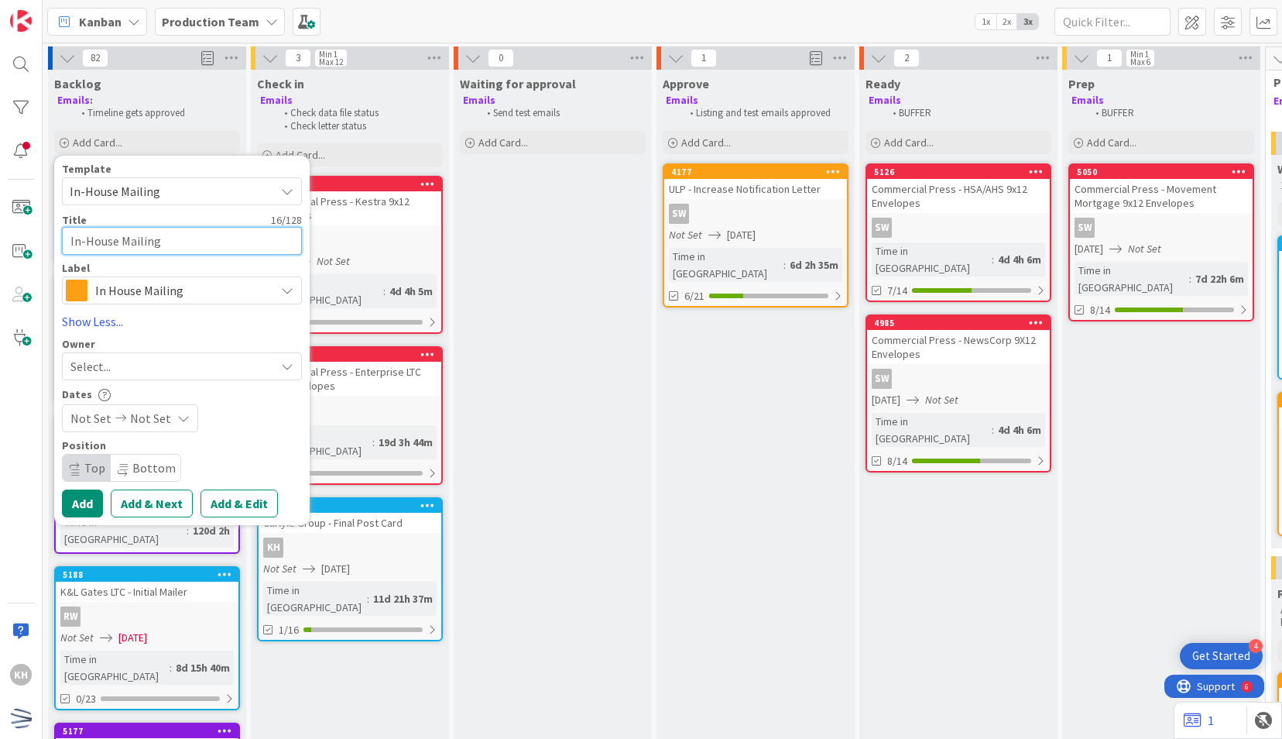
click at [132, 243] on textarea "In-House Mailing" at bounding box center [182, 241] width 240 height 28
paste textarea "LSEG -"
type textarea "x"
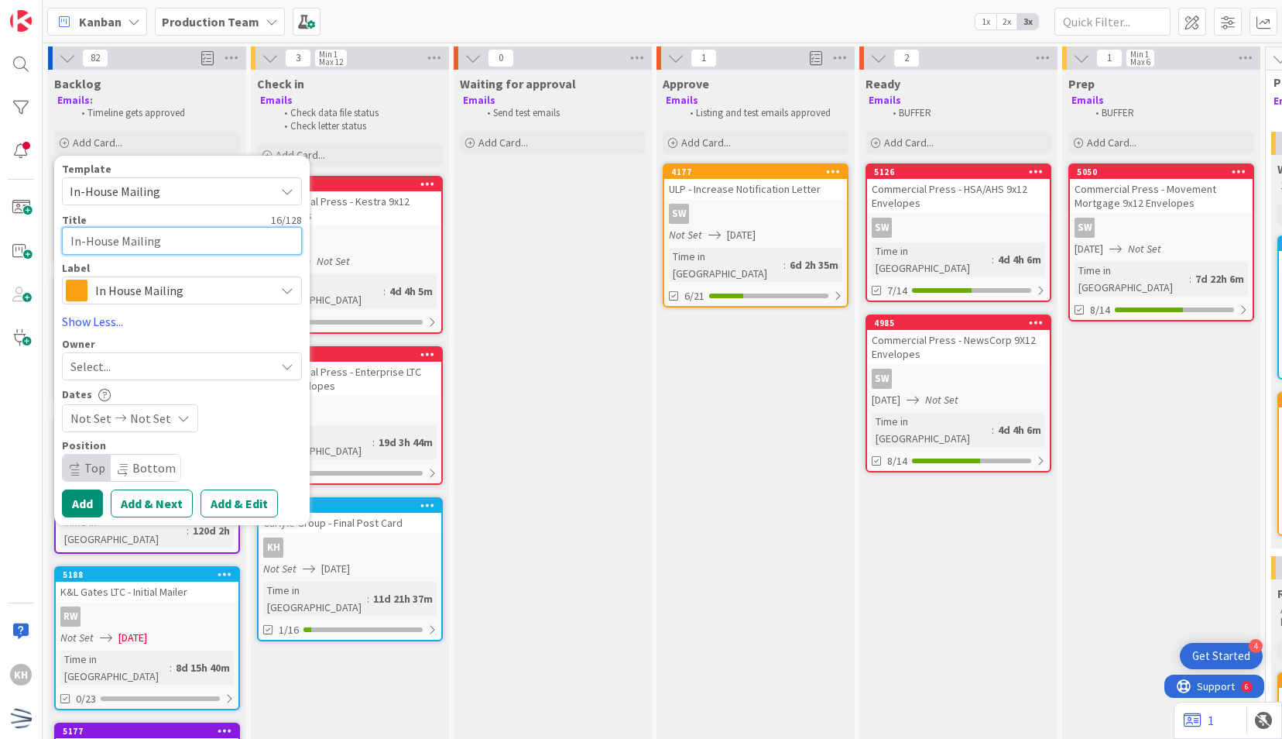
type textarea "LSEG -"
type textarea "x"
type textarea "LSEG -"
type textarea "x"
type textarea "LSEG - A"
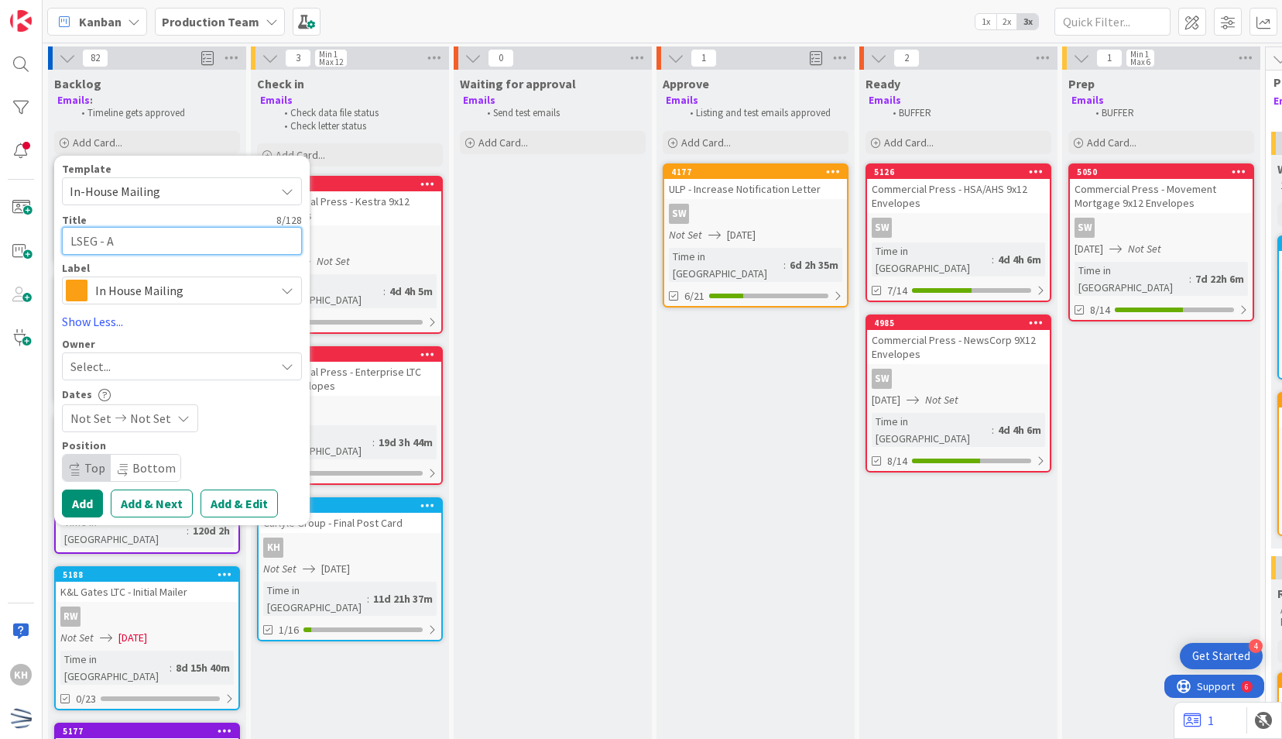
type textarea "x"
type textarea "LSEG - AB"
type textarea "x"
type textarea "LSEG - ABS"
type textarea "x"
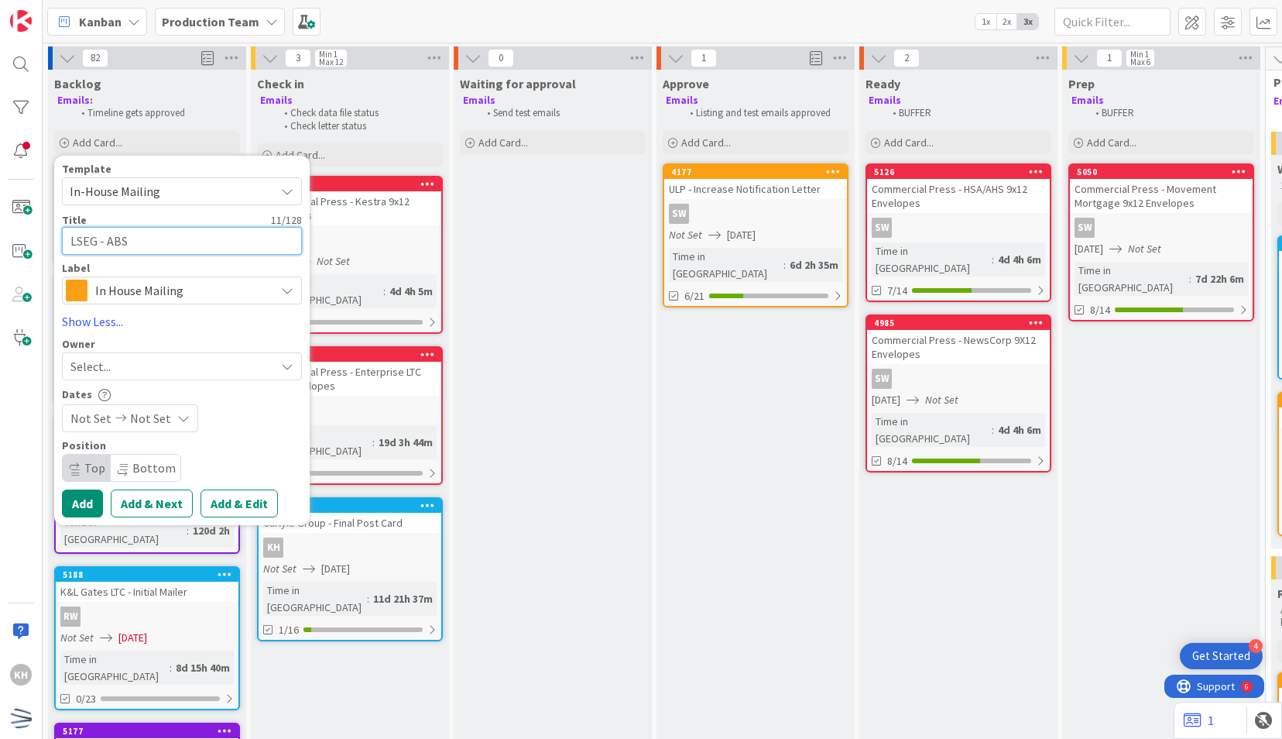
type textarea "LSEG - ABS"
click at [146, 367] on div "Select..." at bounding box center [172, 366] width 204 height 19
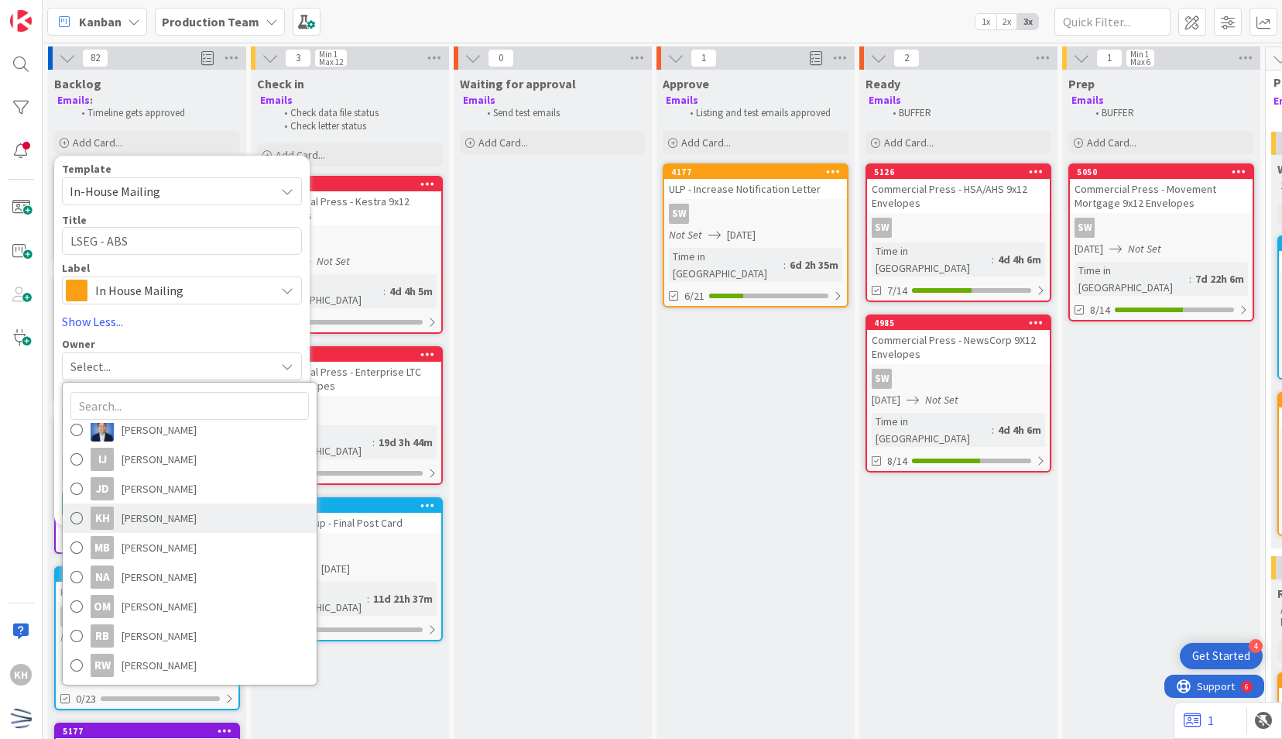
click at [142, 514] on span "[PERSON_NAME]" at bounding box center [159, 517] width 75 height 23
type textarea "x"
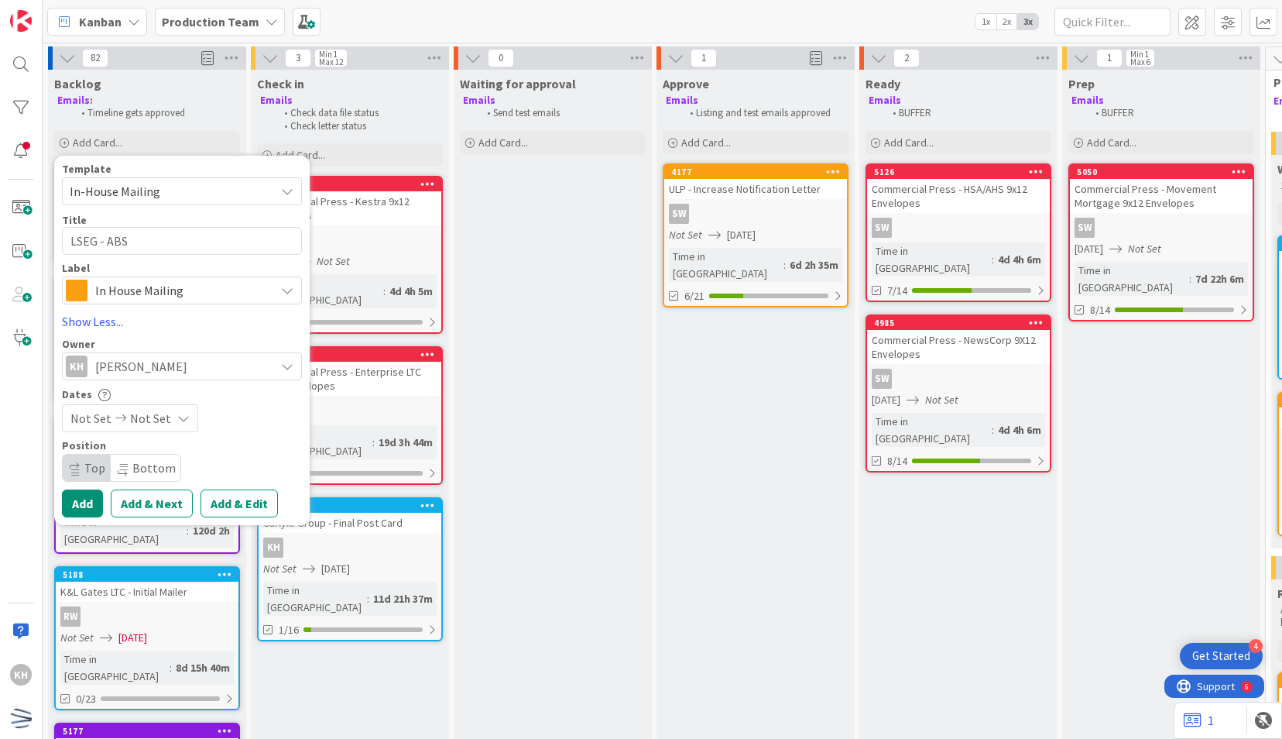
click at [150, 411] on span "Not Set" at bounding box center [150, 418] width 41 height 19
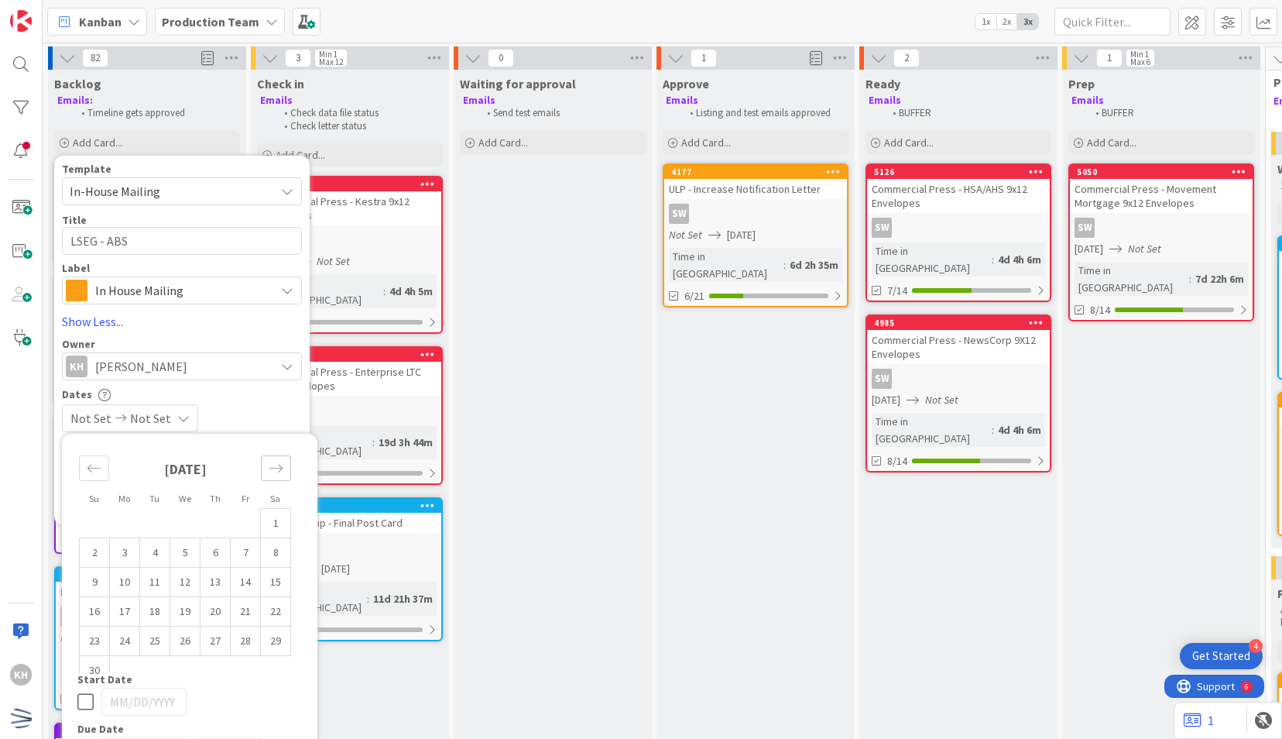
click at [268, 468] on div "Move forward to switch to the next month." at bounding box center [276, 468] width 30 height 26
click at [194, 517] on td "3" at bounding box center [185, 522] width 30 height 29
type input "[DATE]"
type textarea "x"
click at [182, 521] on td "3" at bounding box center [185, 522] width 30 height 29
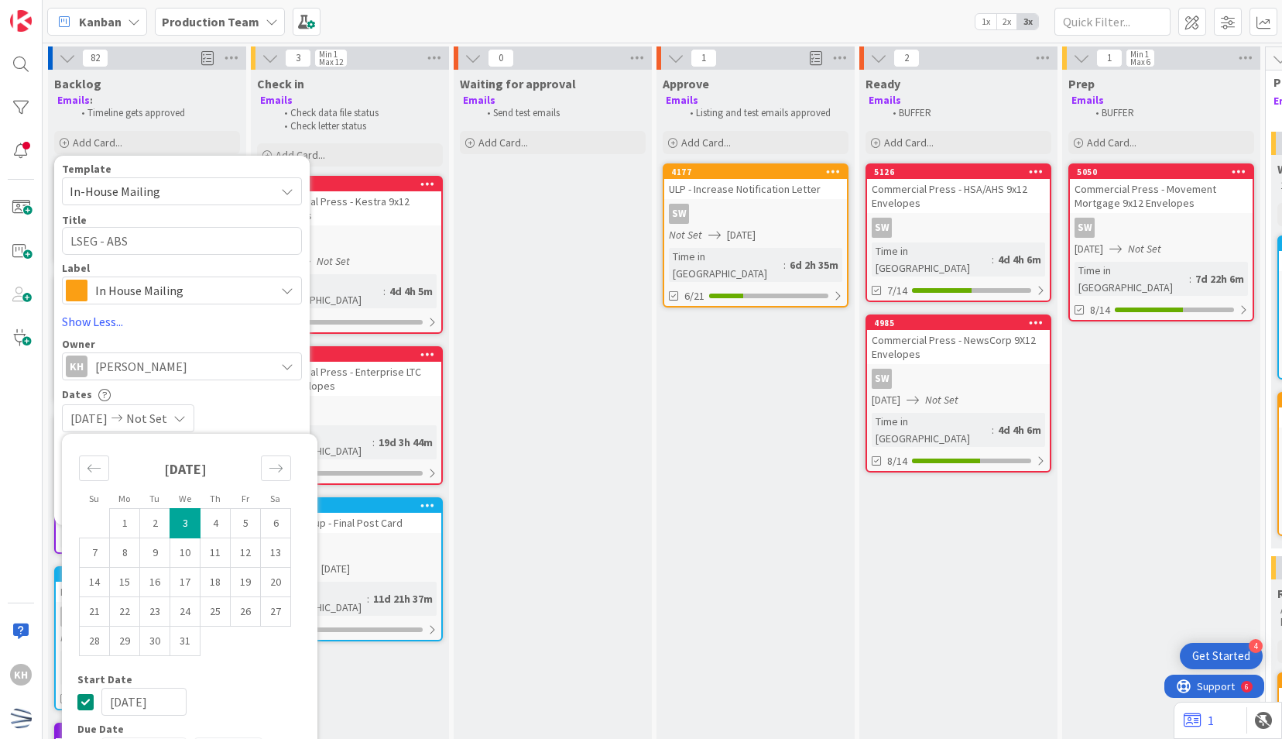
type input "[DATE]"
type textarea "x"
click at [246, 386] on div "Template In-House Mailing Not Set Century Direct NPD Logistics AscendHire Suppl…" at bounding box center [182, 340] width 240 height 354
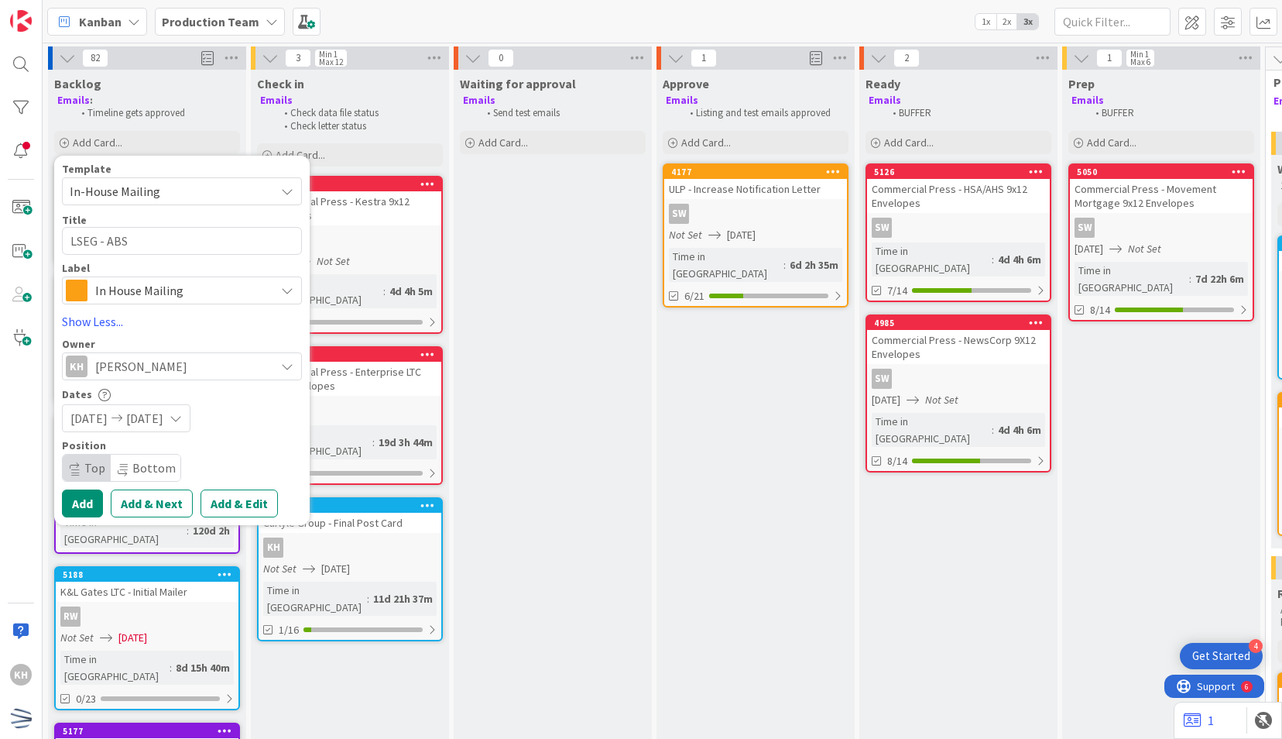
click at [94, 482] on div "Template In-House Mailing Not Set Century Direct NPD Logistics AscendHire Suppl…" at bounding box center [182, 340] width 240 height 354
click at [91, 492] on button "Add" at bounding box center [82, 503] width 41 height 28
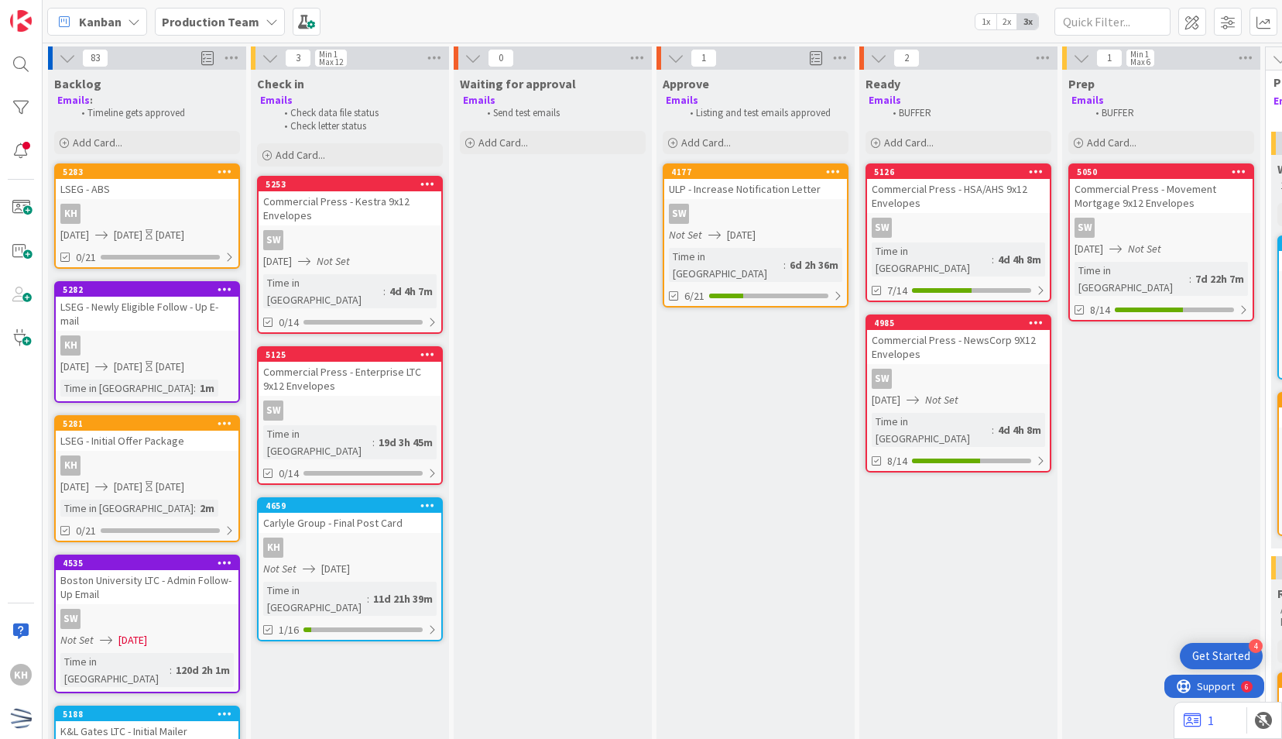
drag, startPoint x: 0, startPoint y: 518, endPoint x: 575, endPoint y: 368, distance: 593.9
